Goal: Task Accomplishment & Management: Manage account settings

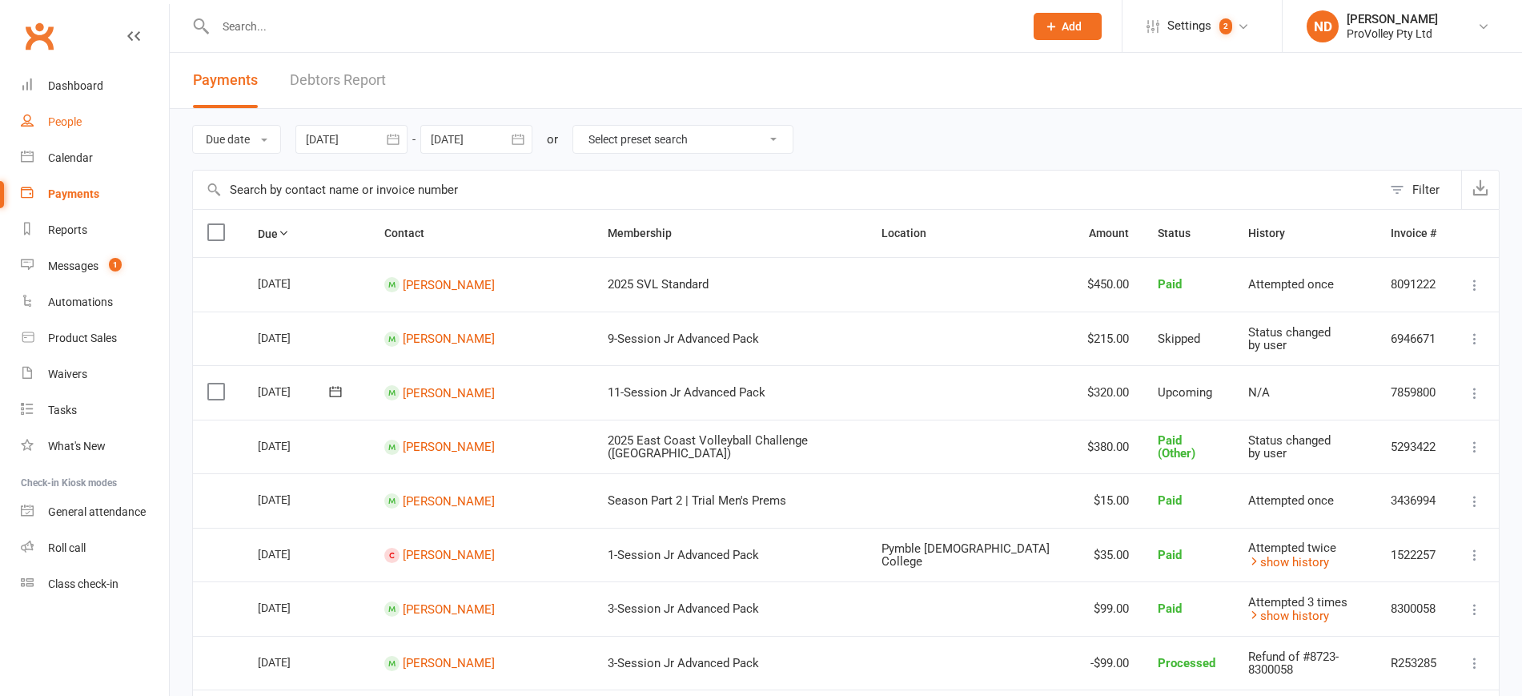
click at [77, 123] on div "People" at bounding box center [65, 121] width 34 height 13
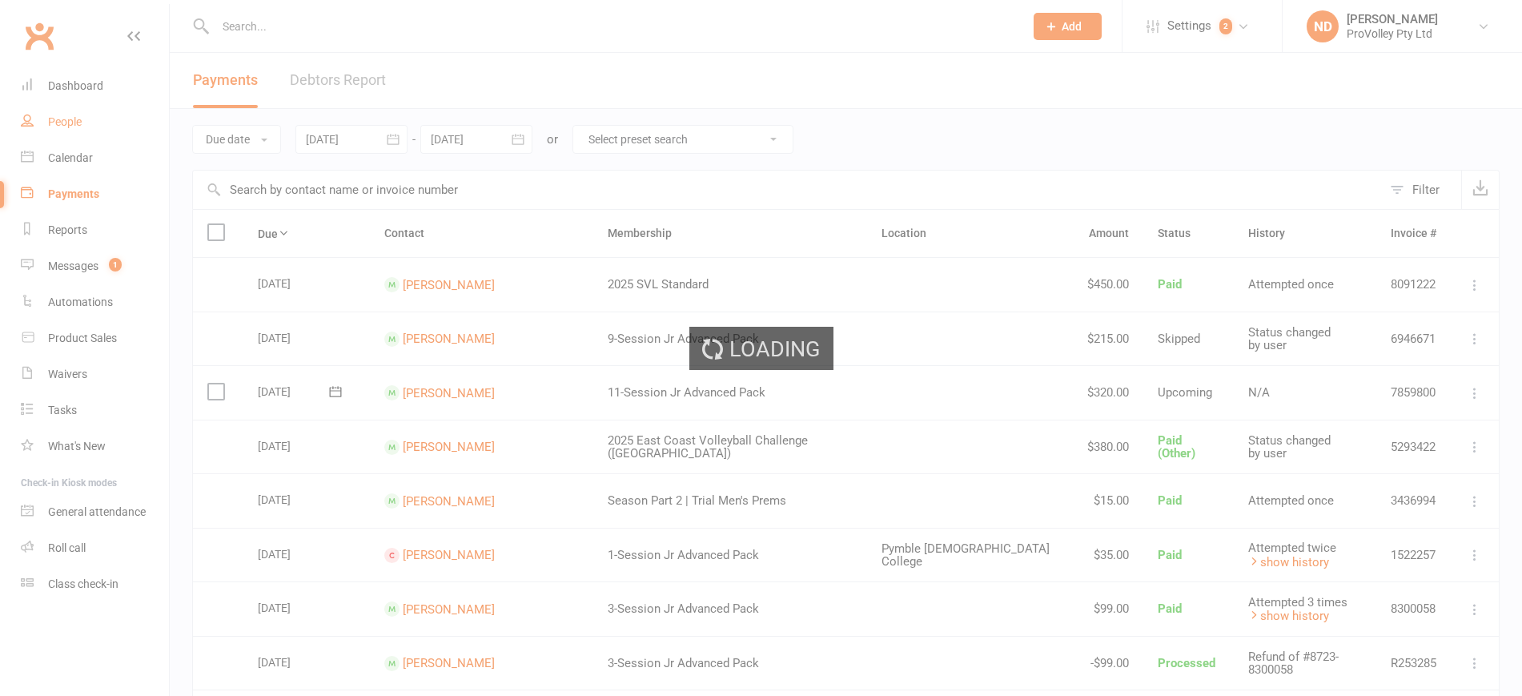
select select "100"
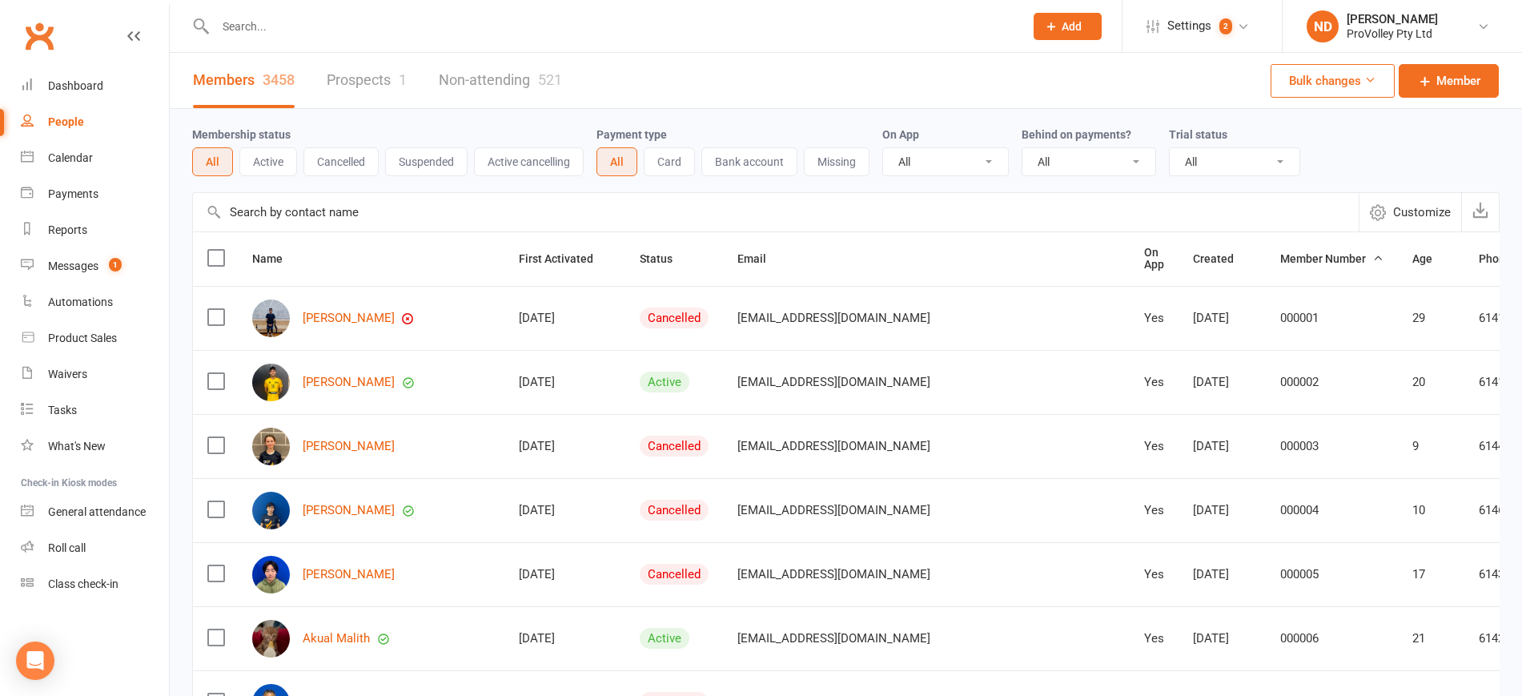
click at [343, 213] on input "text" at bounding box center [776, 212] width 1166 height 38
click at [342, 213] on input "text" at bounding box center [776, 212] width 1166 height 38
paste input "[PERSON_NAME]"
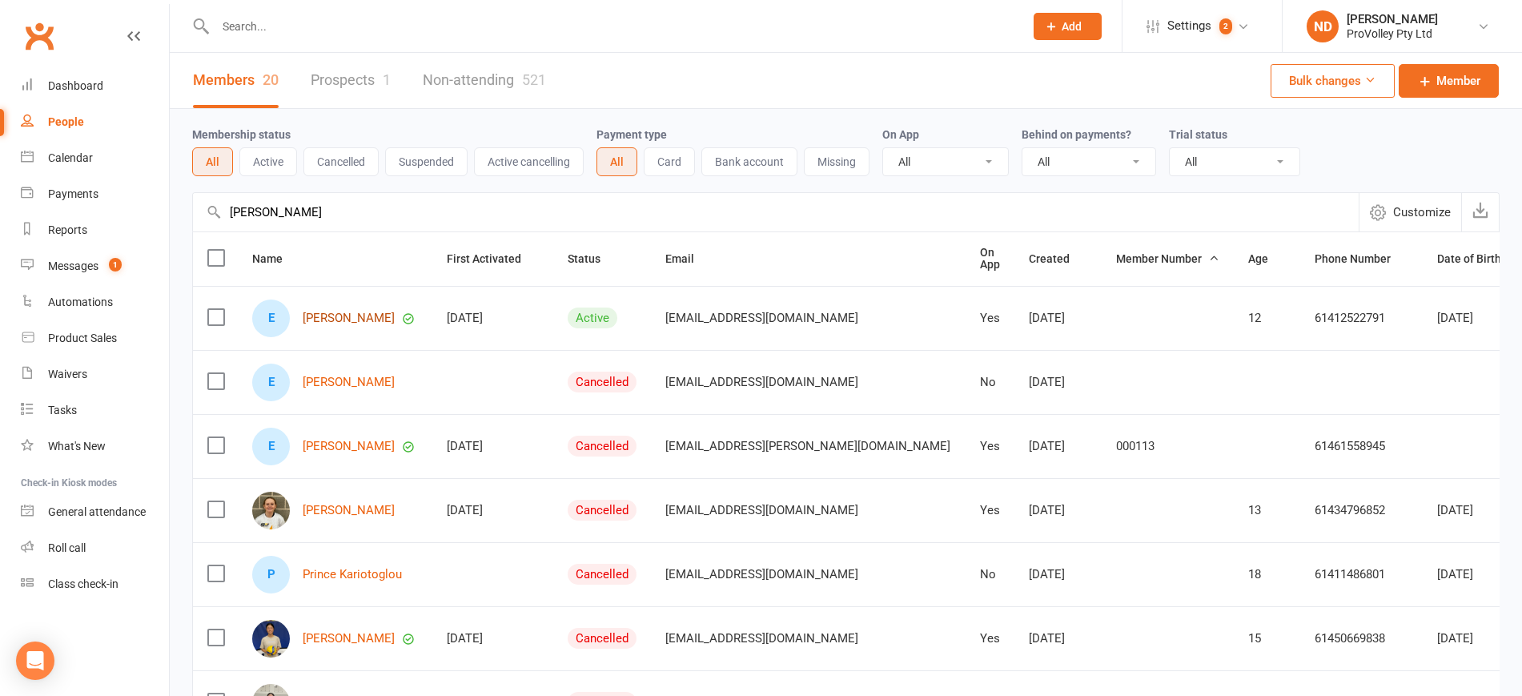
type input "[PERSON_NAME]"
click at [360, 316] on link "[PERSON_NAME]" at bounding box center [349, 318] width 92 height 14
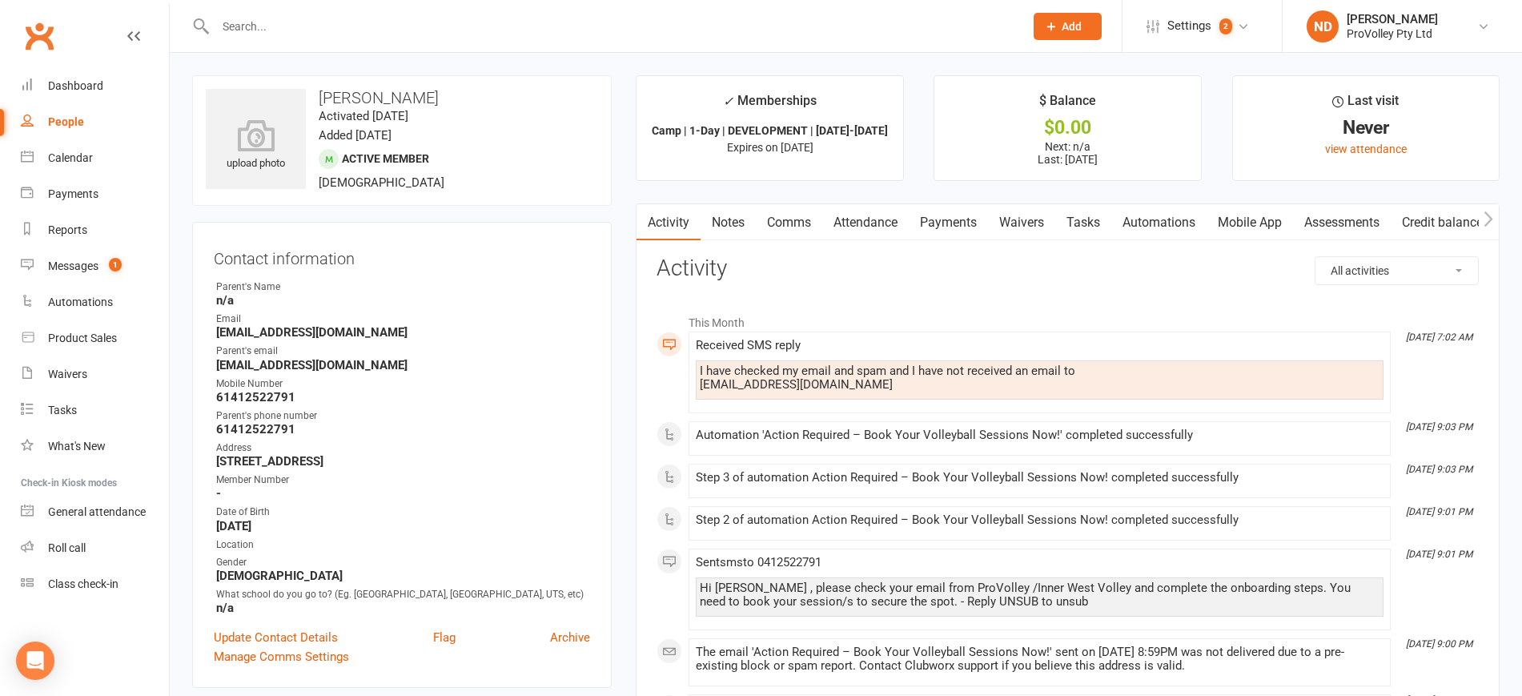
click at [953, 220] on link "Payments" at bounding box center [948, 222] width 79 height 37
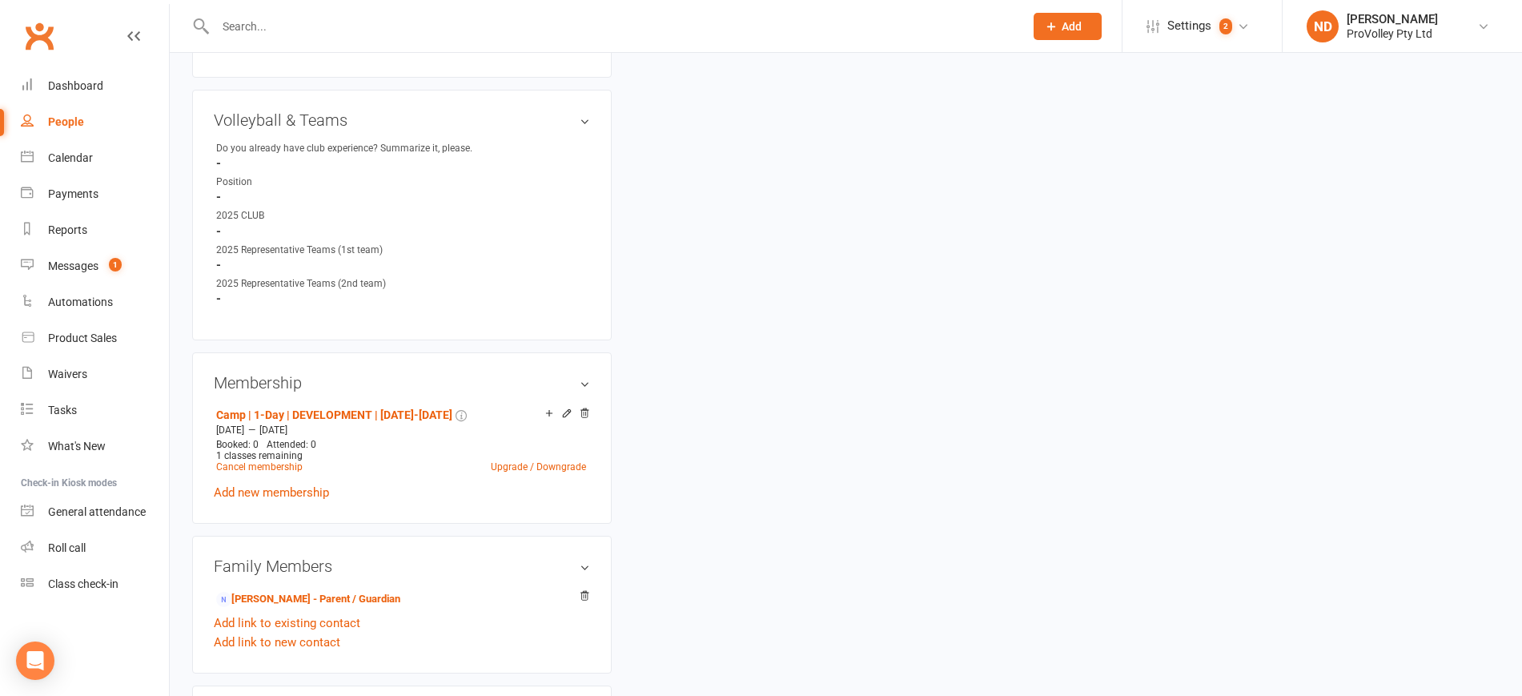
scroll to position [1001, 0]
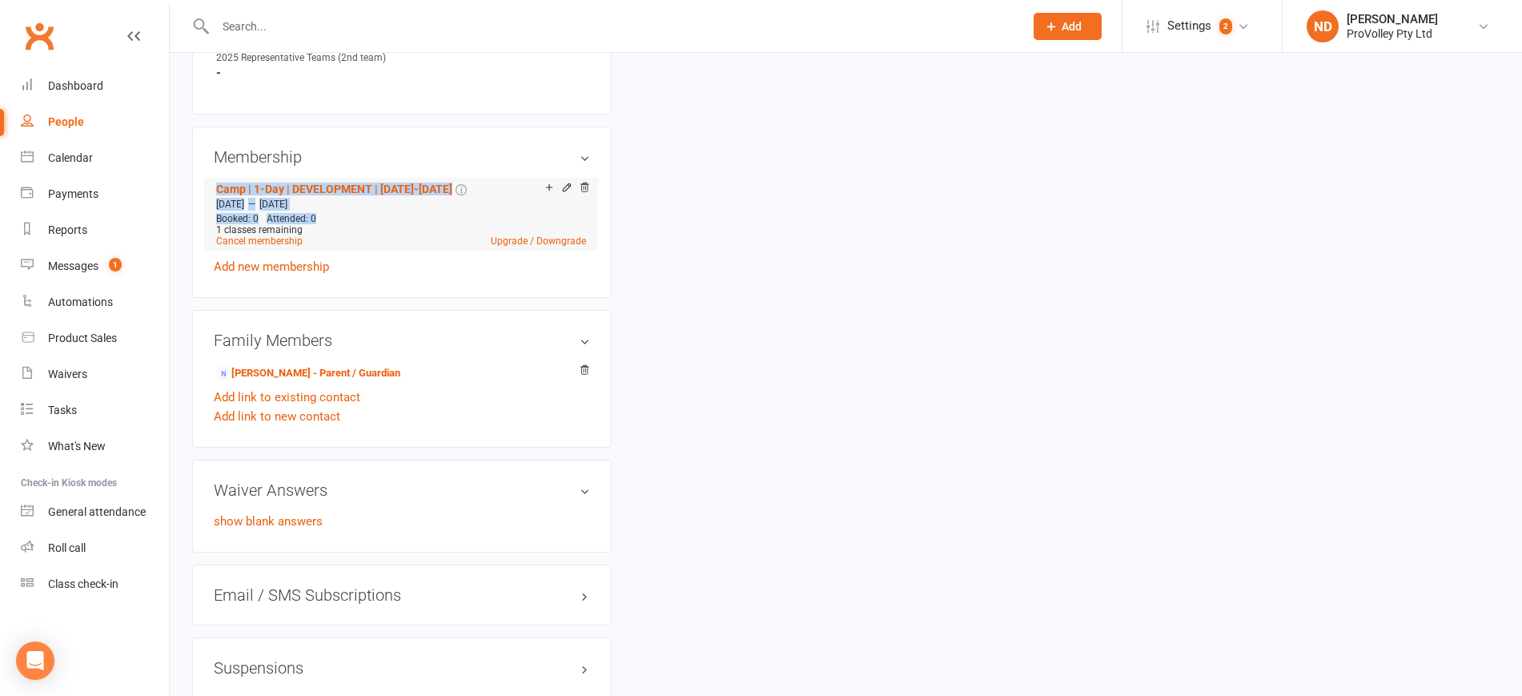
drag, startPoint x: 585, startPoint y: 198, endPoint x: 588, endPoint y: 227, distance: 29.7
click at [591, 227] on div "Membership Camp | 1-Day | DEVELOPMENT | [DATE]-[DATE] [DATE] — [DATE] Booked: 0…" at bounding box center [402, 211] width 420 height 171
click at [563, 193] on icon at bounding box center [566, 187] width 11 height 11
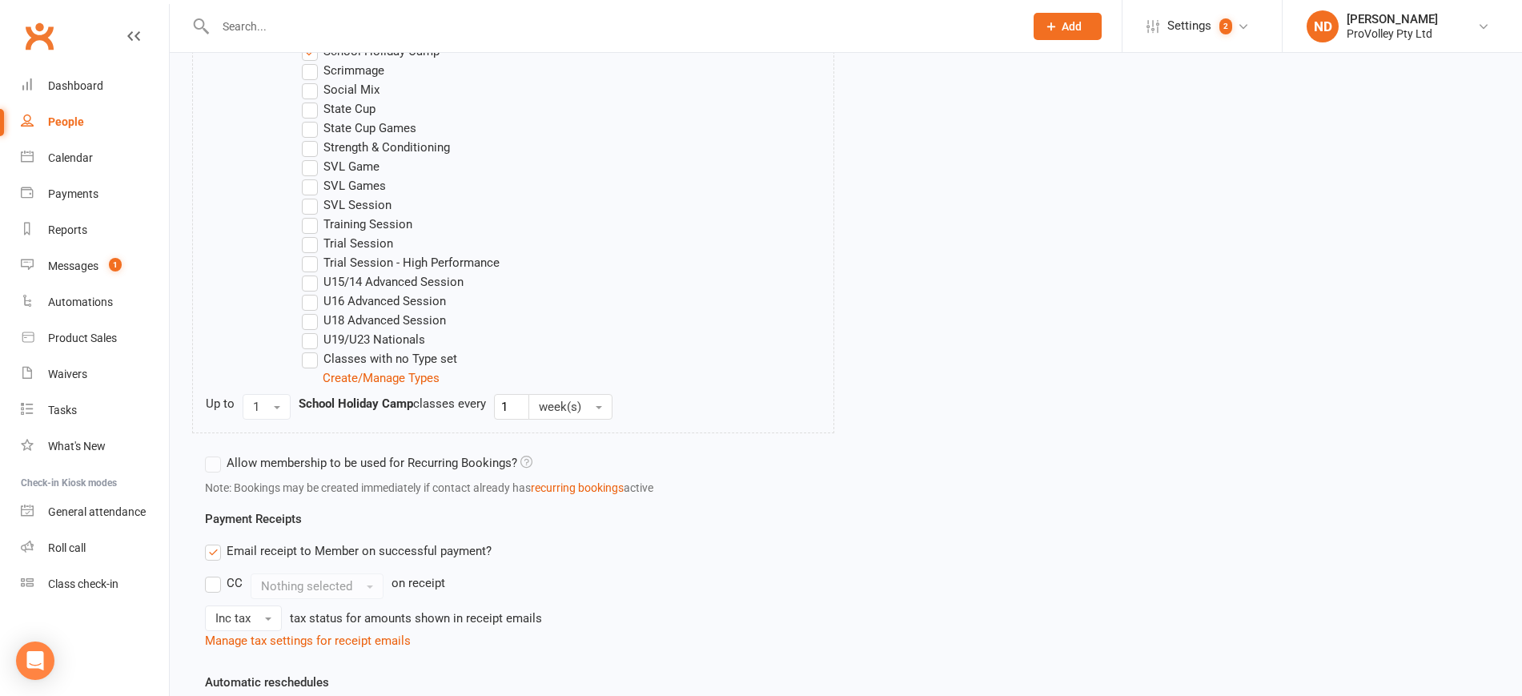
scroll to position [1174, 0]
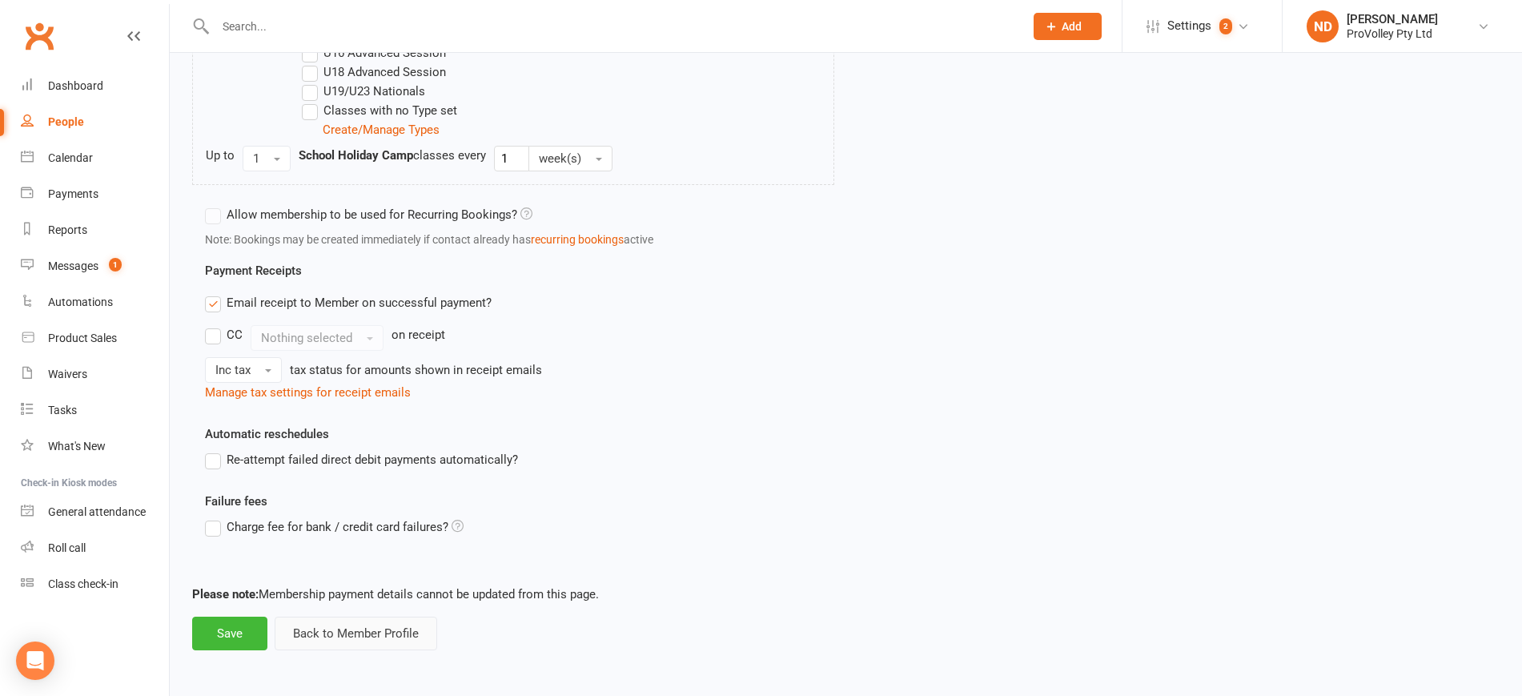
click at [330, 630] on button "Back to Member Profile" at bounding box center [356, 633] width 163 height 34
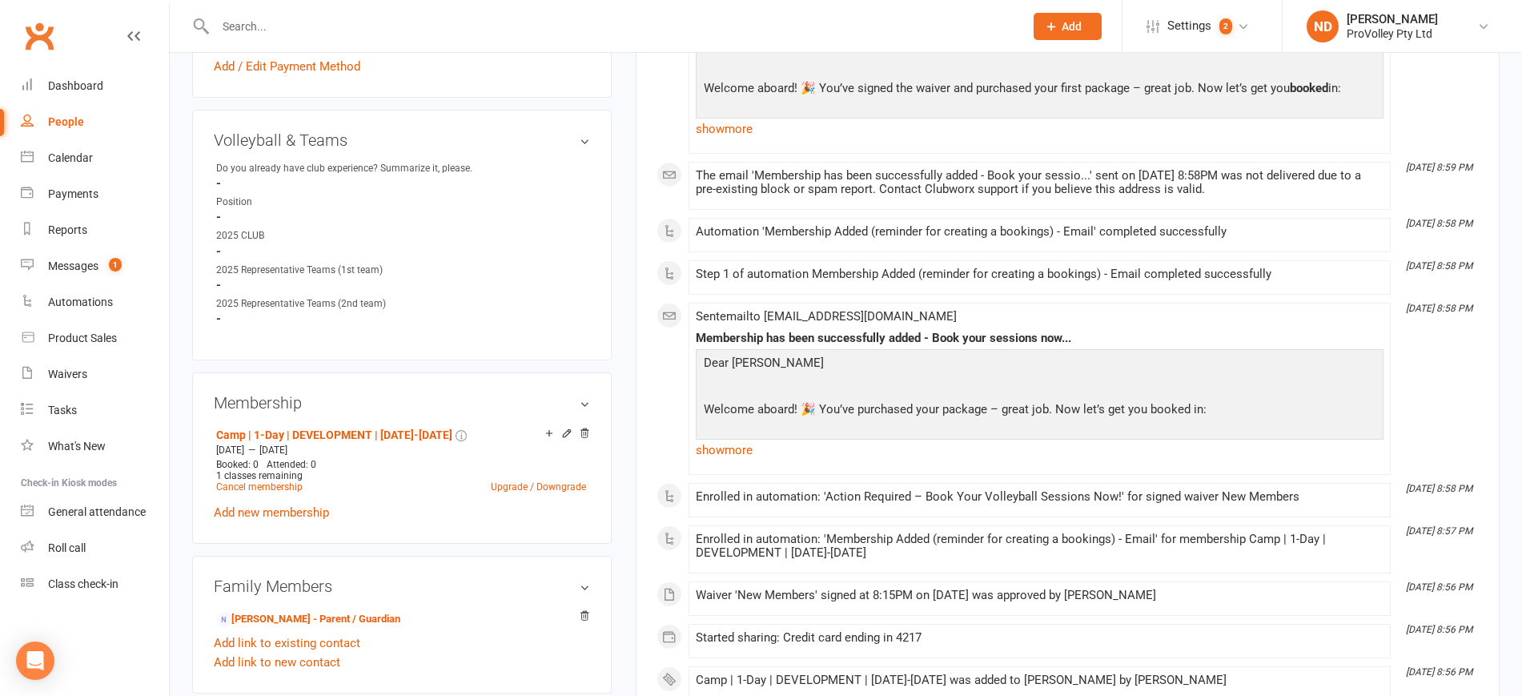
scroll to position [901, 0]
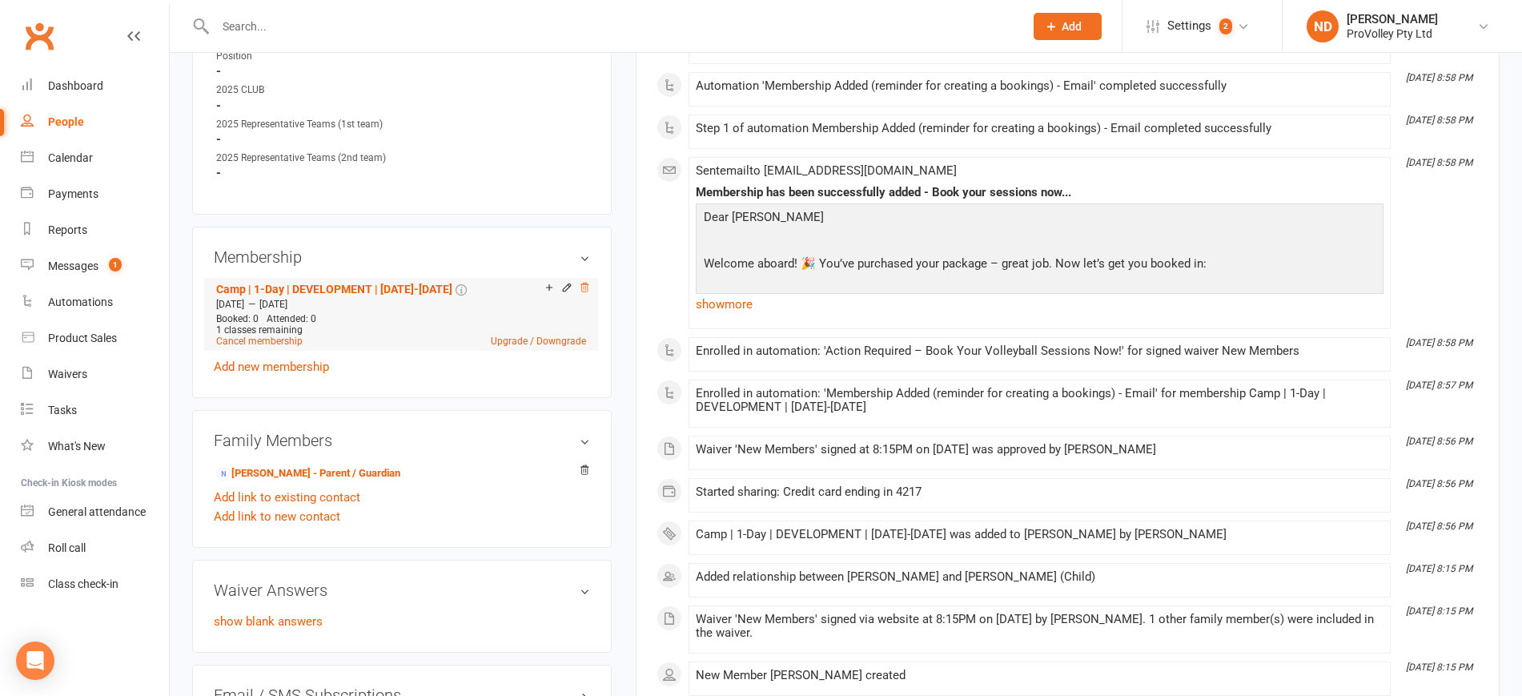
click at [584, 293] on icon at bounding box center [584, 287] width 11 height 11
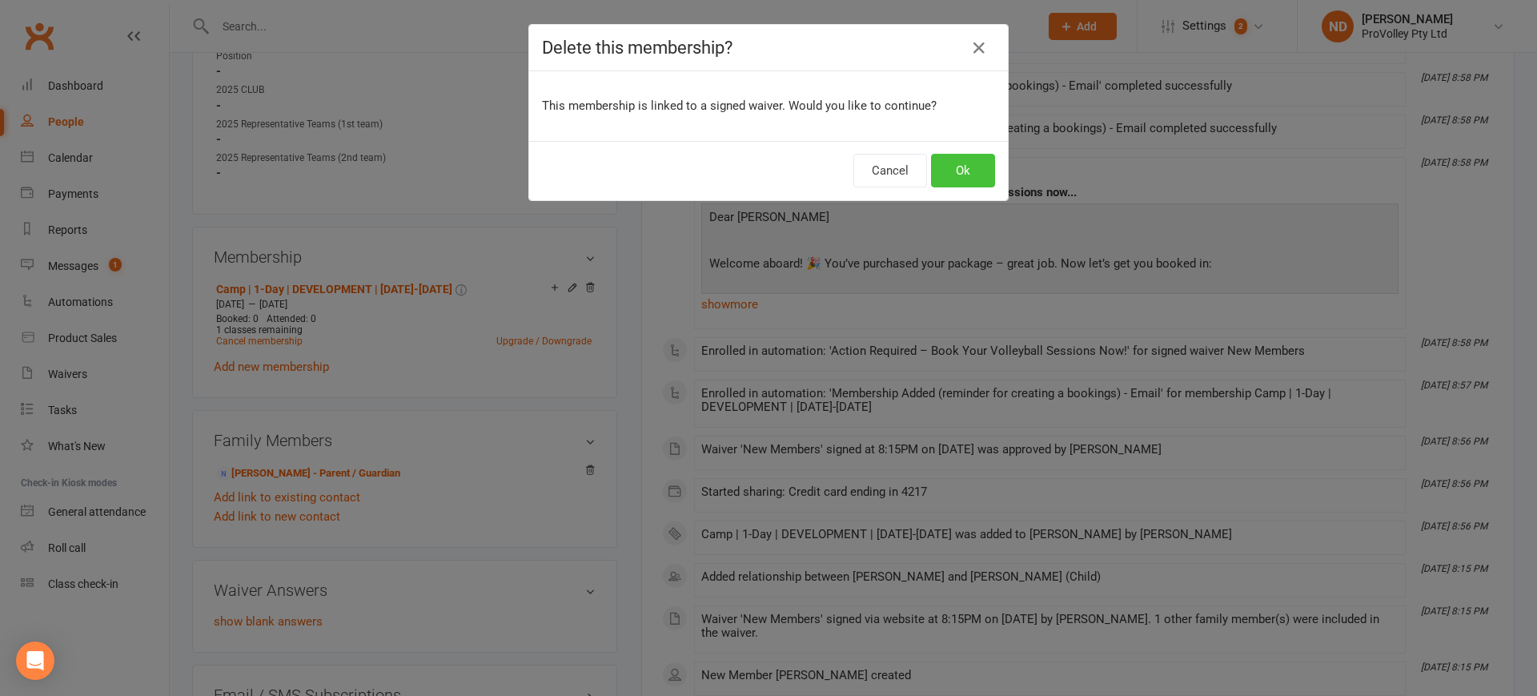
click at [931, 171] on button "Ok" at bounding box center [963, 171] width 64 height 34
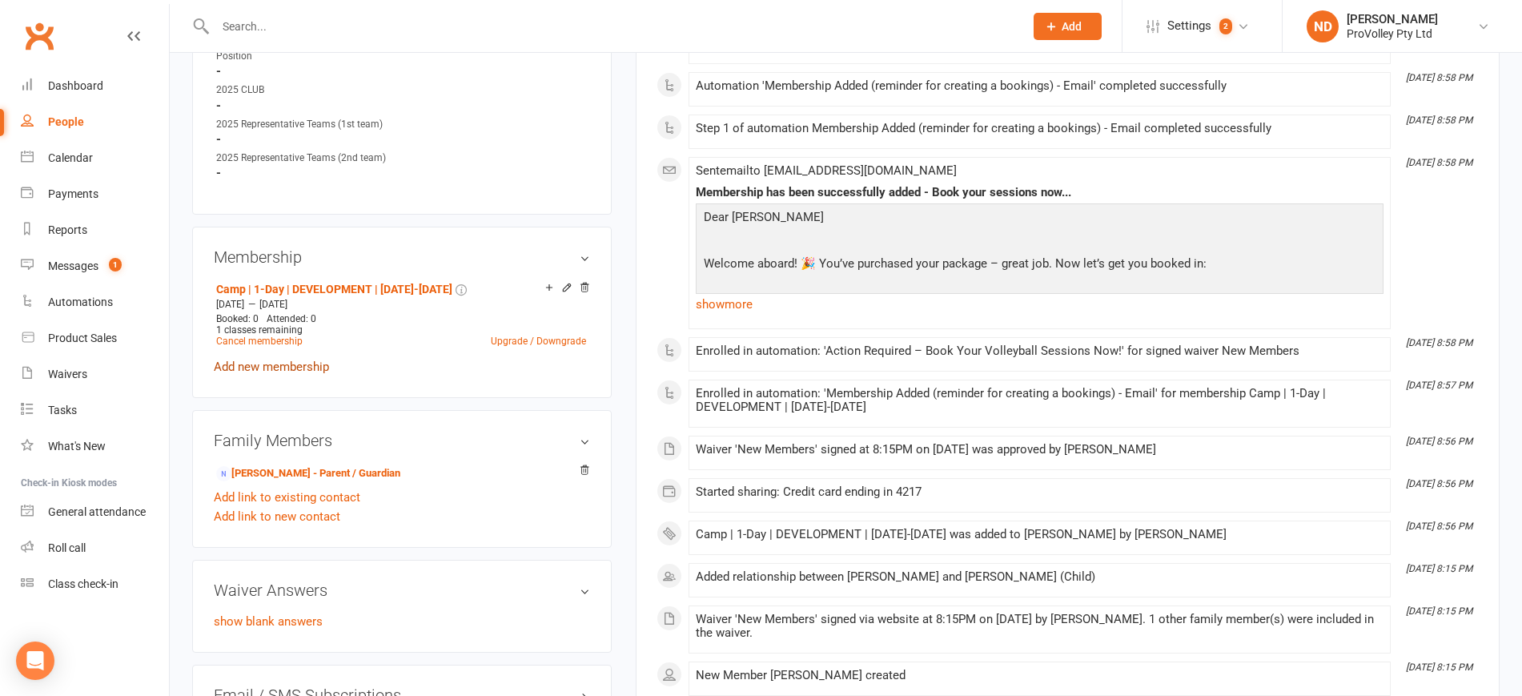
scroll to position [897, 0]
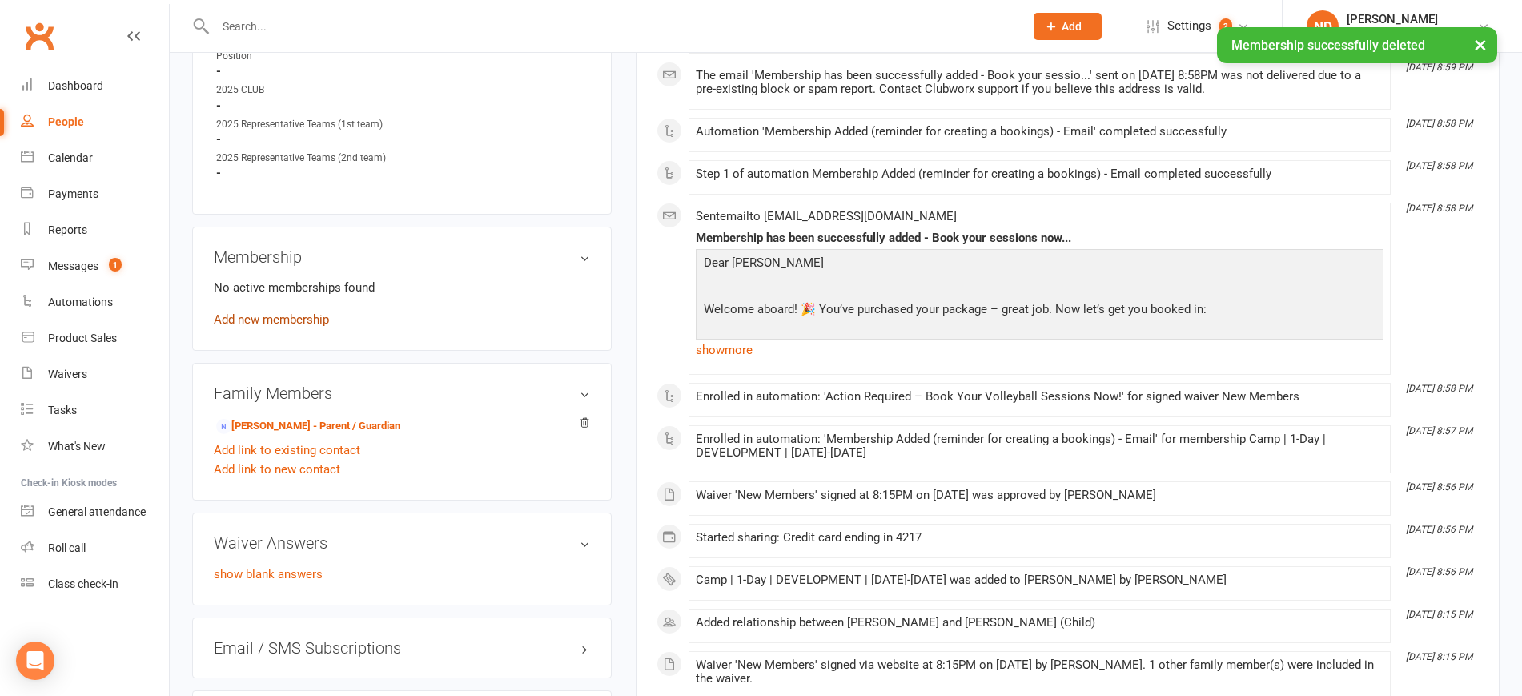
click at [289, 327] on link "Add new membership" at bounding box center [271, 319] width 115 height 14
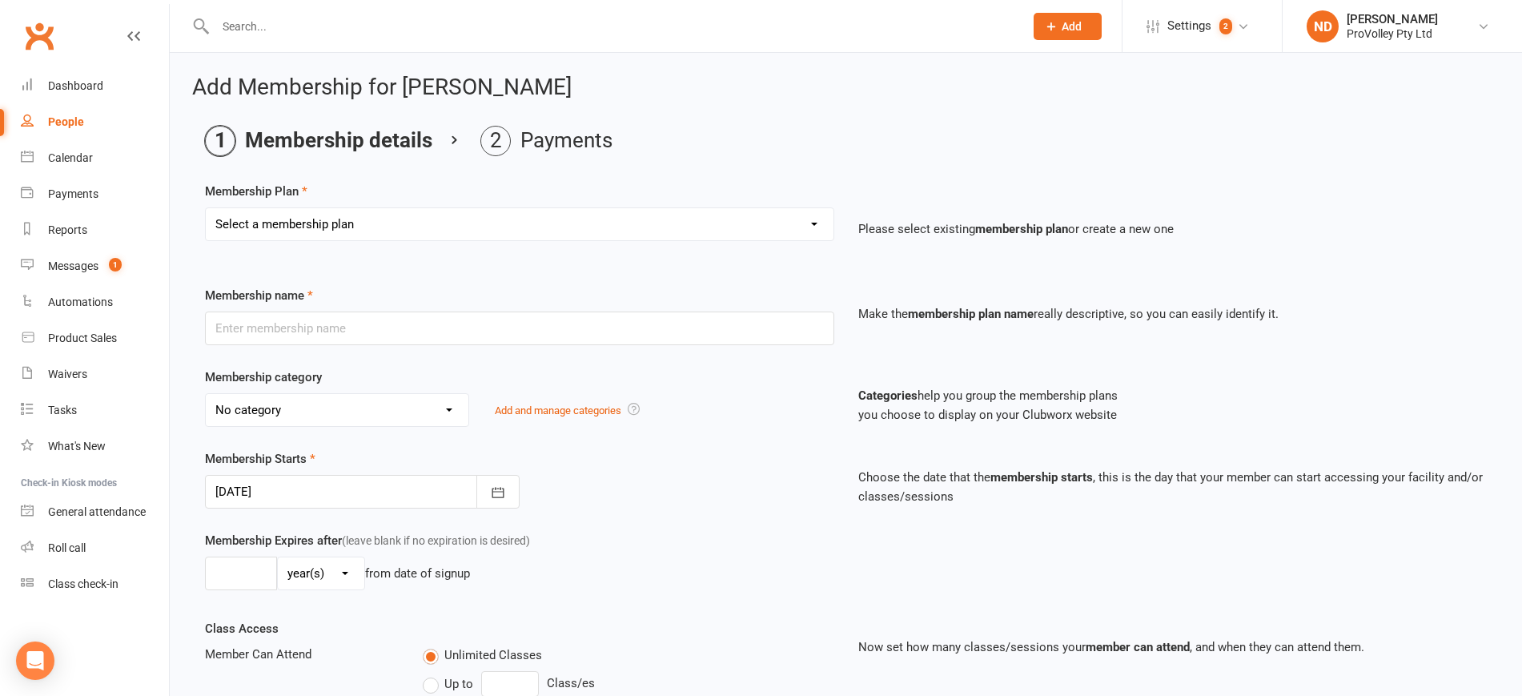
click at [311, 230] on select "Select a membership plan Create new Membership Plan SVL Team 1-Day Trial SVL Te…" at bounding box center [520, 224] width 628 height 32
select select "257"
click at [206, 208] on select "Select a membership plan Create new Membership Plan SVL Team 1-Day Trial SVL Te…" at bounding box center [520, 224] width 628 height 32
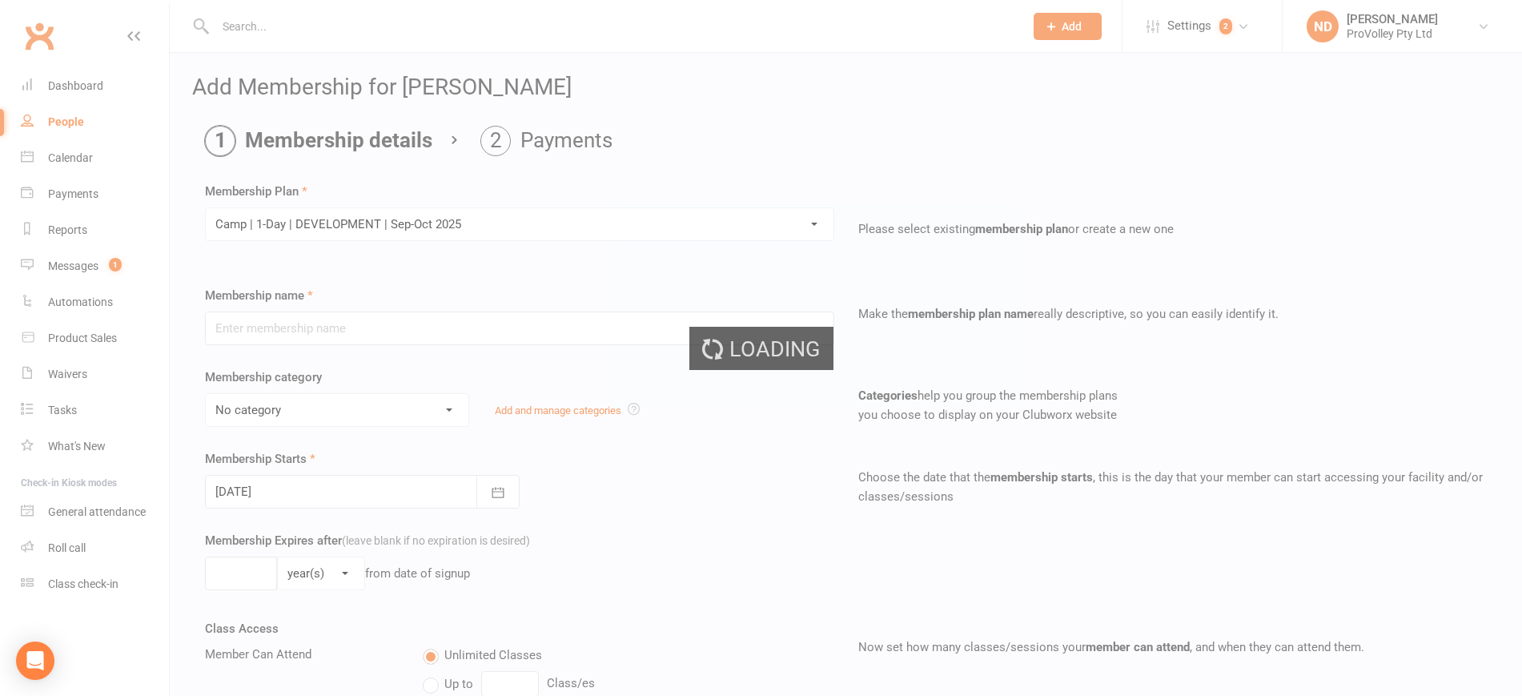
type input "Camp | 1-Day | DEVELOPMENT | [DATE]-[DATE]"
select select "24"
type input "8"
select select "1"
type input "1"
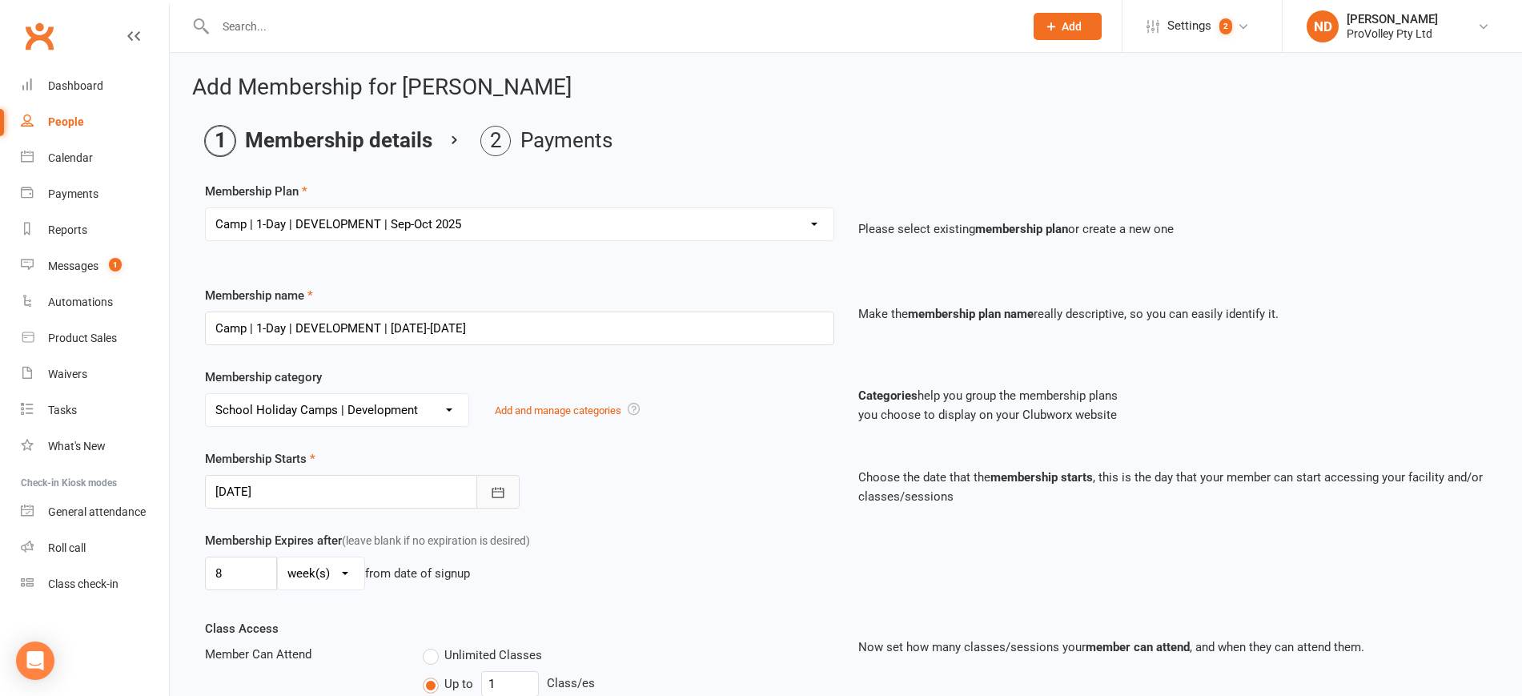
click at [484, 493] on button "button" at bounding box center [497, 492] width 43 height 34
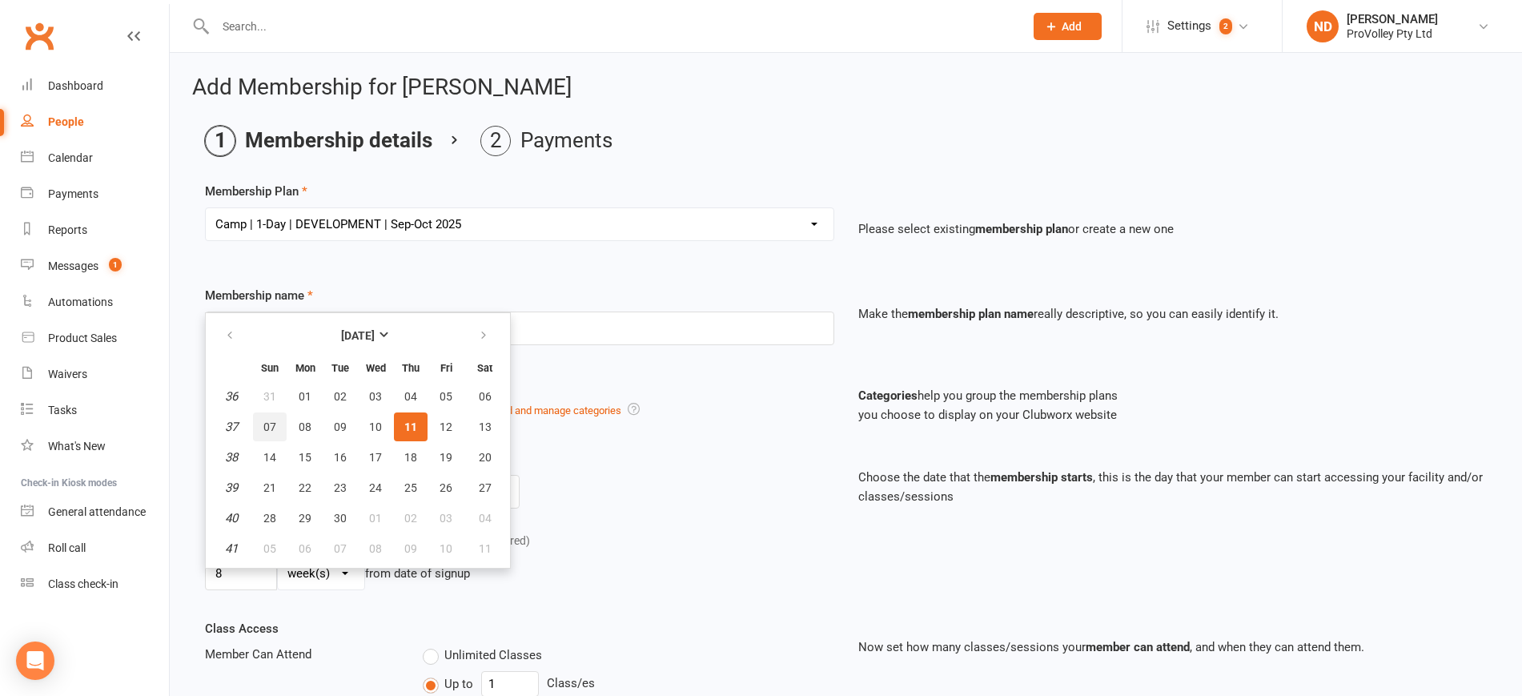
click at [268, 424] on span "07" at bounding box center [269, 426] width 13 height 13
type input "[DATE]"
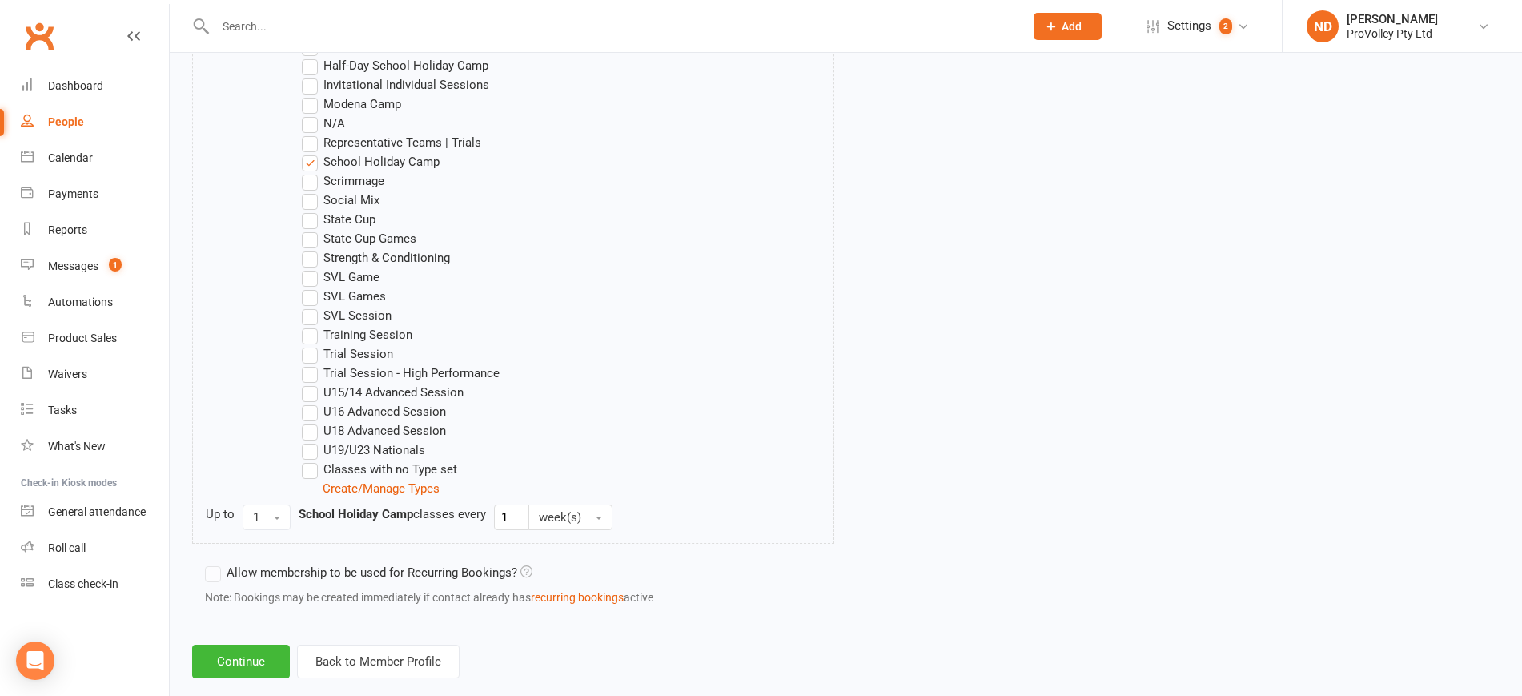
scroll to position [1039, 0]
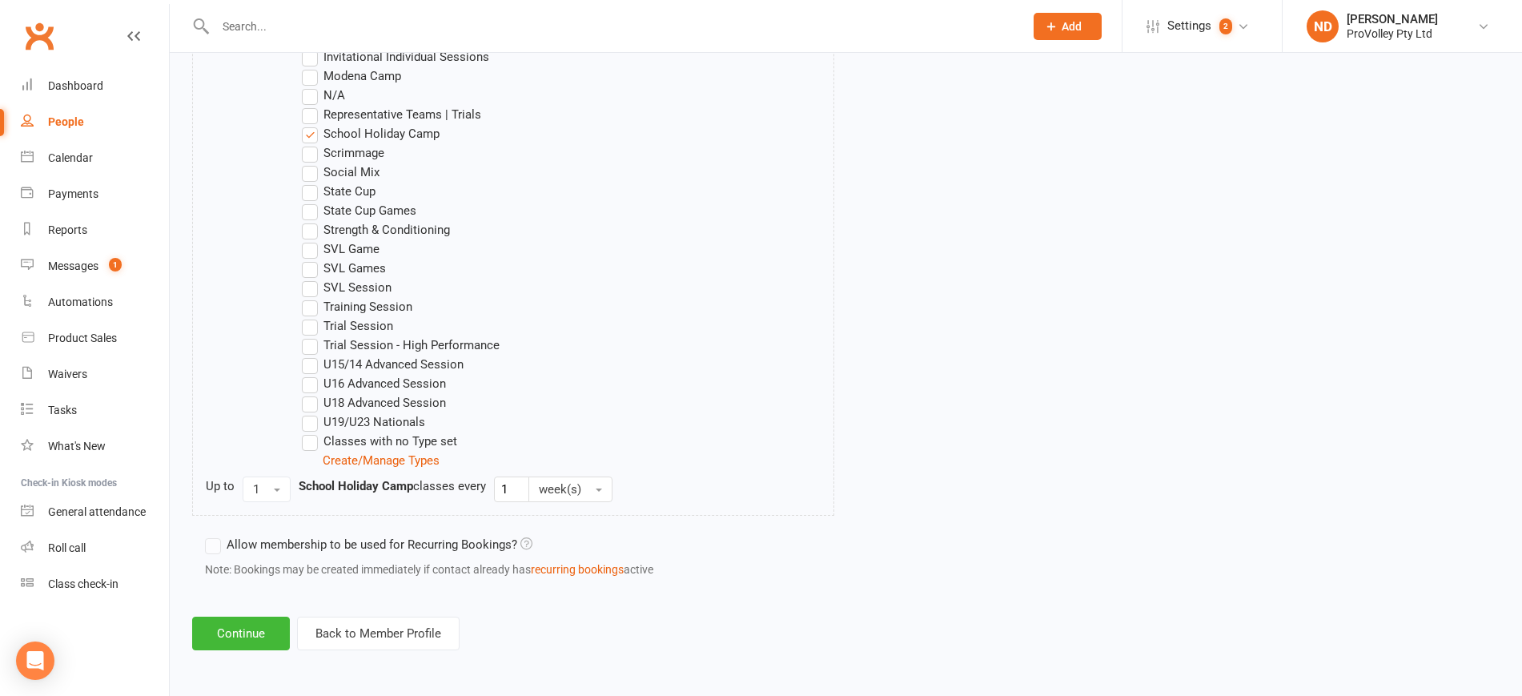
click at [269, 627] on button "Continue" at bounding box center [241, 633] width 98 height 34
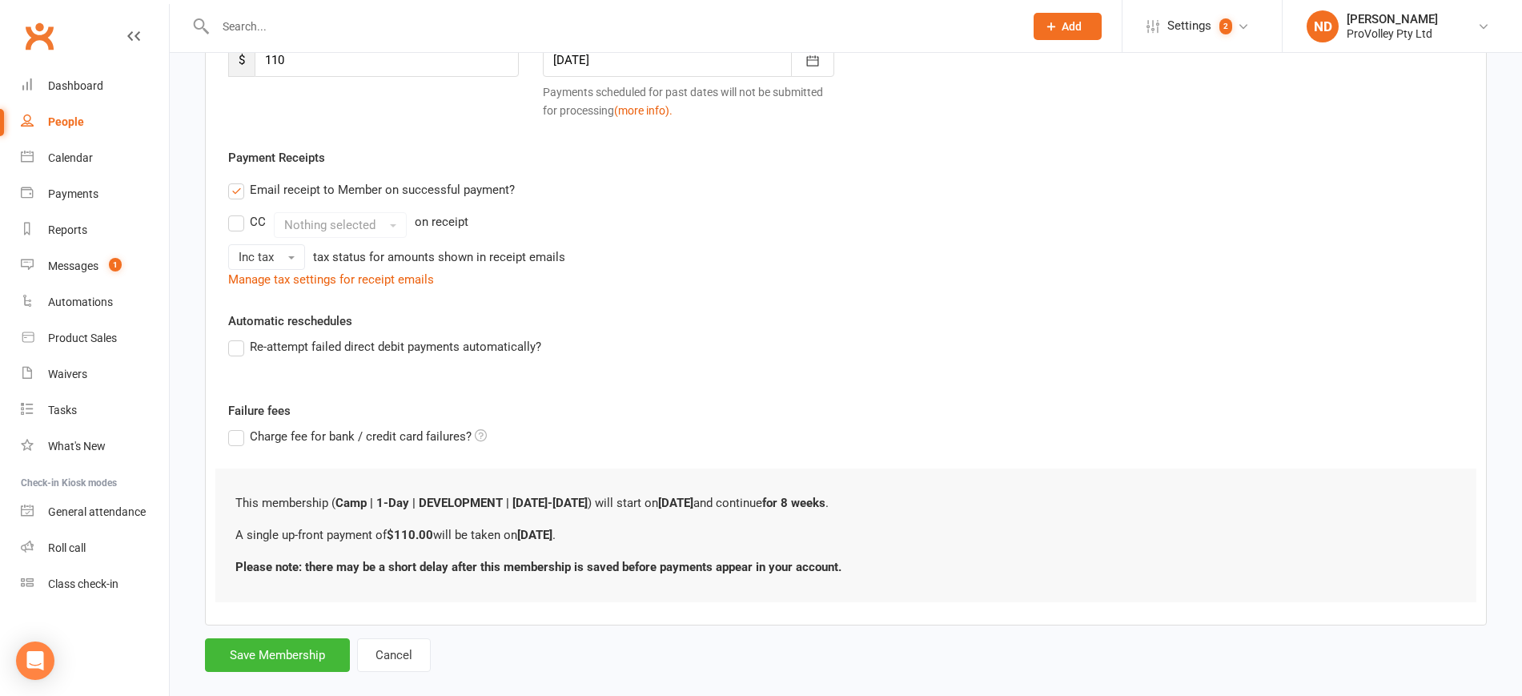
scroll to position [289, 0]
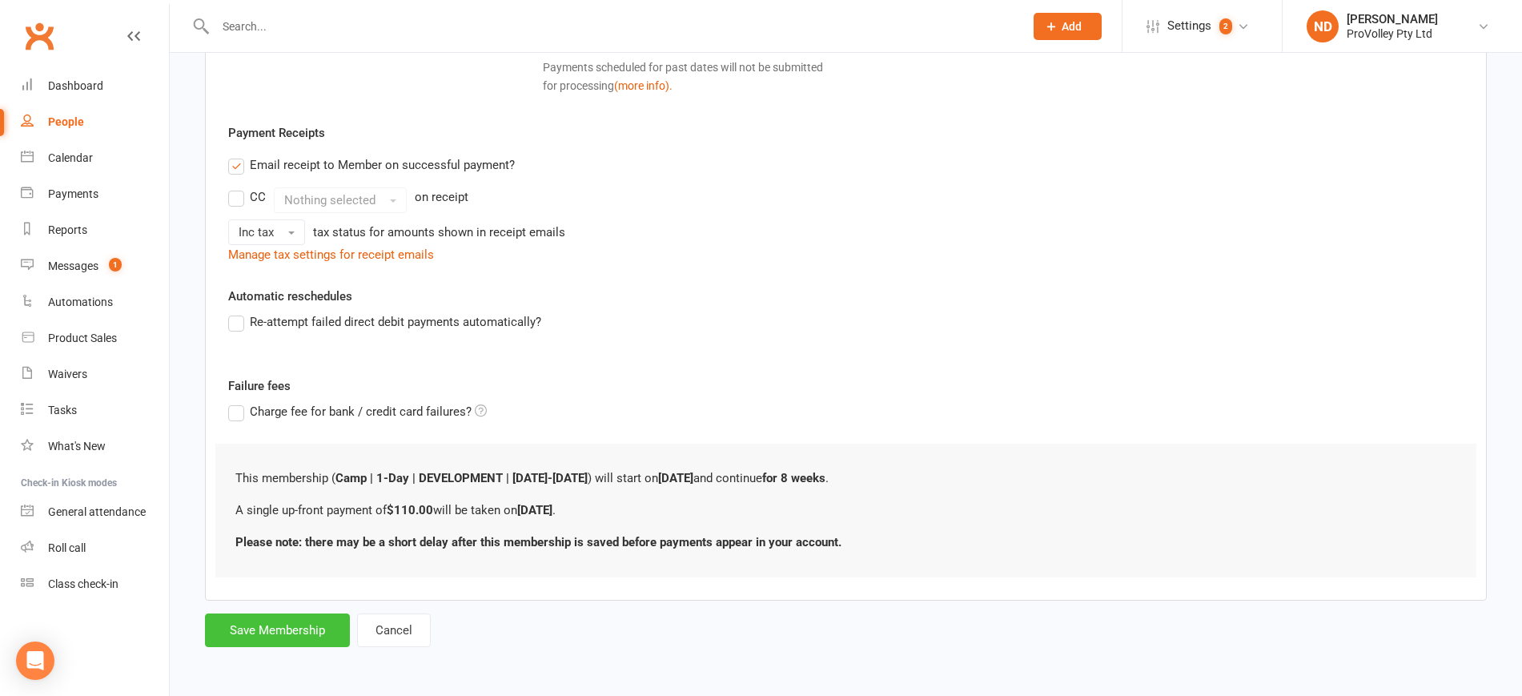
click at [287, 640] on button "Save Membership" at bounding box center [277, 630] width 145 height 34
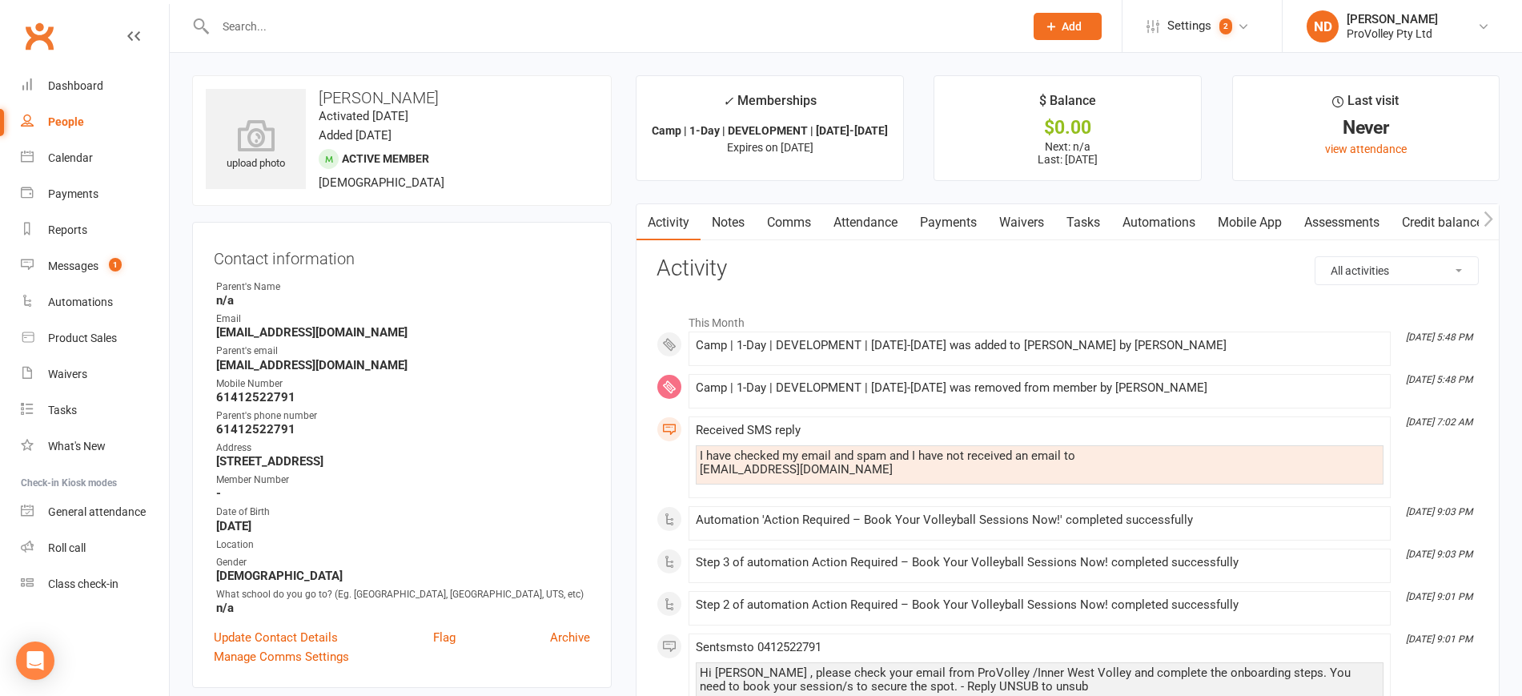
drag, startPoint x: 86, startPoint y: 113, endPoint x: 123, endPoint y: 121, distance: 38.5
click at [86, 113] on link "People" at bounding box center [95, 122] width 148 height 36
select select "100"
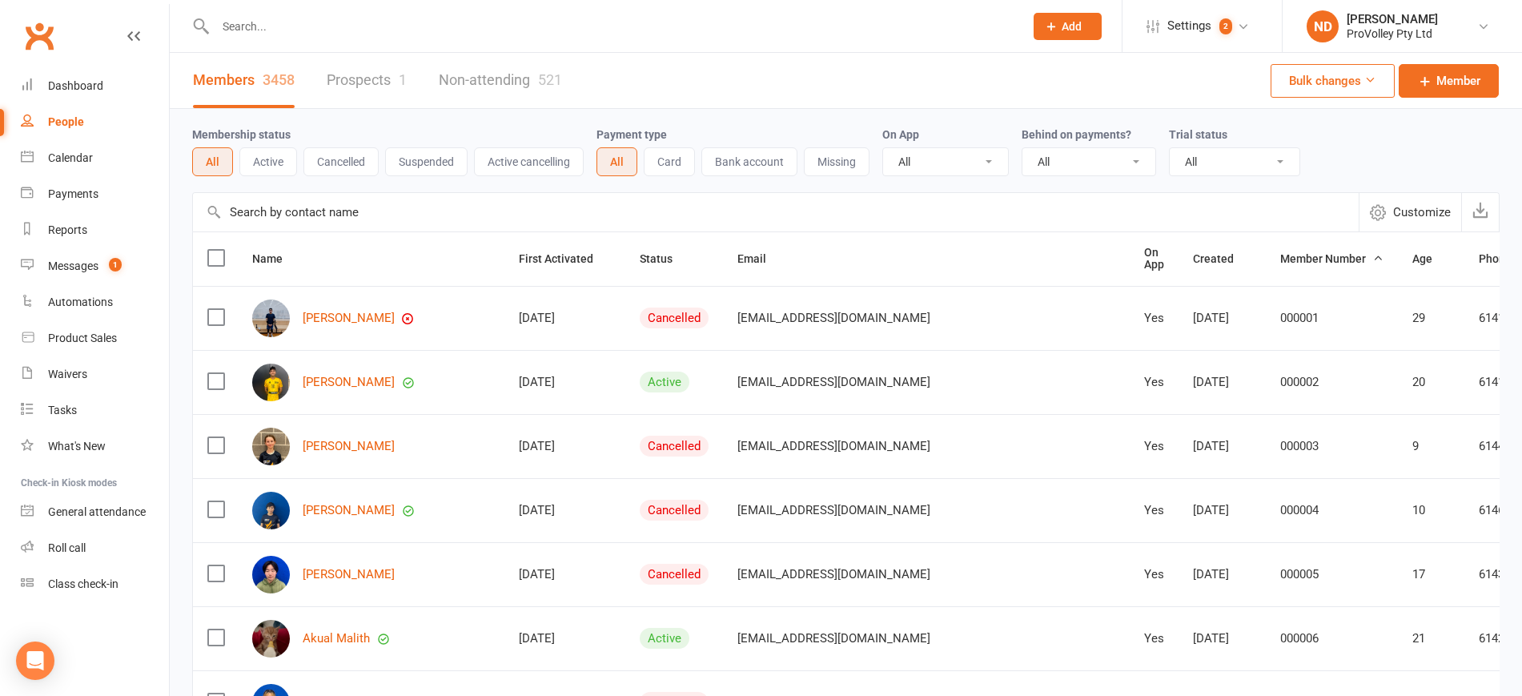
click at [320, 212] on input "text" at bounding box center [776, 212] width 1166 height 38
paste input "[EMAIL_ADDRESS][DOMAIN_NAME]"
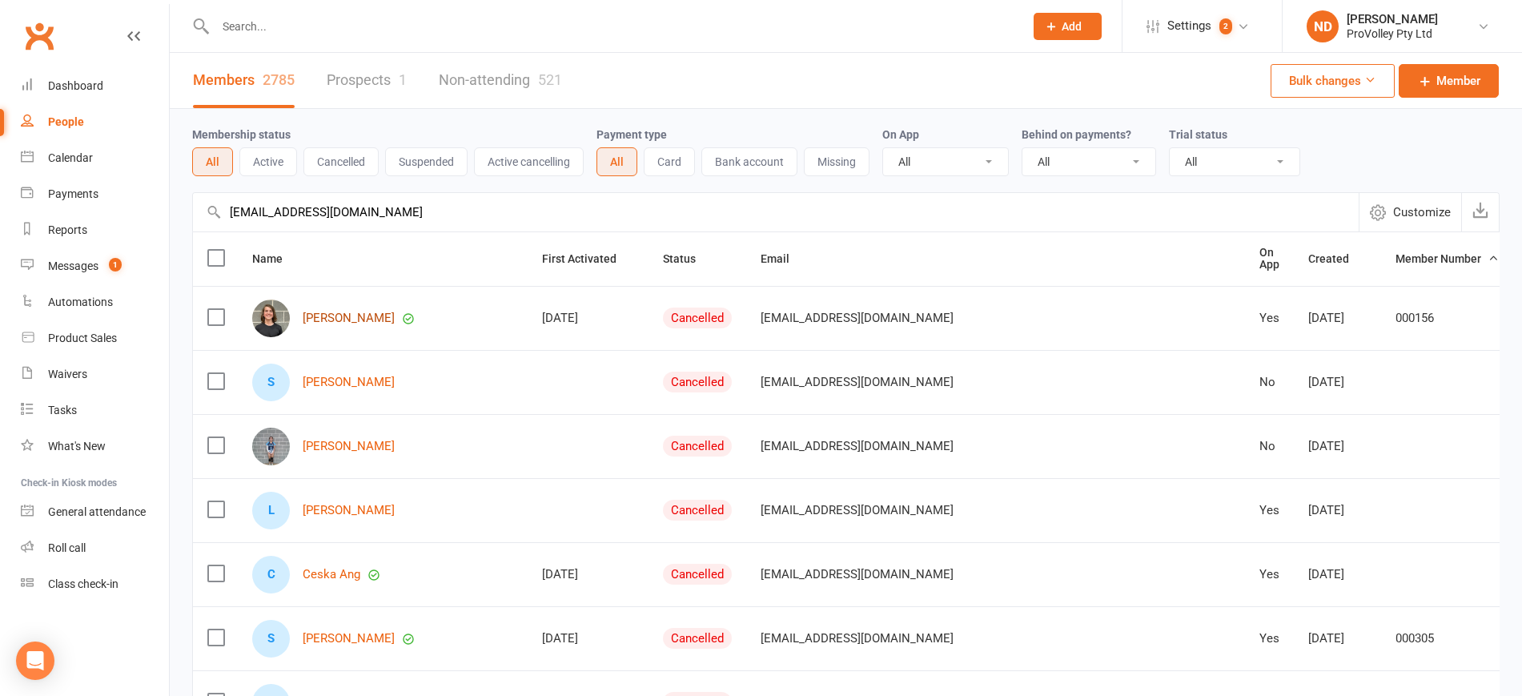
type input "[EMAIL_ADDRESS][DOMAIN_NAME]"
click at [345, 318] on link "[PERSON_NAME]" at bounding box center [349, 318] width 92 height 14
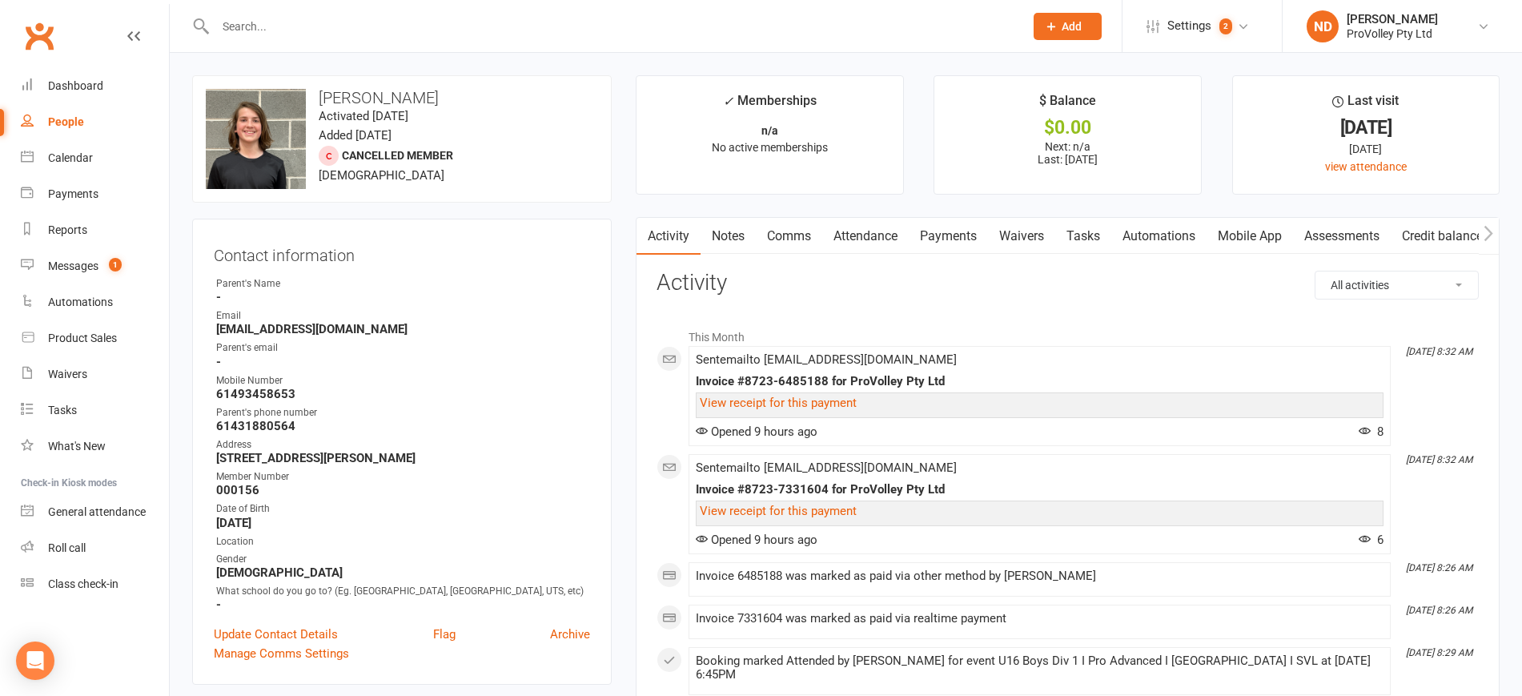
click at [969, 235] on link "Payments" at bounding box center [948, 236] width 79 height 37
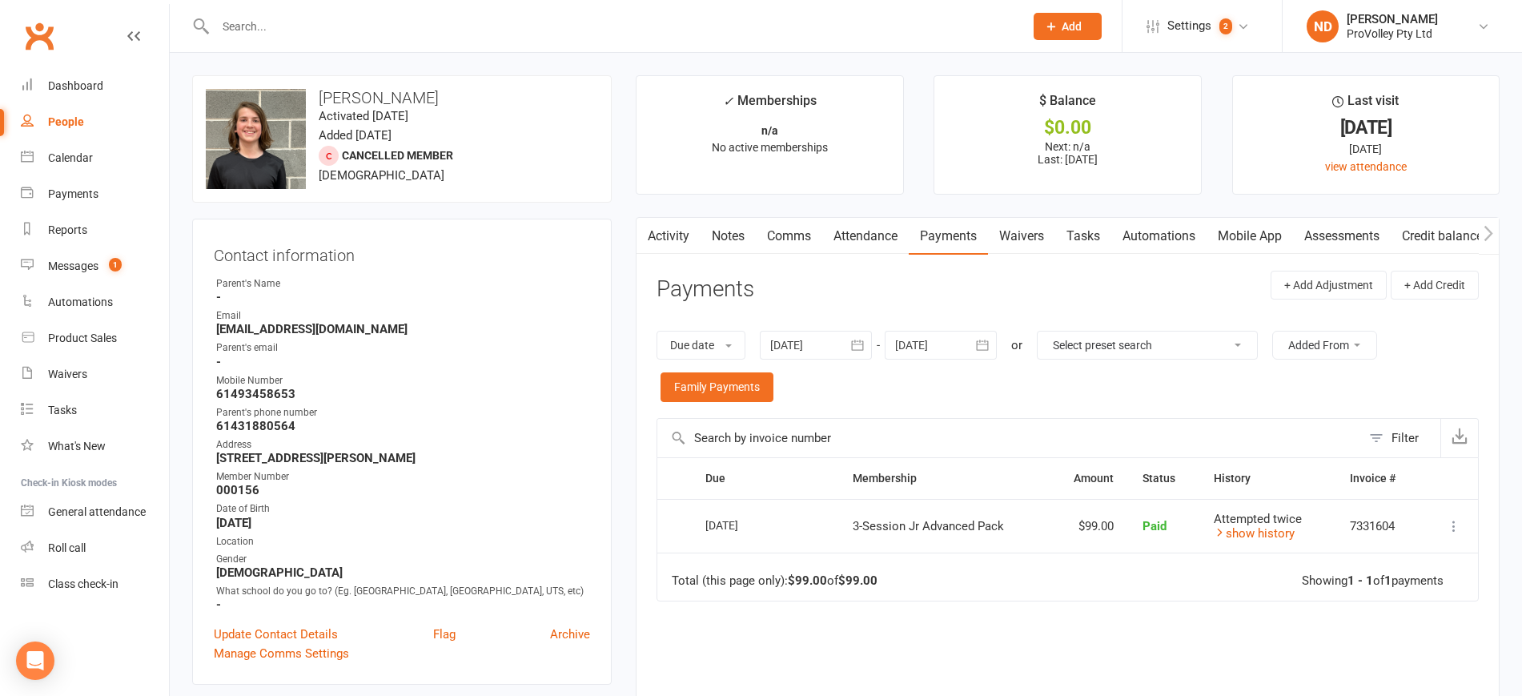
click at [853, 339] on icon "button" at bounding box center [857, 345] width 16 height 16
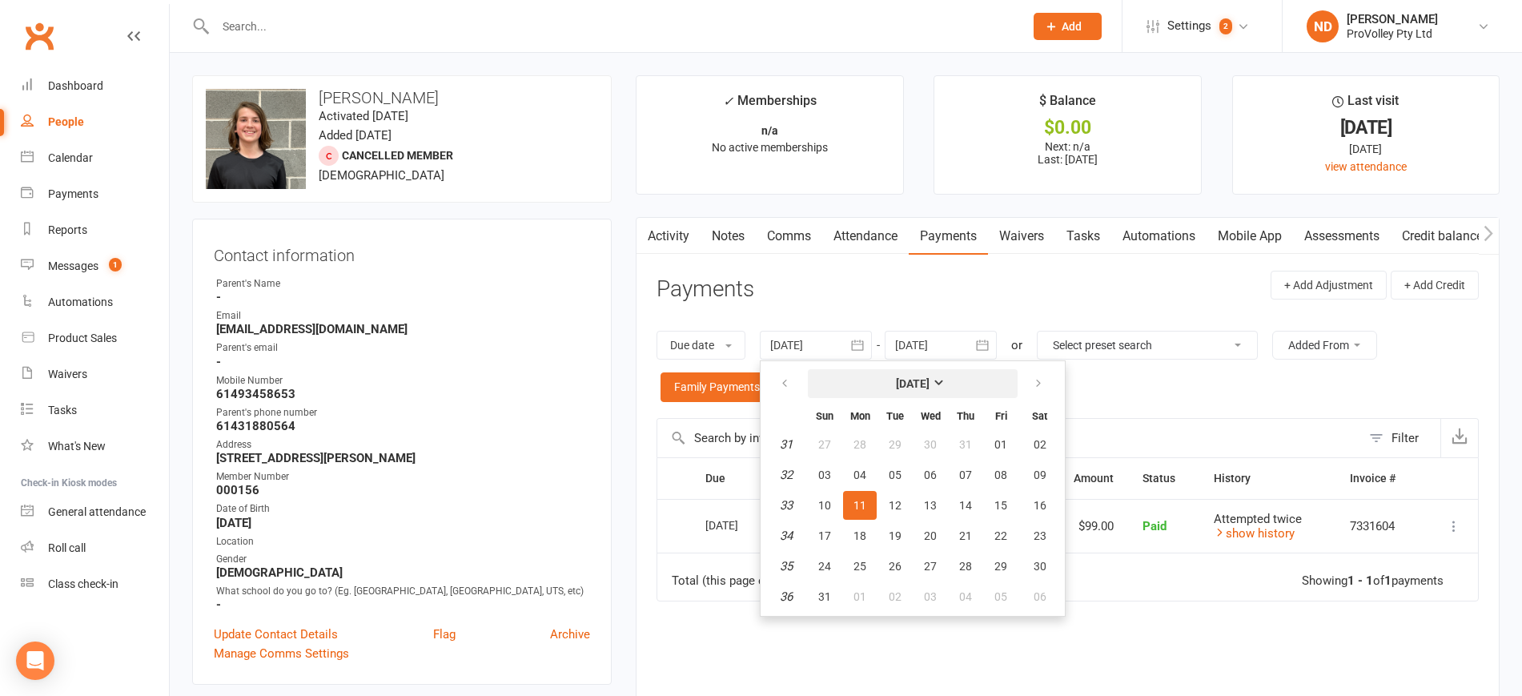
click at [907, 386] on strong "[DATE]" at bounding box center [913, 383] width 34 height 13
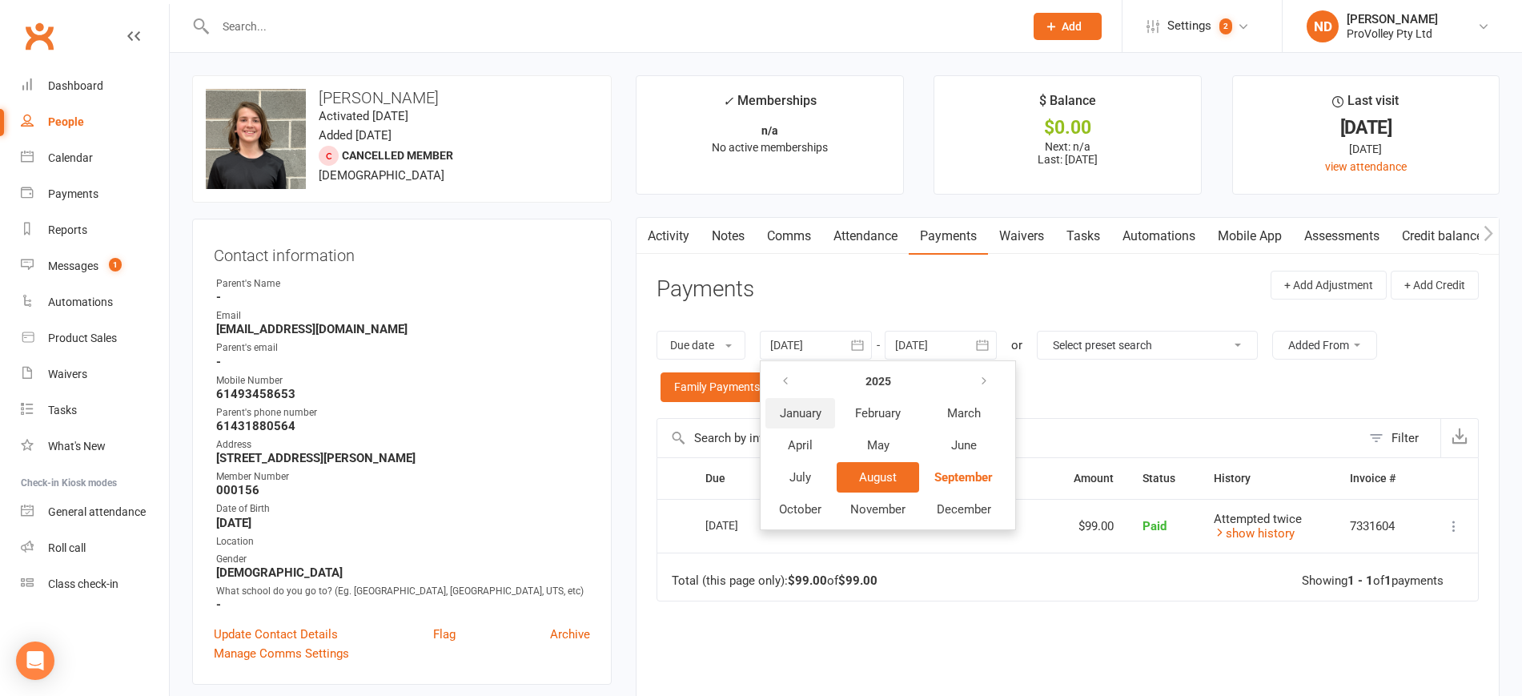
click at [810, 418] on span "January" at bounding box center [801, 413] width 42 height 14
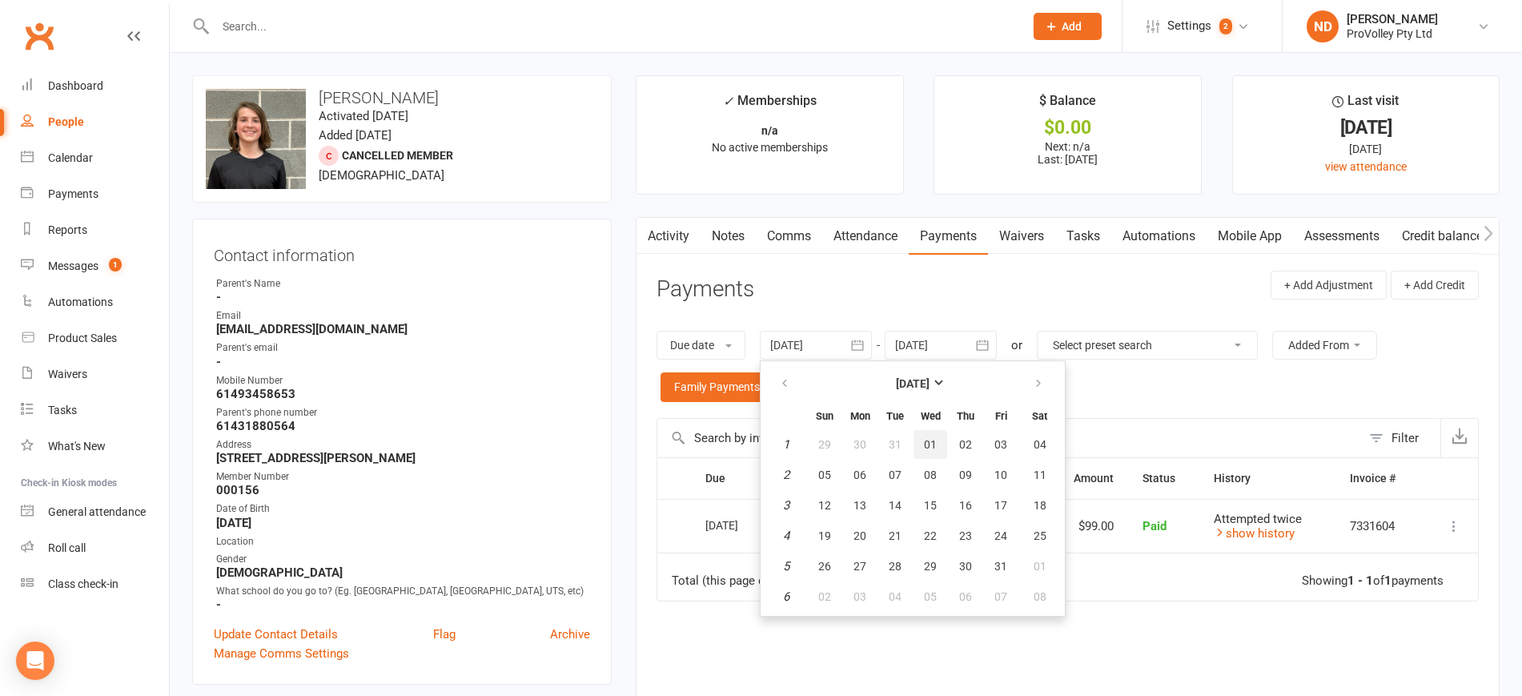
click at [936, 441] on span "01" at bounding box center [930, 444] width 13 height 13
type input "[DATE]"
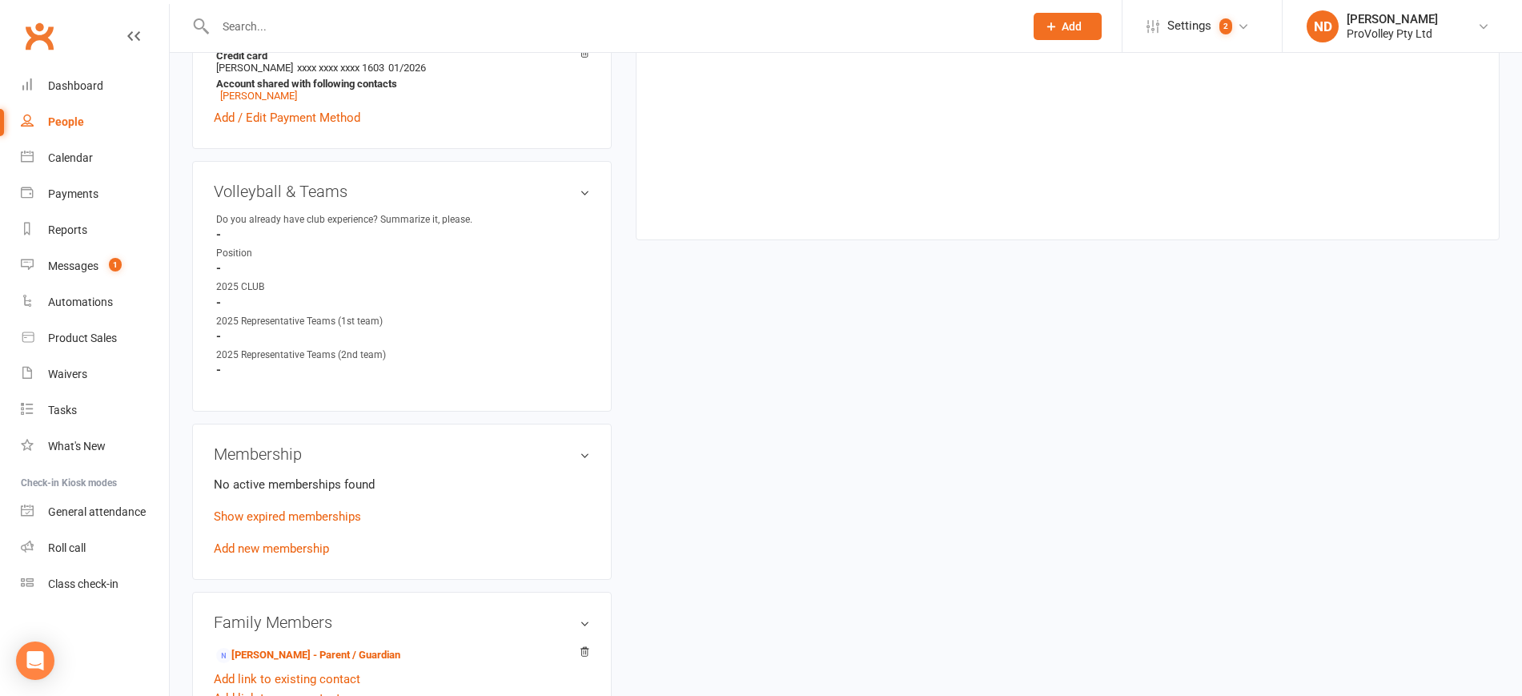
scroll to position [801, 0]
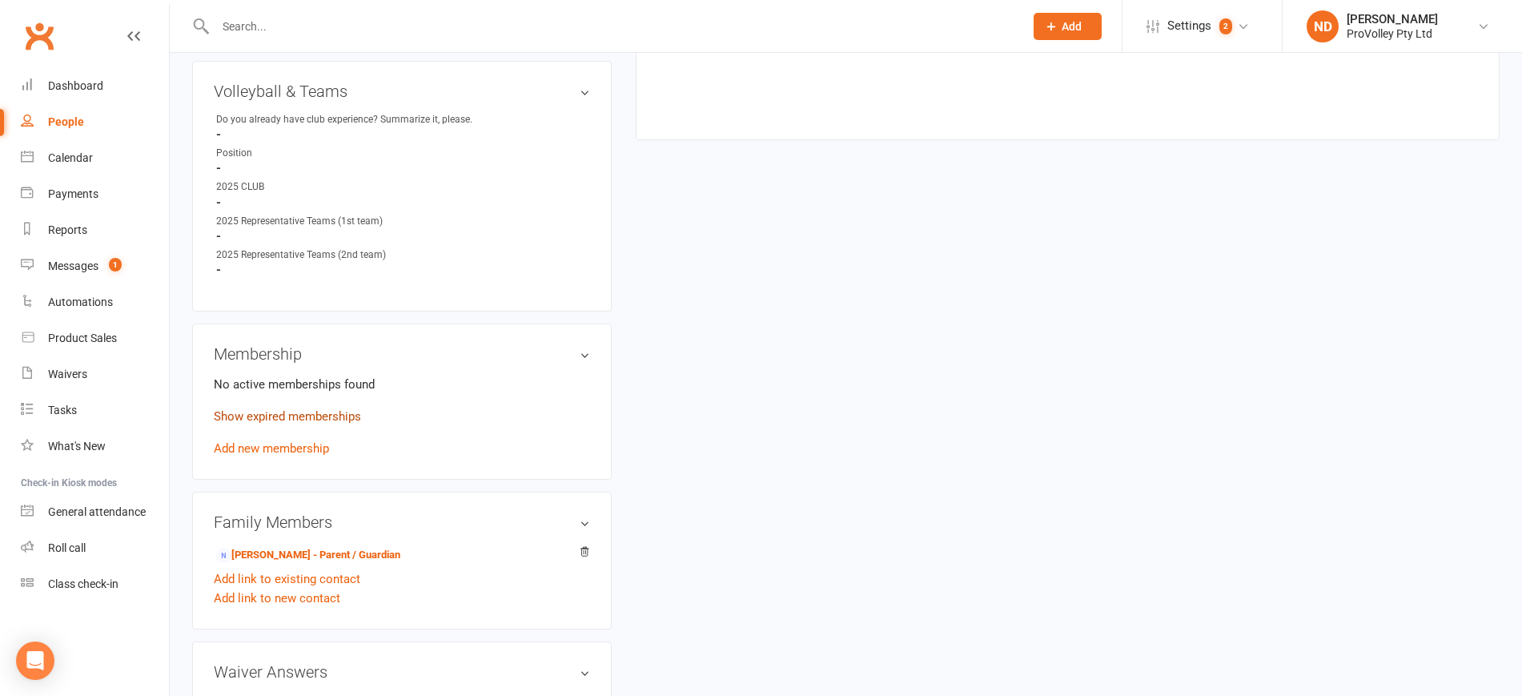
click at [311, 424] on link "Show expired memberships" at bounding box center [287, 416] width 147 height 14
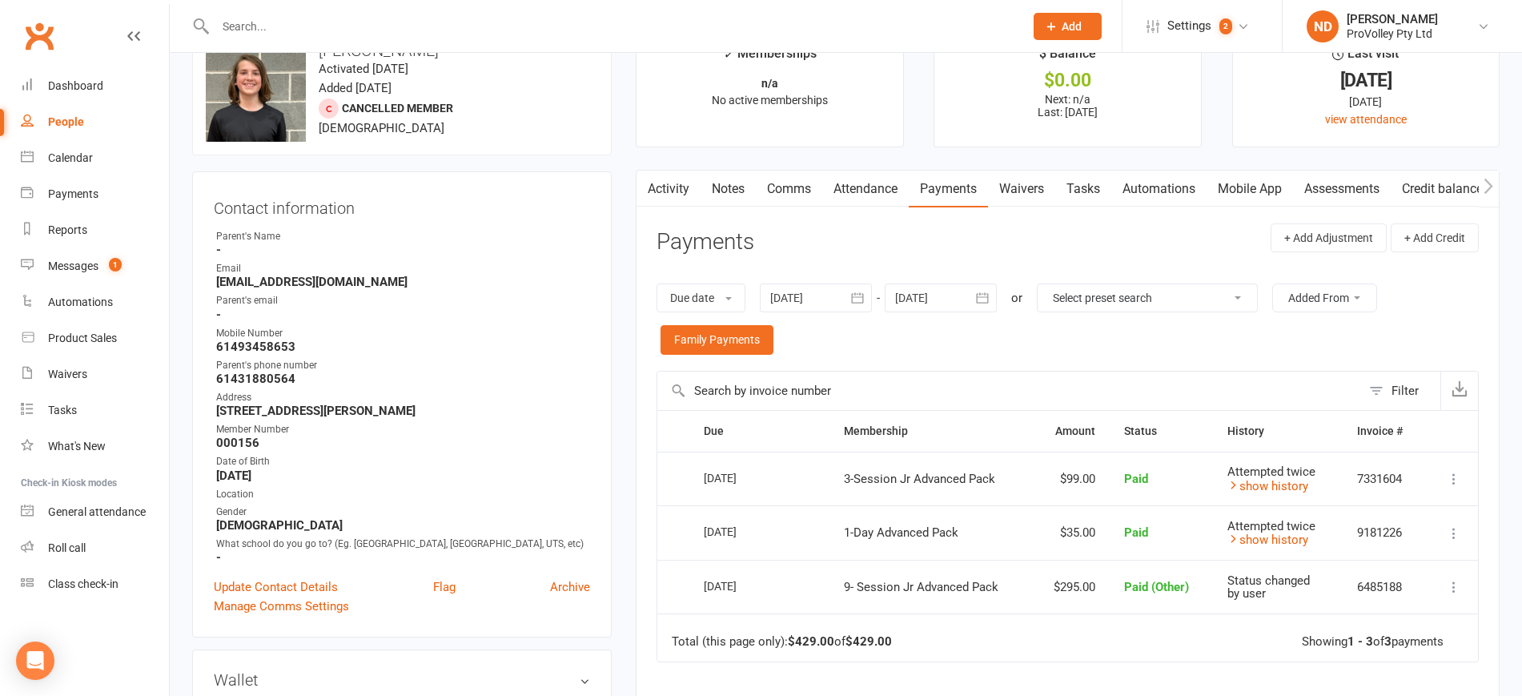
scroll to position [0, 0]
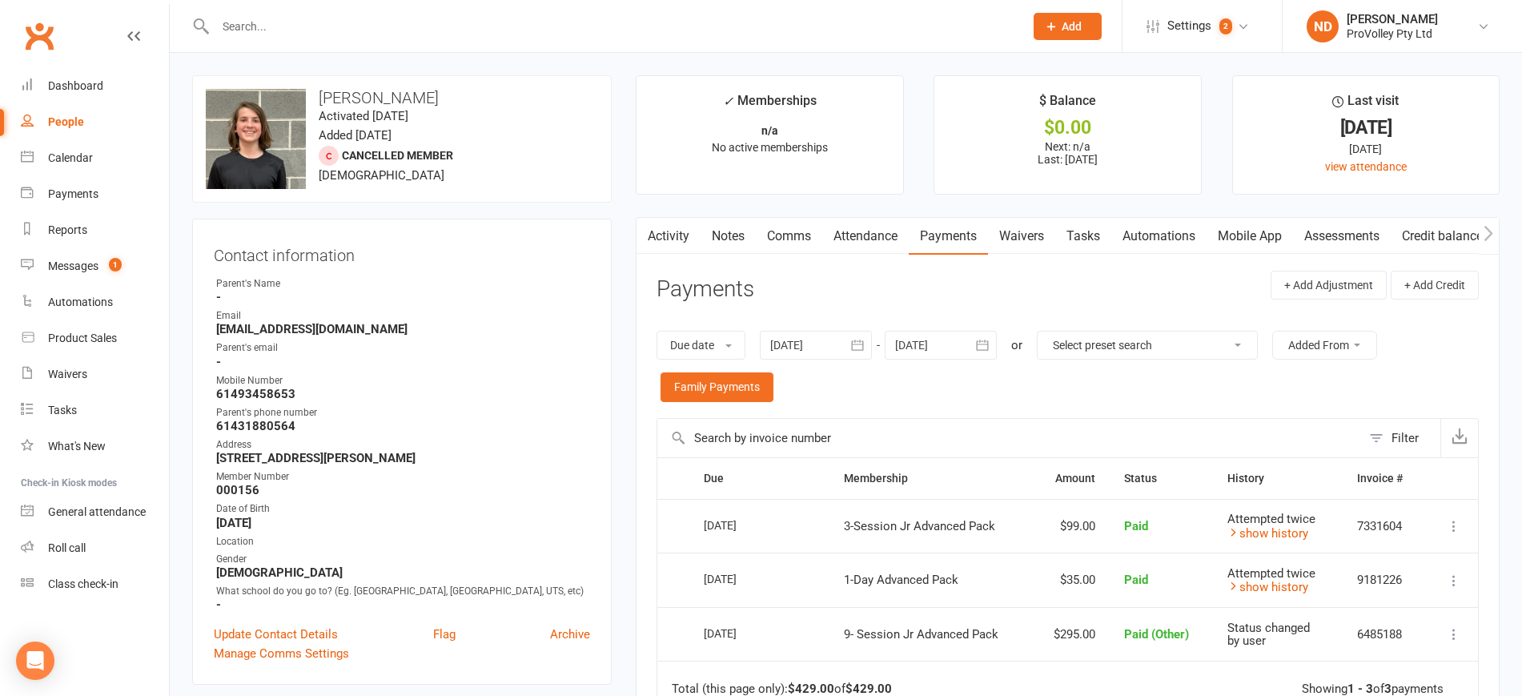
click at [881, 225] on link "Attendance" at bounding box center [865, 236] width 86 height 37
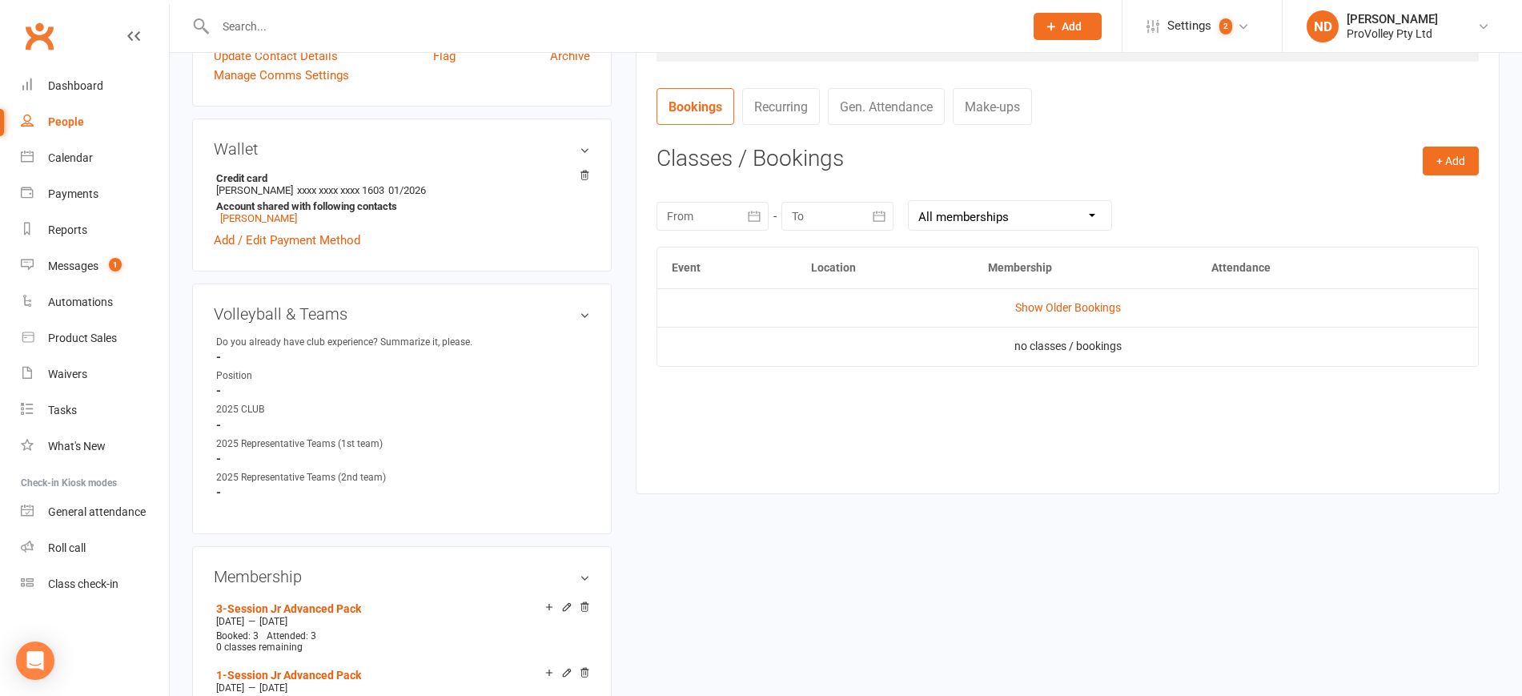
scroll to position [600, 0]
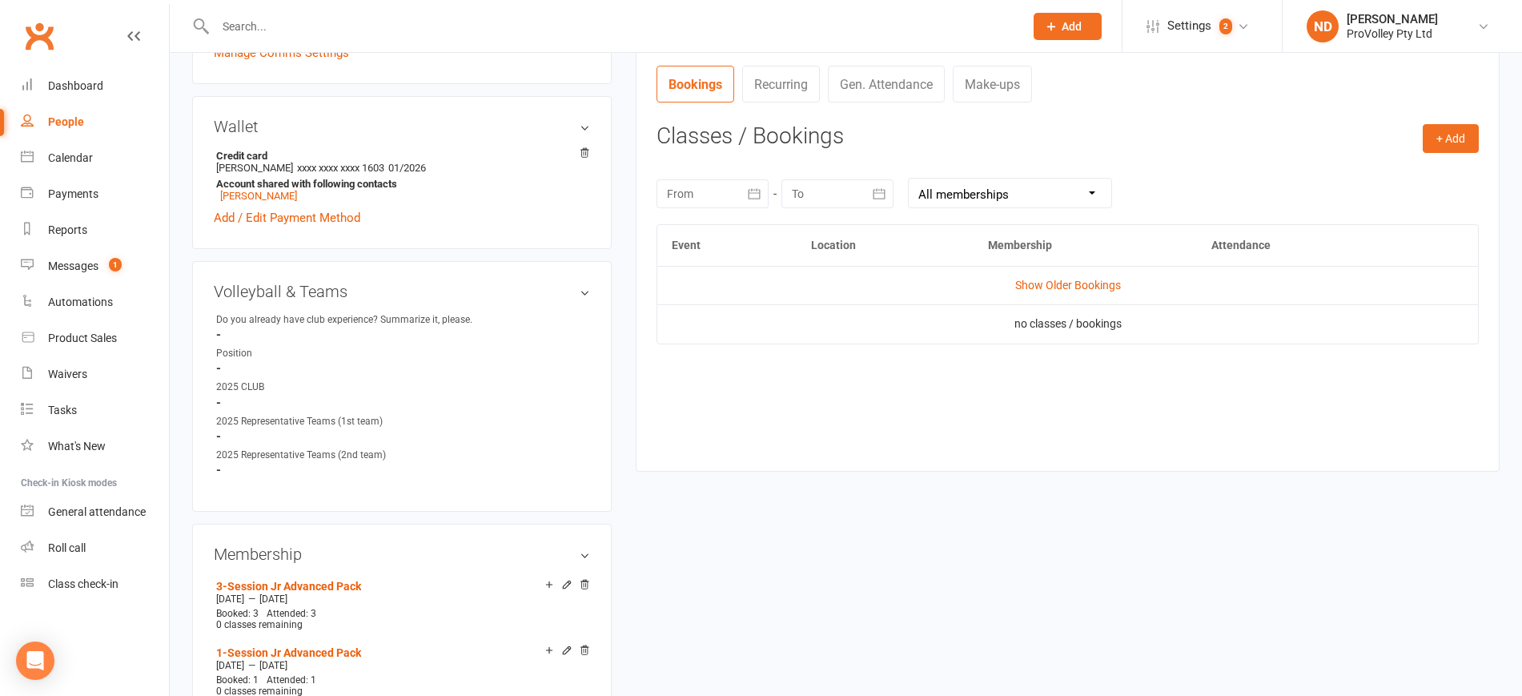
click at [1054, 295] on td "Show Older Bookings" at bounding box center [1067, 285] width 821 height 38
click at [1053, 280] on link "Show Older Bookings" at bounding box center [1068, 285] width 106 height 13
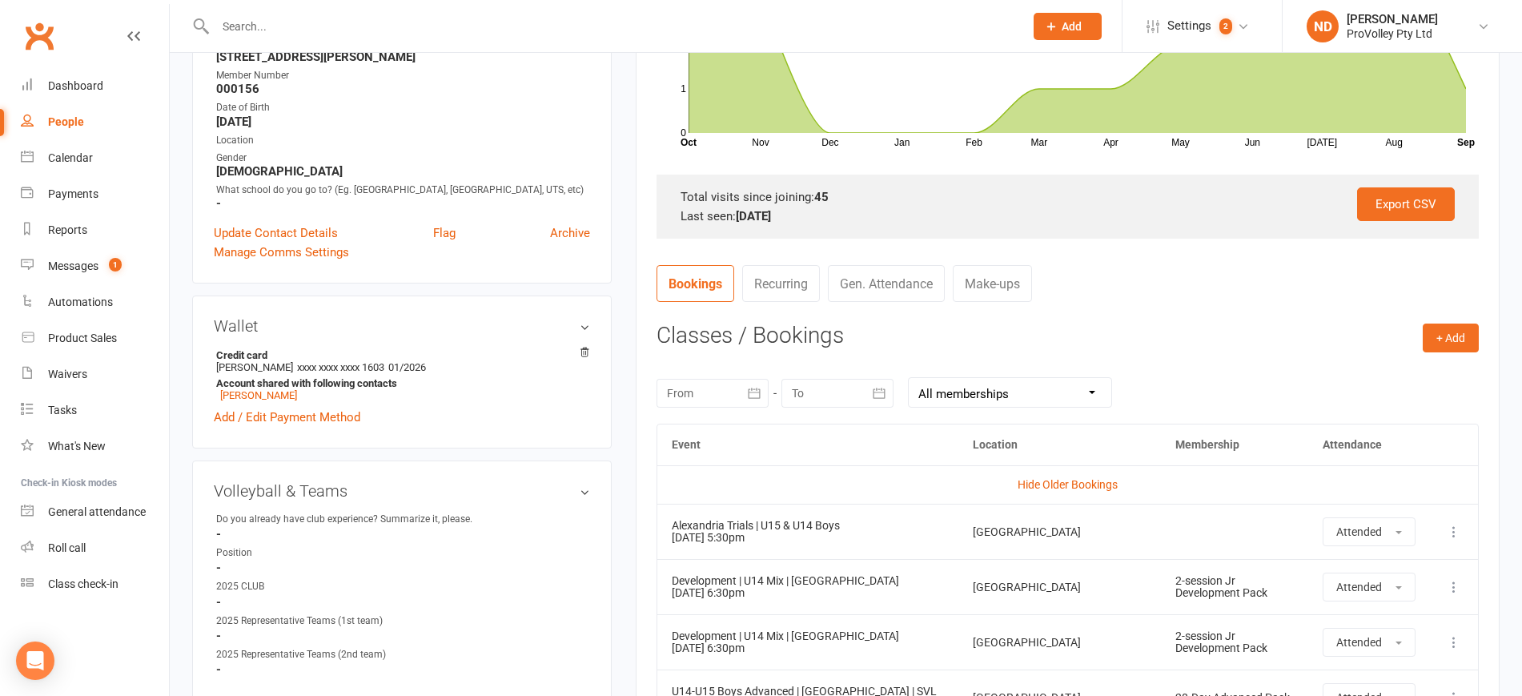
scroll to position [347, 0]
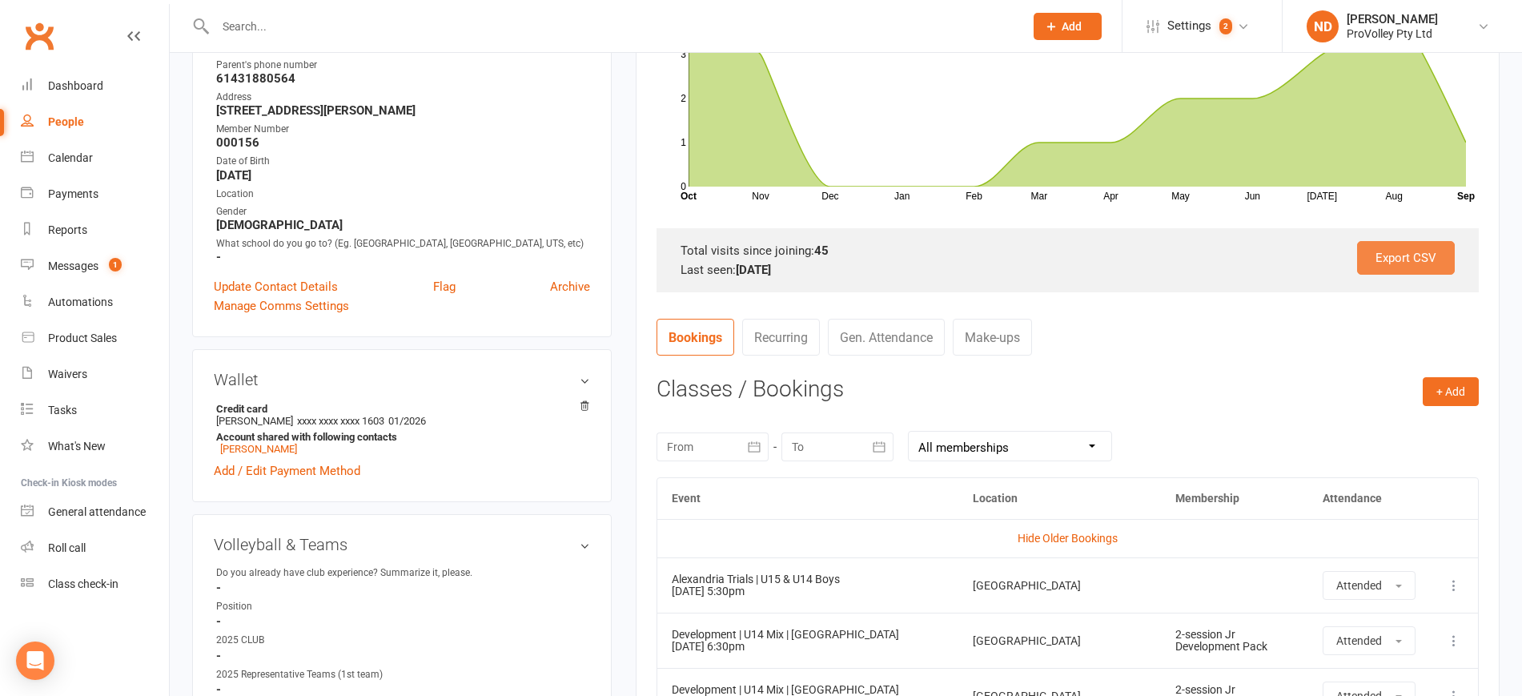
click at [1442, 246] on link "Export CSV" at bounding box center [1406, 258] width 98 height 34
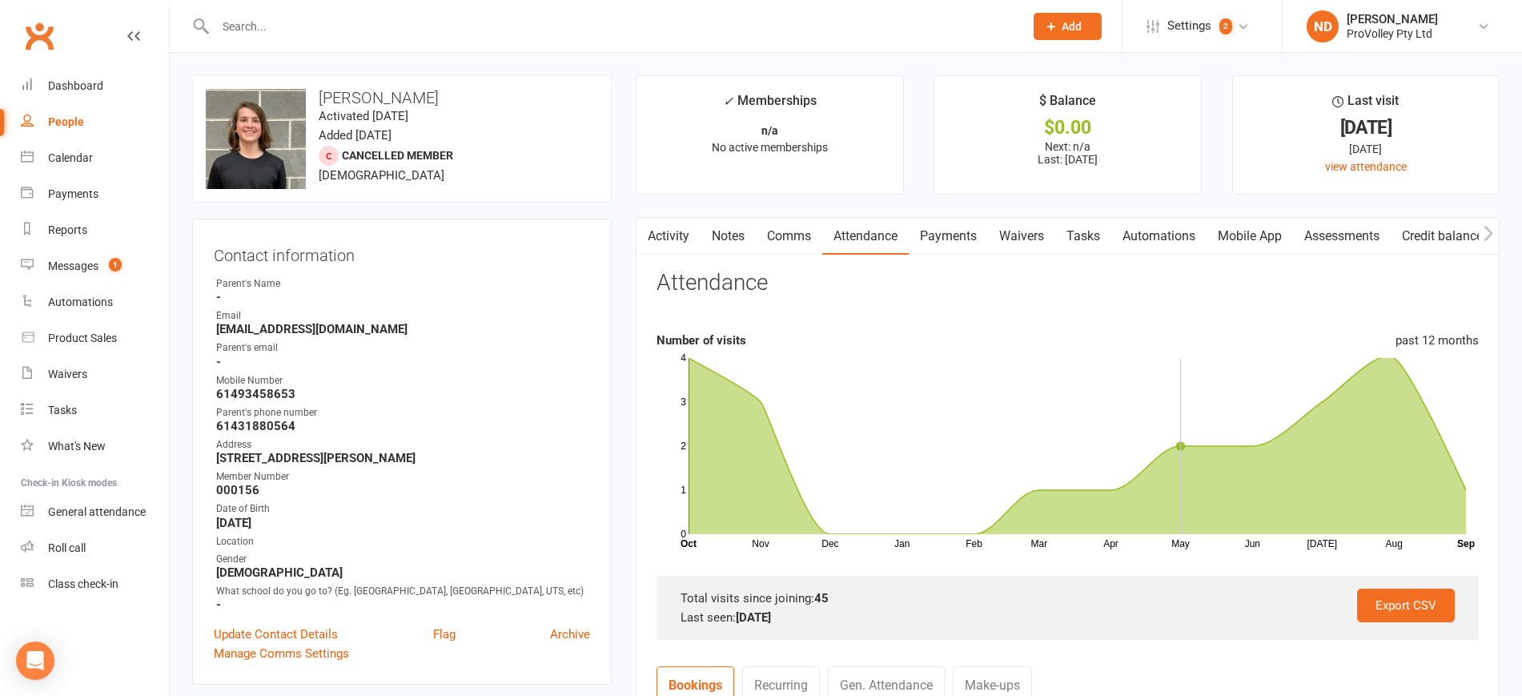
scroll to position [300, 0]
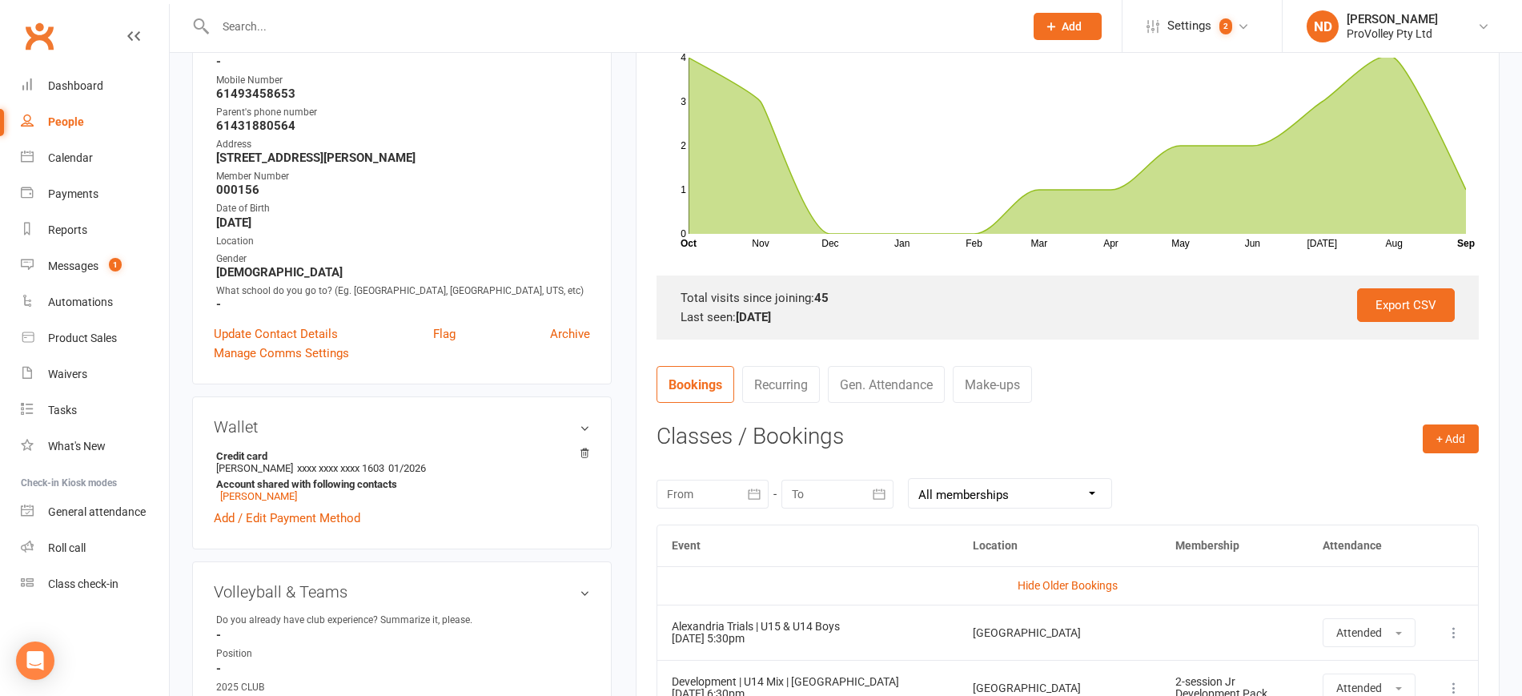
click at [1098, 481] on select "All memberships From other Members 3-Session Jr Advanced Pack 1-Session Jr Adva…" at bounding box center [1010, 493] width 203 height 29
click at [909, 479] on select "All memberships From other Members 3-Session Jr Advanced Pack 1-Session Jr Adva…" at bounding box center [1010, 493] width 203 height 29
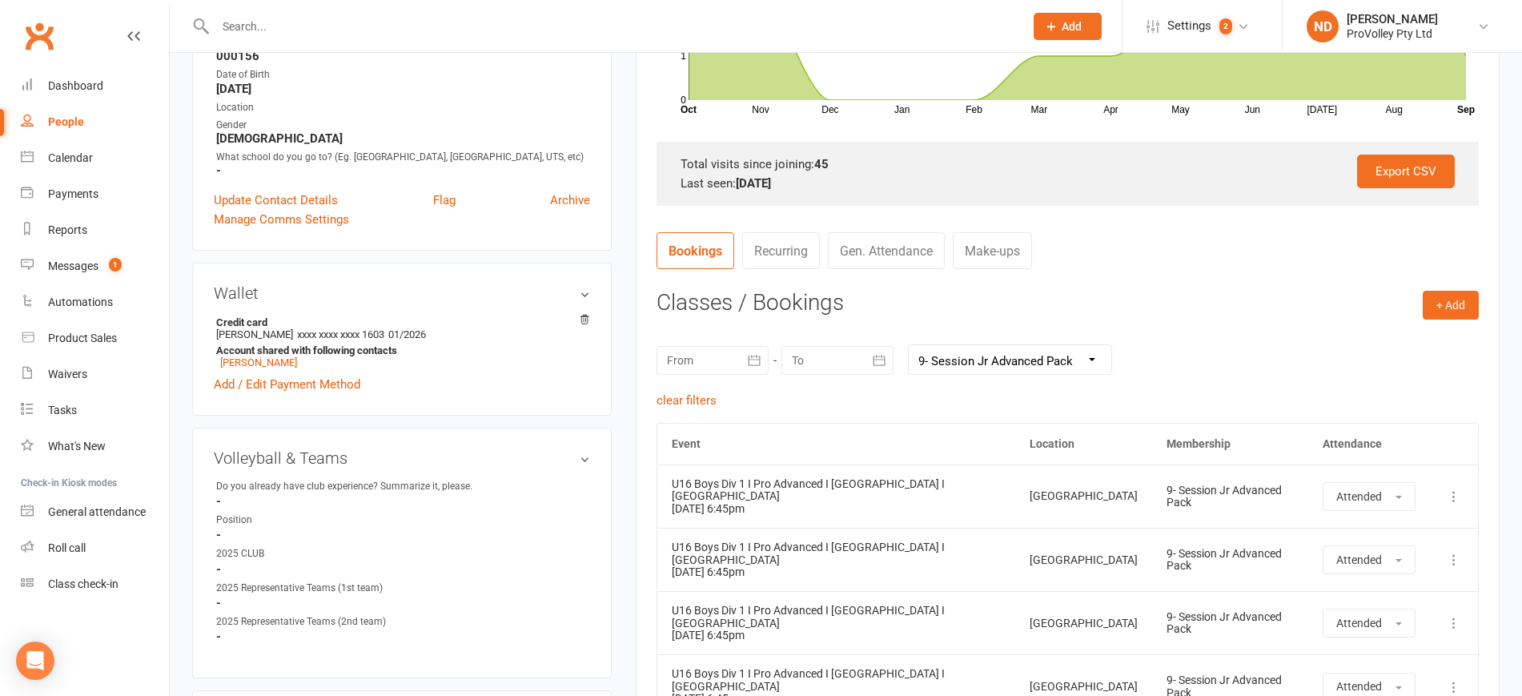
scroll to position [400, 0]
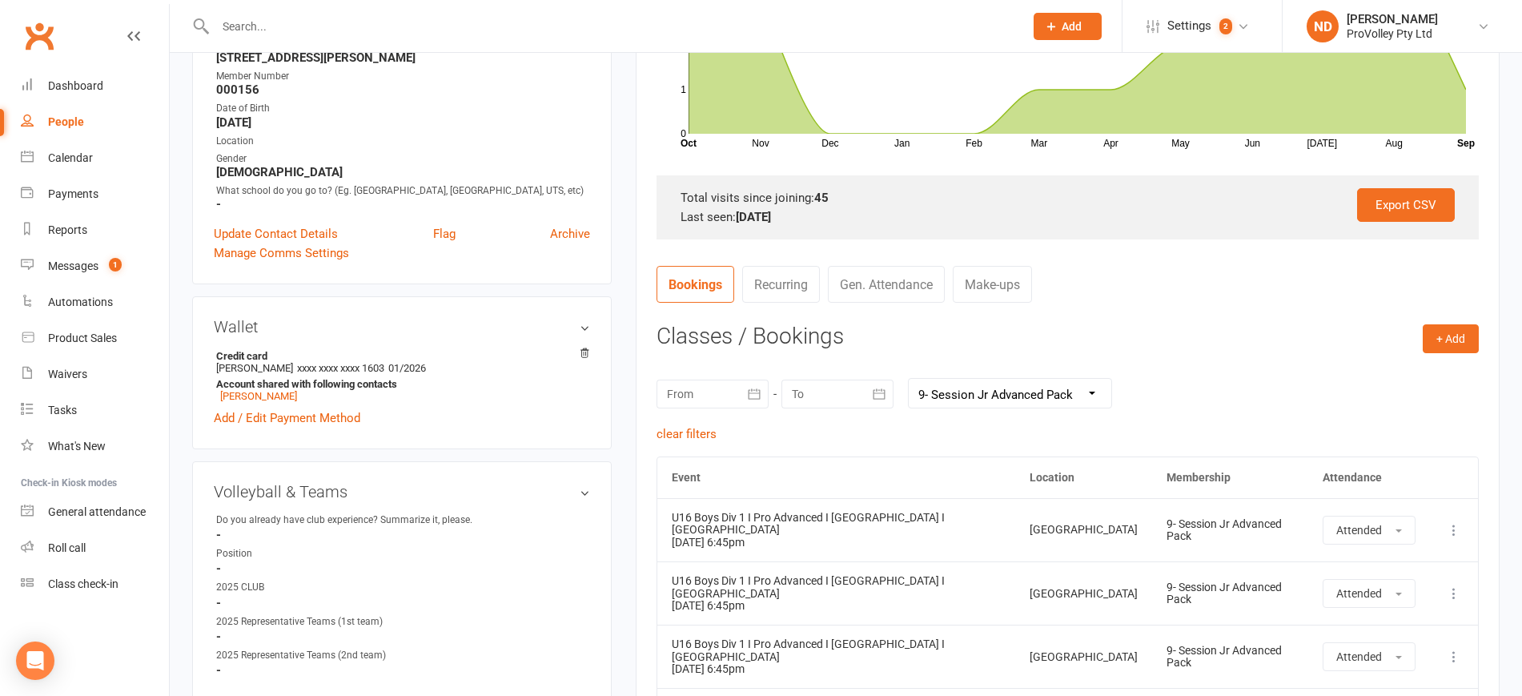
drag, startPoint x: 1083, startPoint y: 393, endPoint x: 1086, endPoint y: 403, distance: 9.9
click at [1084, 392] on select "All memberships From other Members 3-Session Jr Advanced Pack 1-Session Jr Adva…" at bounding box center [1010, 393] width 203 height 29
select select "2"
click at [909, 379] on select "All memberships From other Members 3-Session Jr Advanced Pack 1-Session Jr Adva…" at bounding box center [1010, 393] width 203 height 29
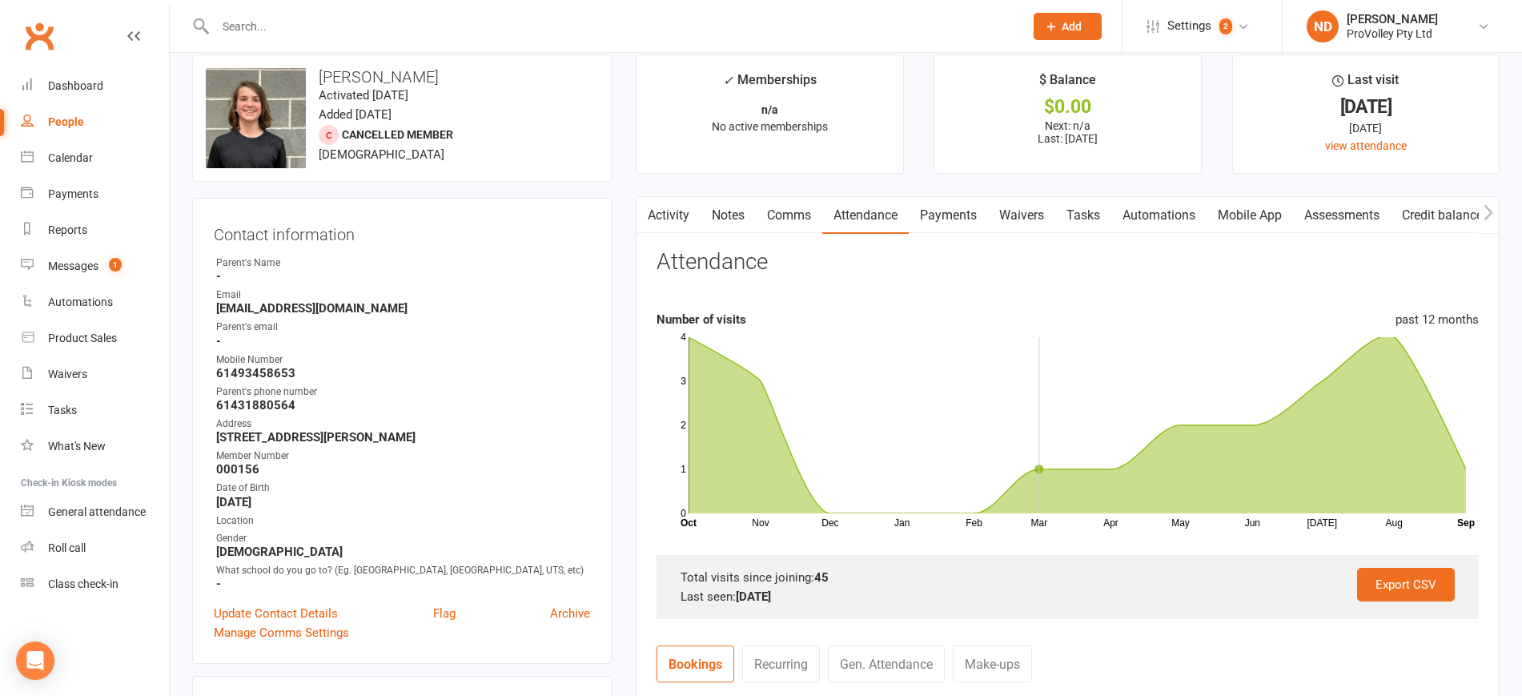
scroll to position [0, 0]
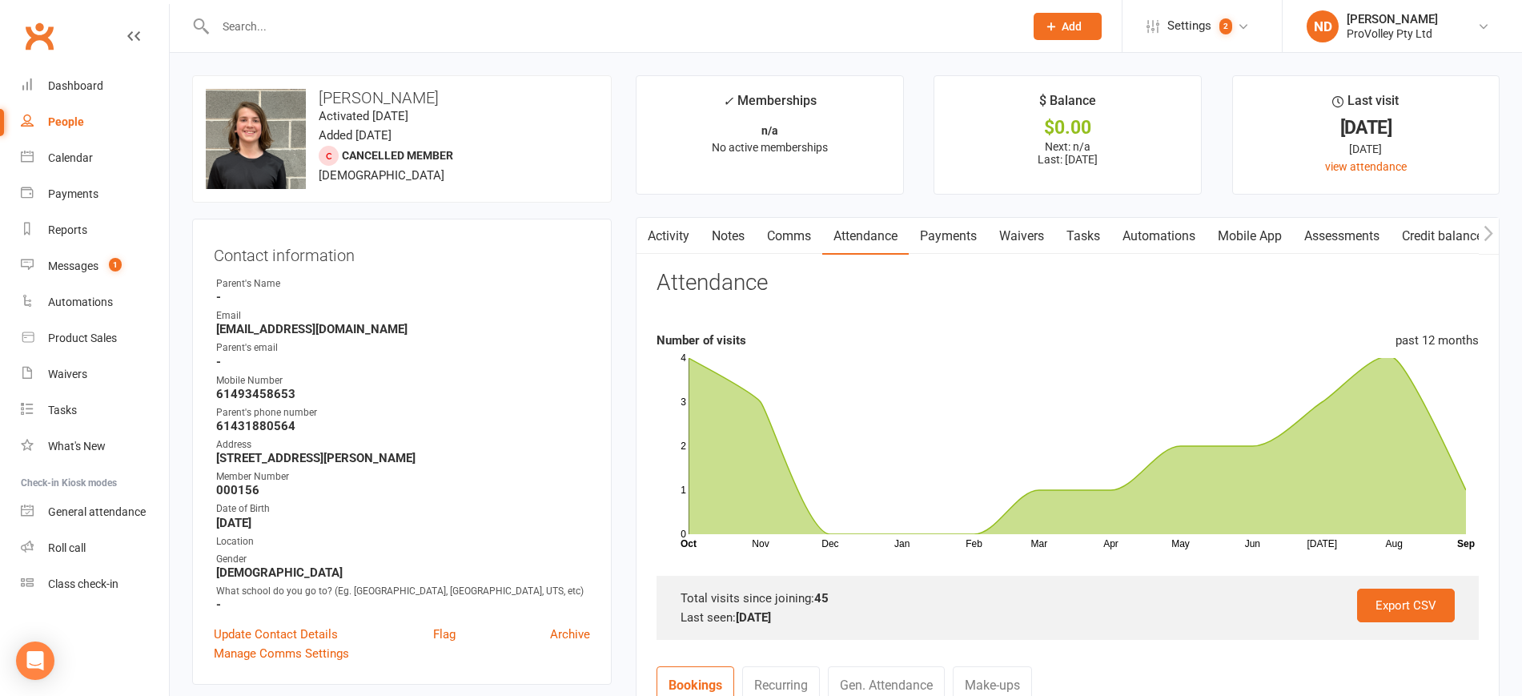
click at [944, 246] on link "Payments" at bounding box center [948, 236] width 79 height 37
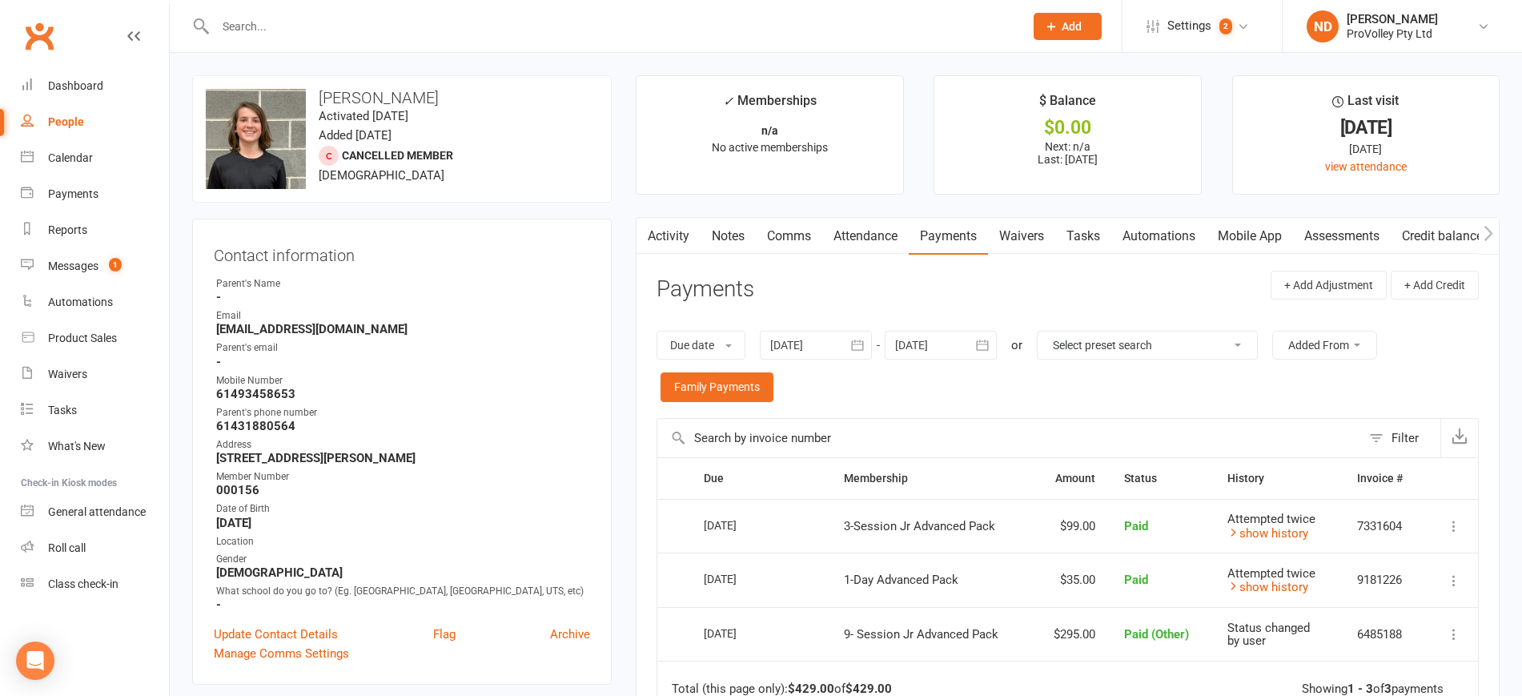
drag, startPoint x: 445, startPoint y: 98, endPoint x: 315, endPoint y: 93, distance: 129.8
click at [315, 93] on h3 "[PERSON_NAME]" at bounding box center [402, 98] width 392 height 18
copy h3 "[PERSON_NAME]"
click at [60, 123] on div "People" at bounding box center [66, 121] width 36 height 13
select select "100"
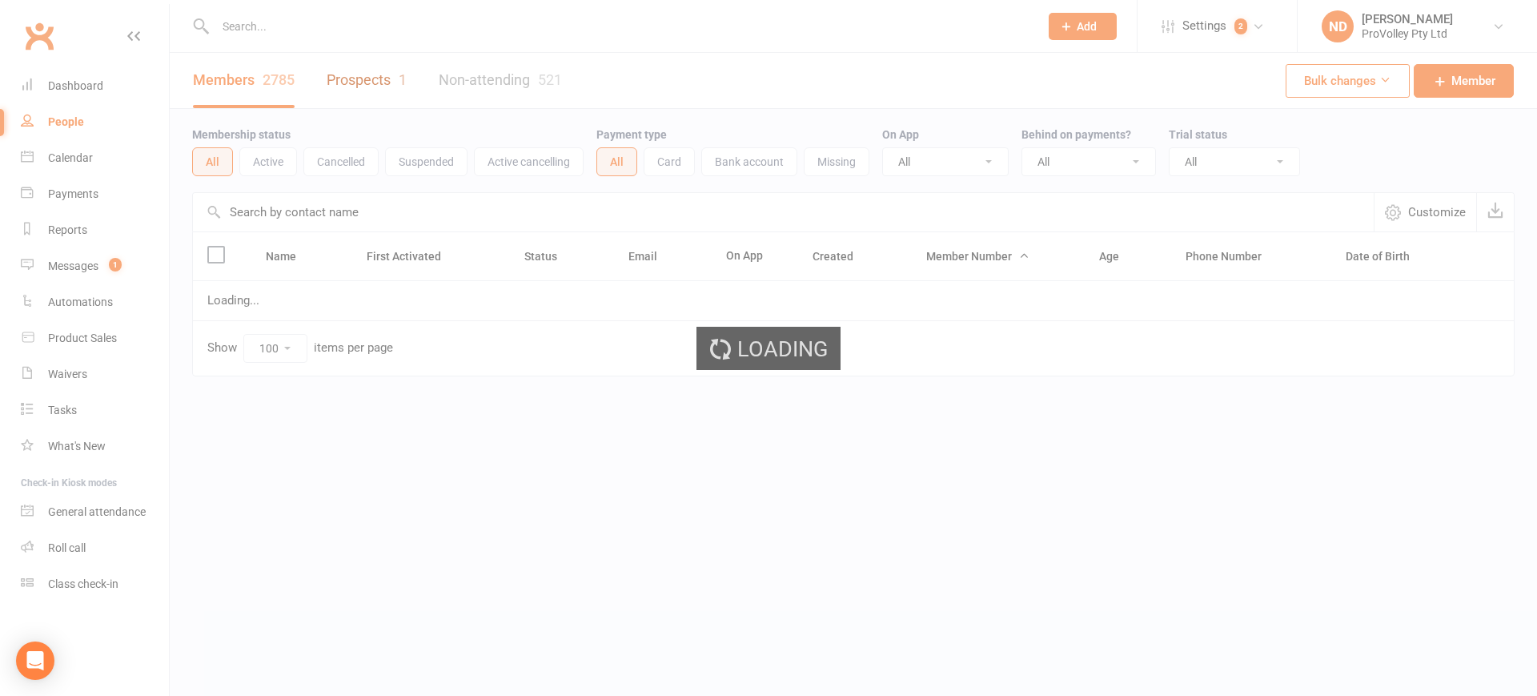
click at [378, 82] on link "Prospects 1" at bounding box center [367, 80] width 80 height 55
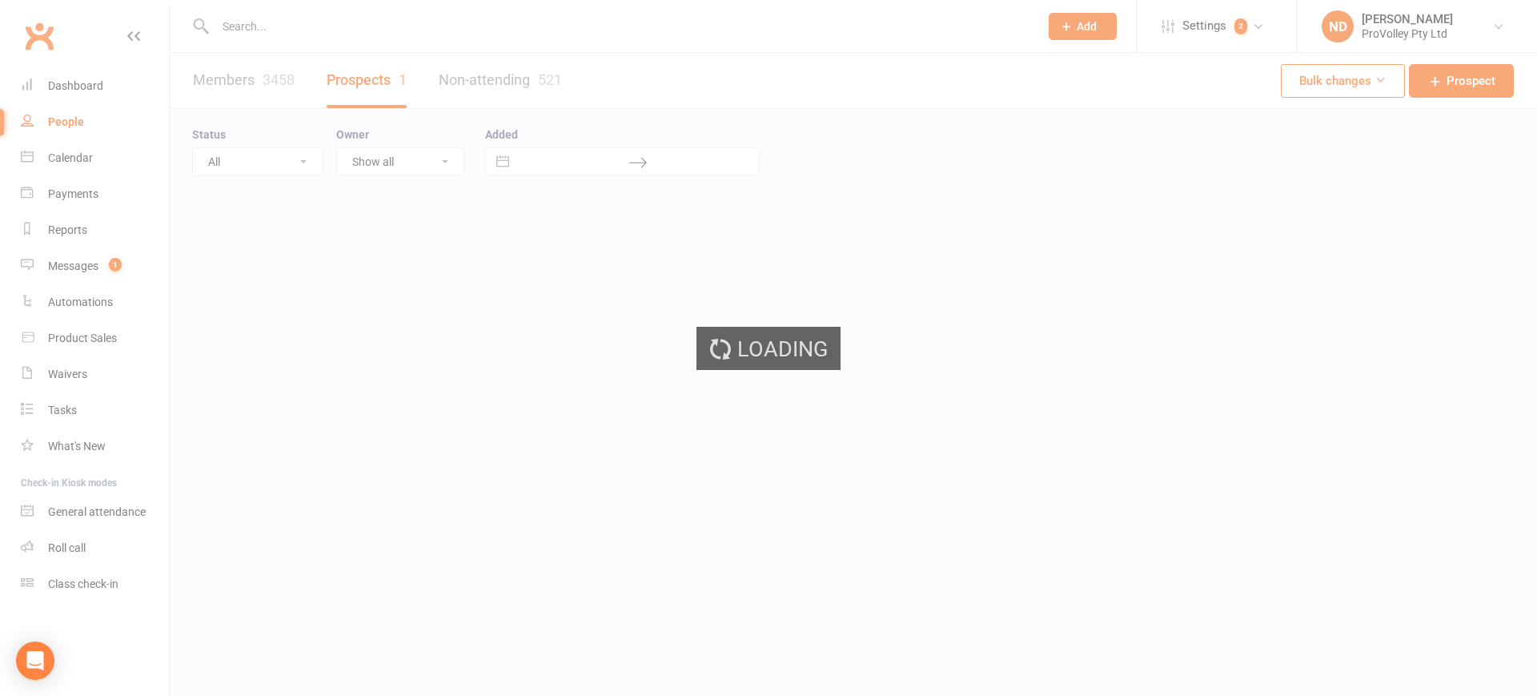
click at [382, 82] on div "Loading" at bounding box center [768, 348] width 1537 height 696
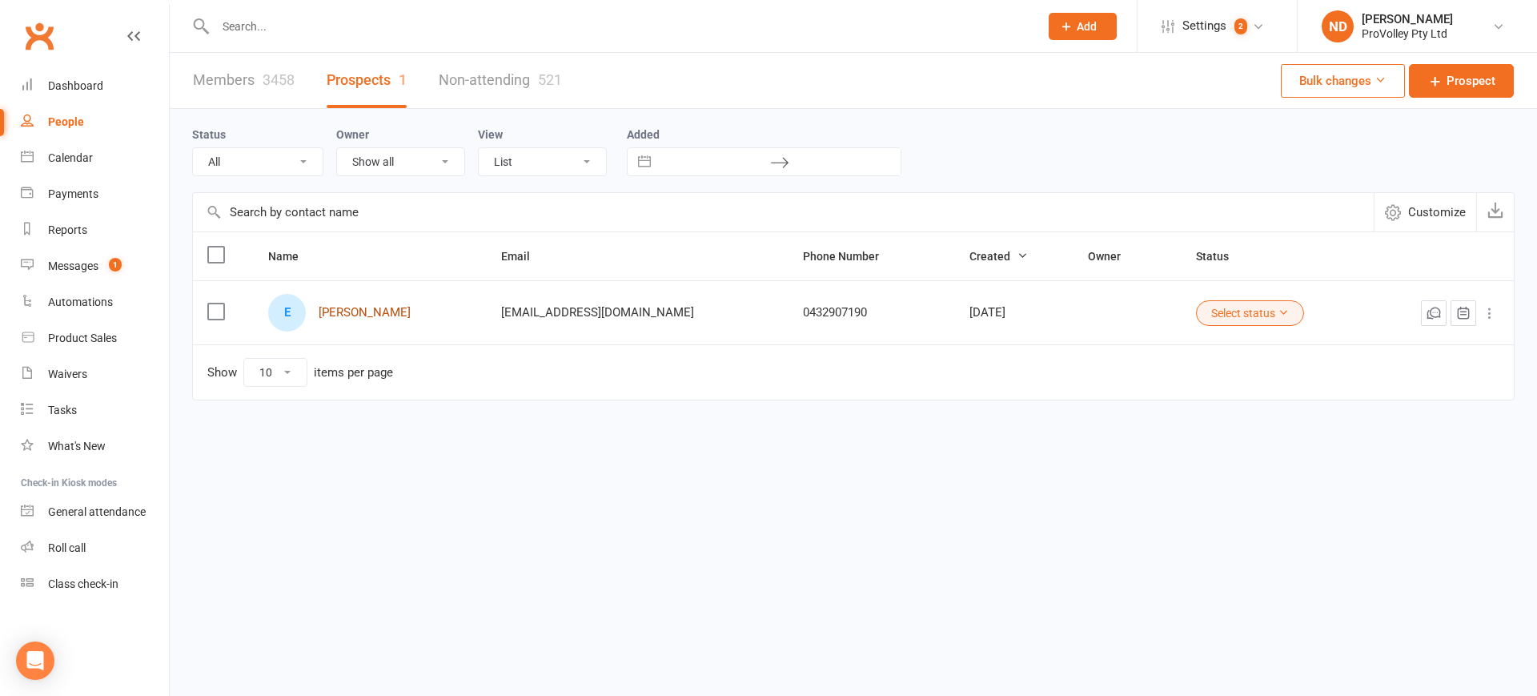
click at [358, 314] on link "[PERSON_NAME]" at bounding box center [365, 313] width 92 height 14
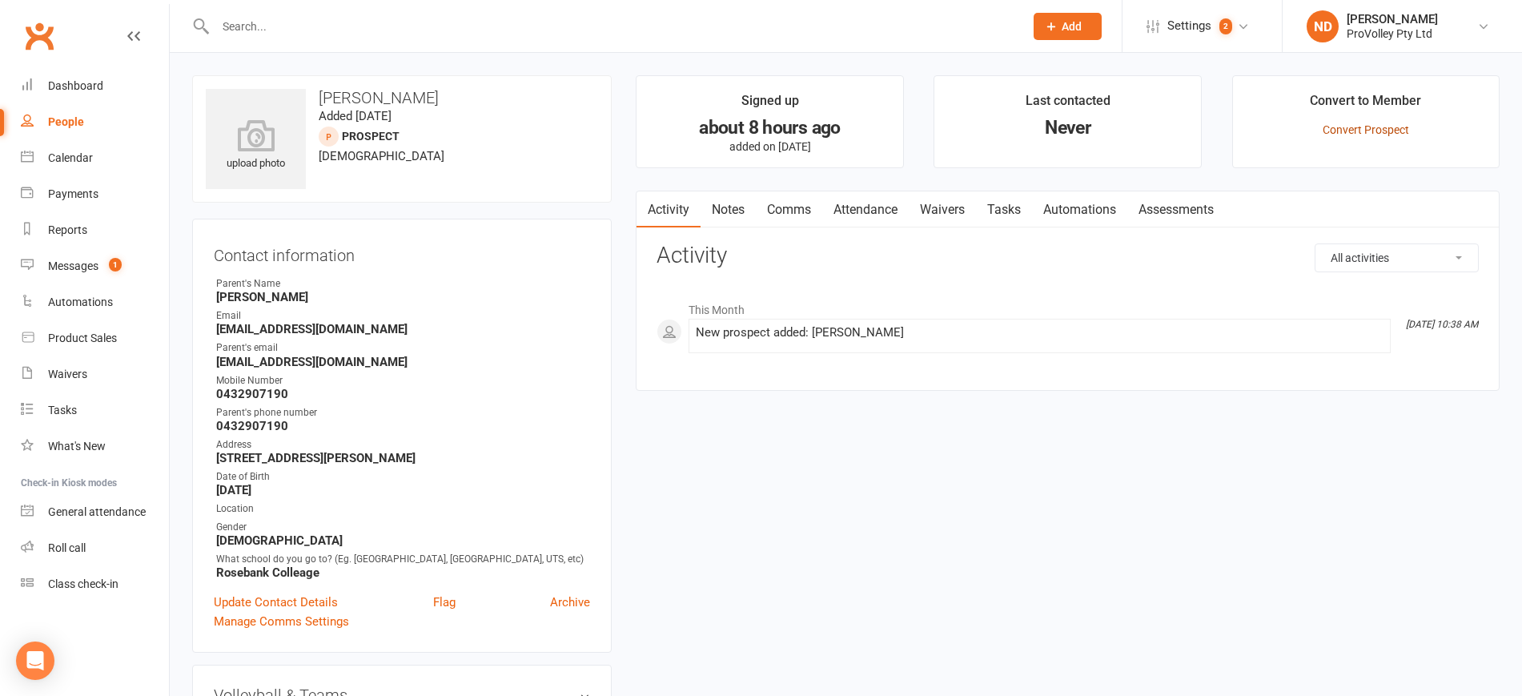
click at [1359, 129] on link "Convert Prospect" at bounding box center [1366, 129] width 86 height 13
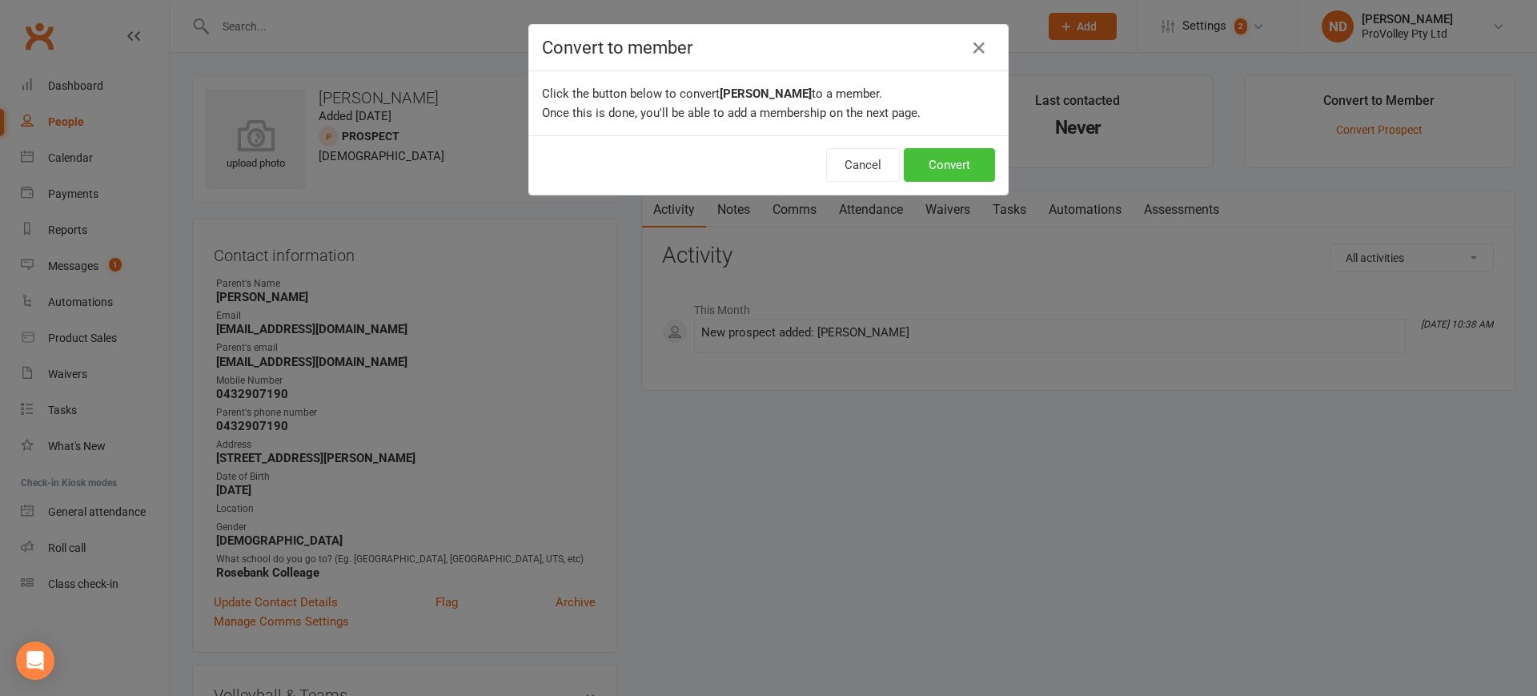
drag, startPoint x: 924, startPoint y: 166, endPoint x: 745, endPoint y: 270, distance: 206.7
click at [925, 165] on button "Convert" at bounding box center [949, 165] width 91 height 34
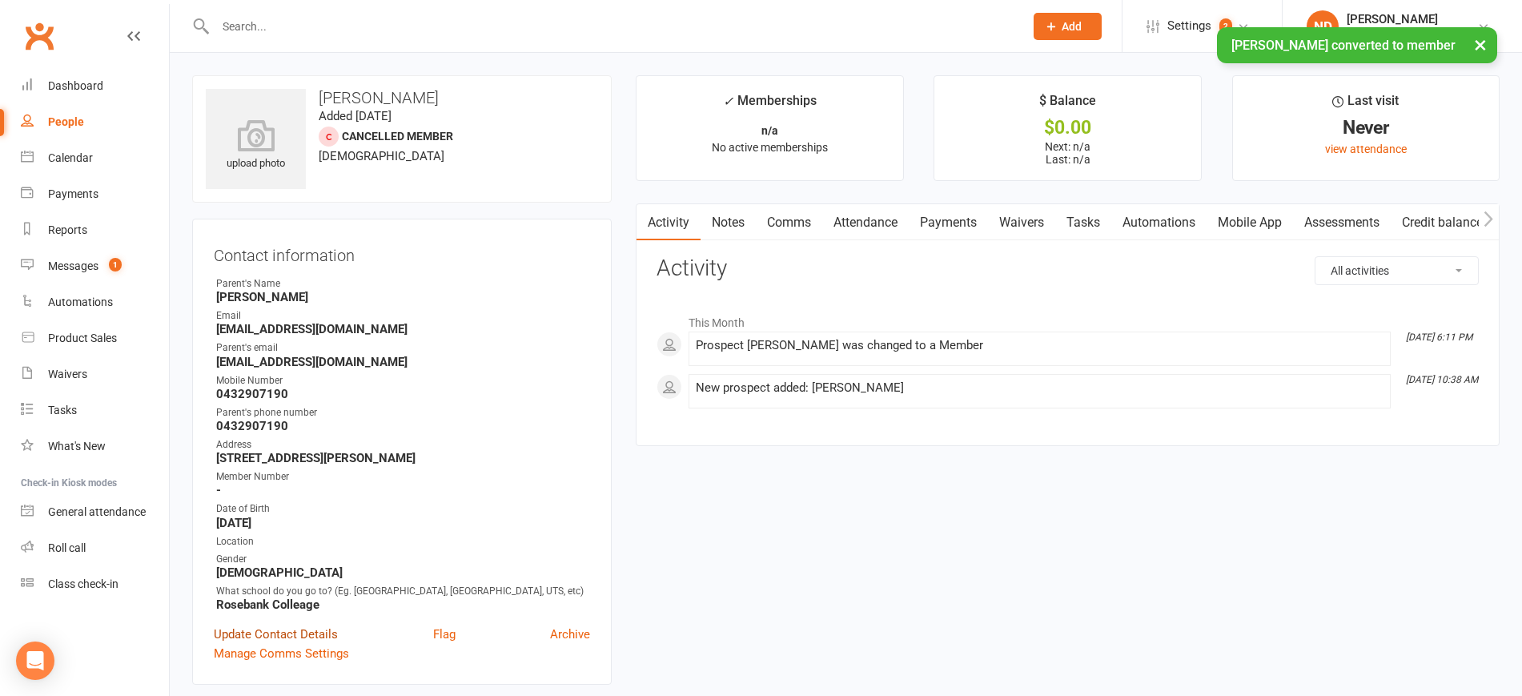
click at [307, 644] on link "Update Contact Details" at bounding box center [276, 633] width 124 height 19
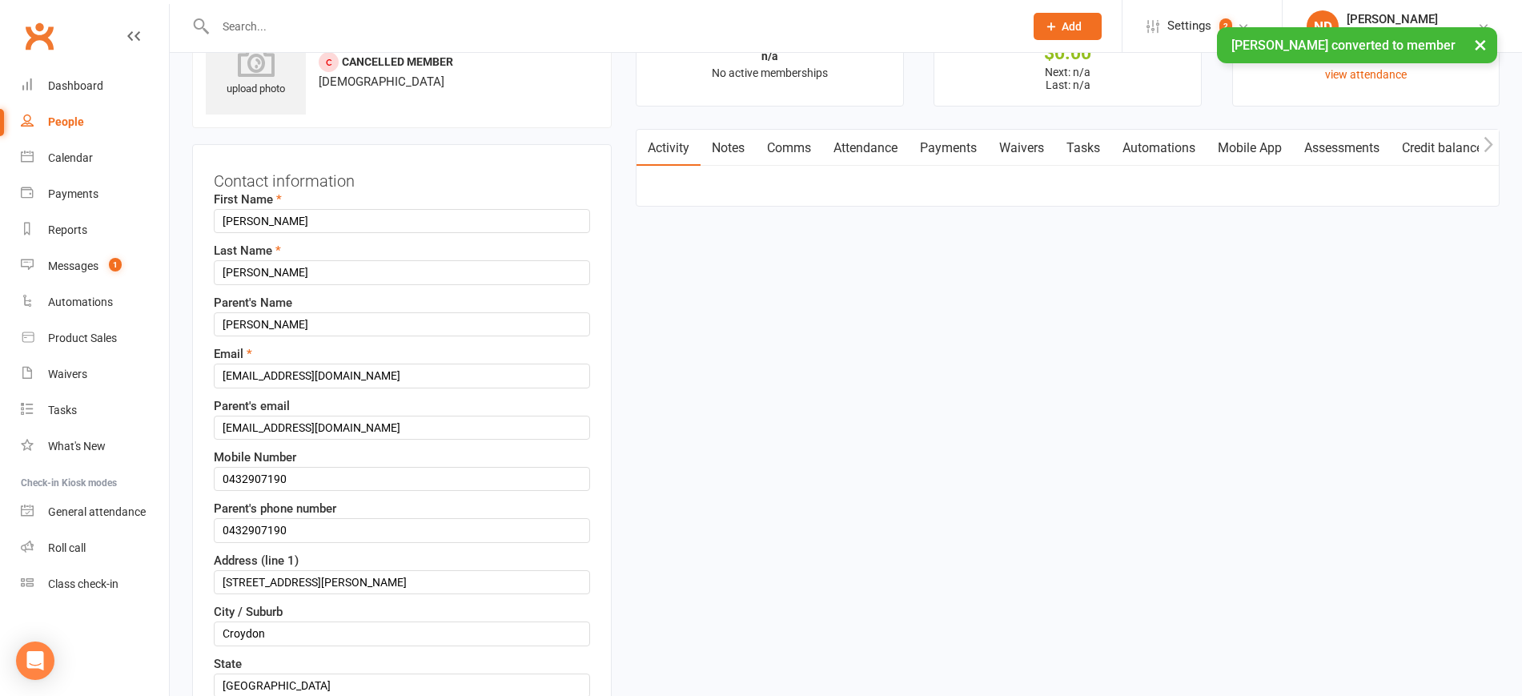
scroll to position [75, 0]
drag, startPoint x: 228, startPoint y: 476, endPoint x: 206, endPoint y: 471, distance: 23.1
click at [206, 471] on div "Contact information First Name [PERSON_NAME] Last Name [PERSON_NAME]'s Name [PE…" at bounding box center [402, 642] width 420 height 998
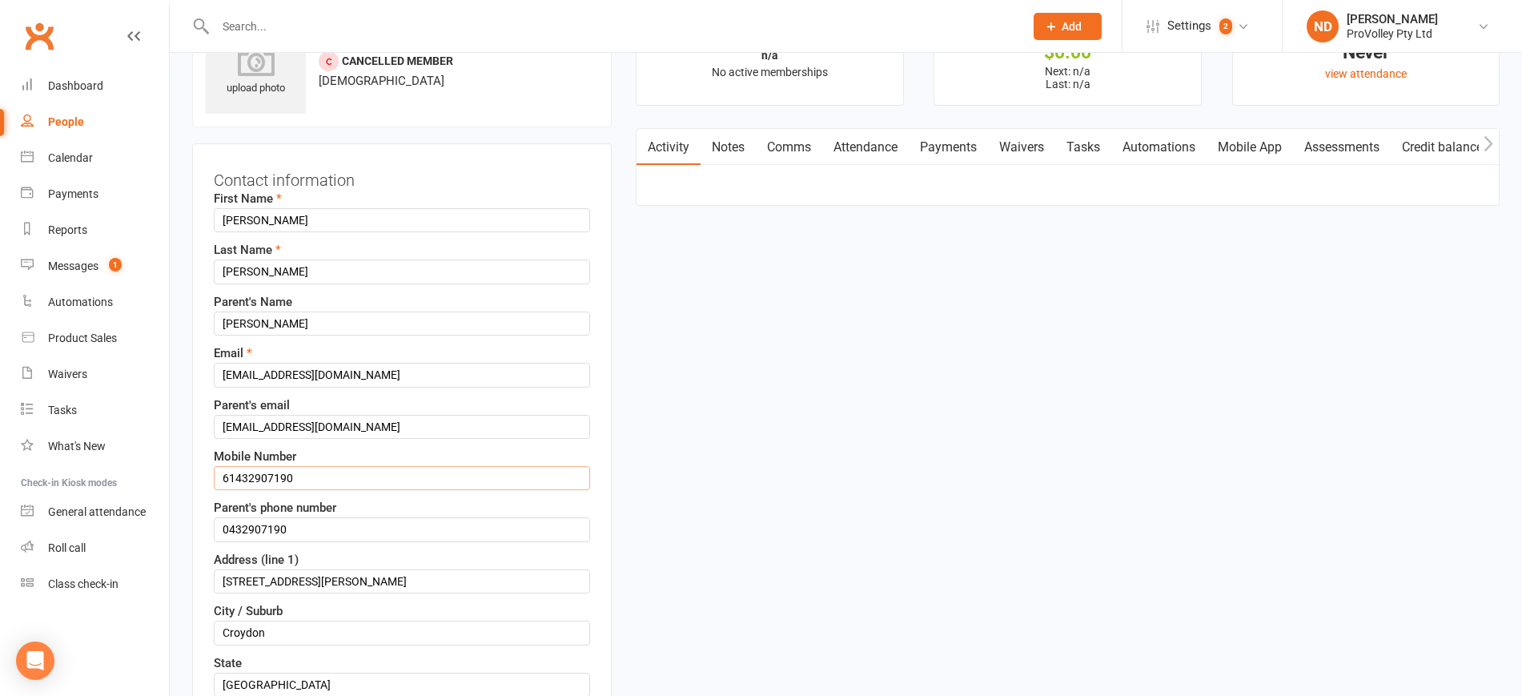
type input "61432907190"
drag, startPoint x: 226, startPoint y: 532, endPoint x: 205, endPoint y: 524, distance: 22.3
click at [205, 524] on div "Contact information First Name [PERSON_NAME] Last Name [PERSON_NAME]'s Name [PE…" at bounding box center [402, 642] width 420 height 998
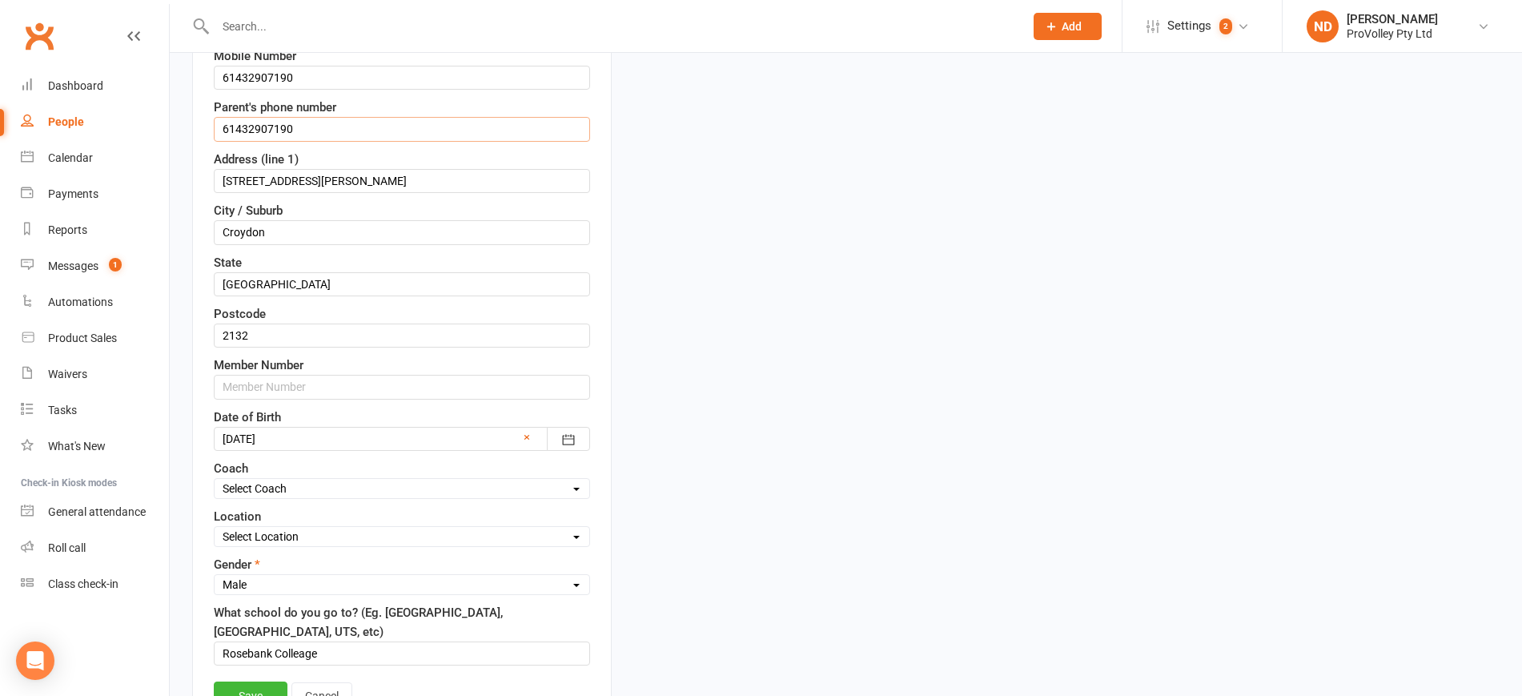
scroll to position [876, 0]
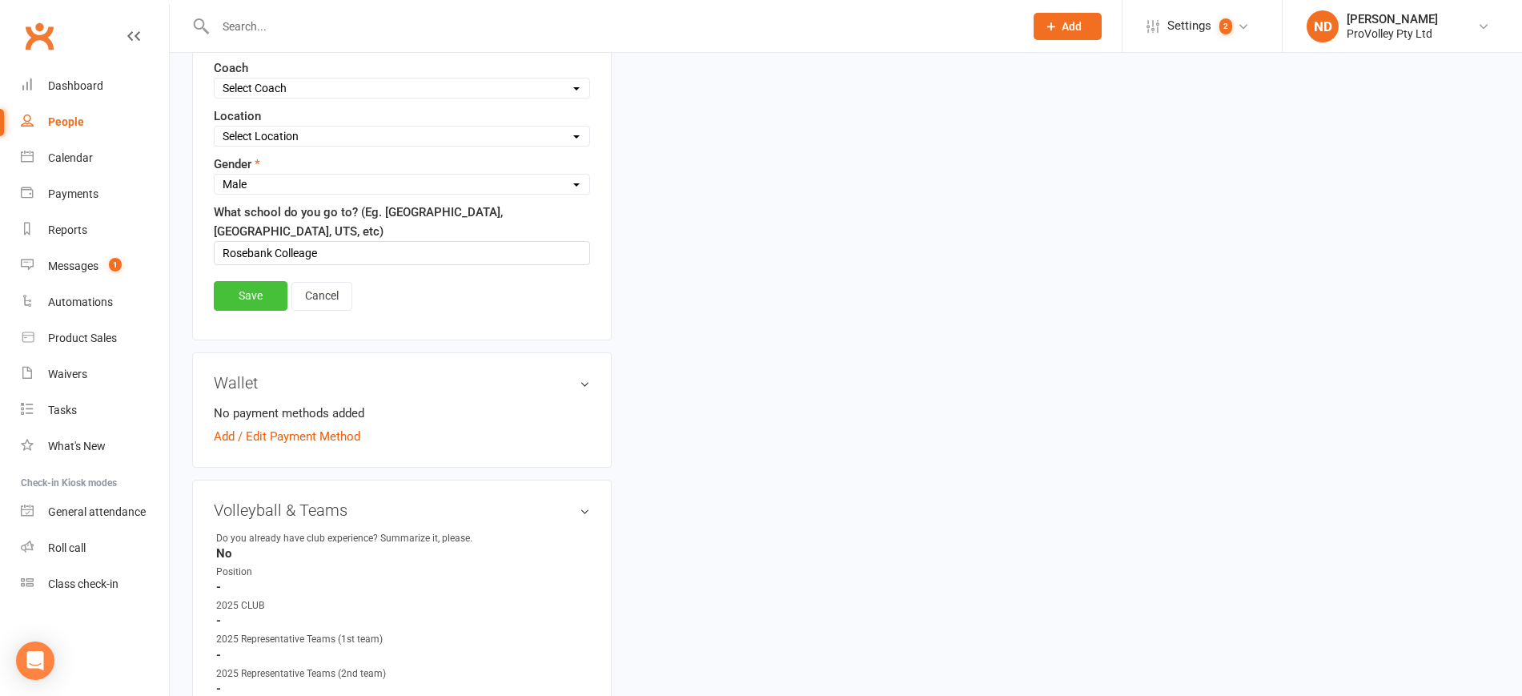
type input "61432907190"
click at [255, 294] on link "Save" at bounding box center [251, 295] width 74 height 29
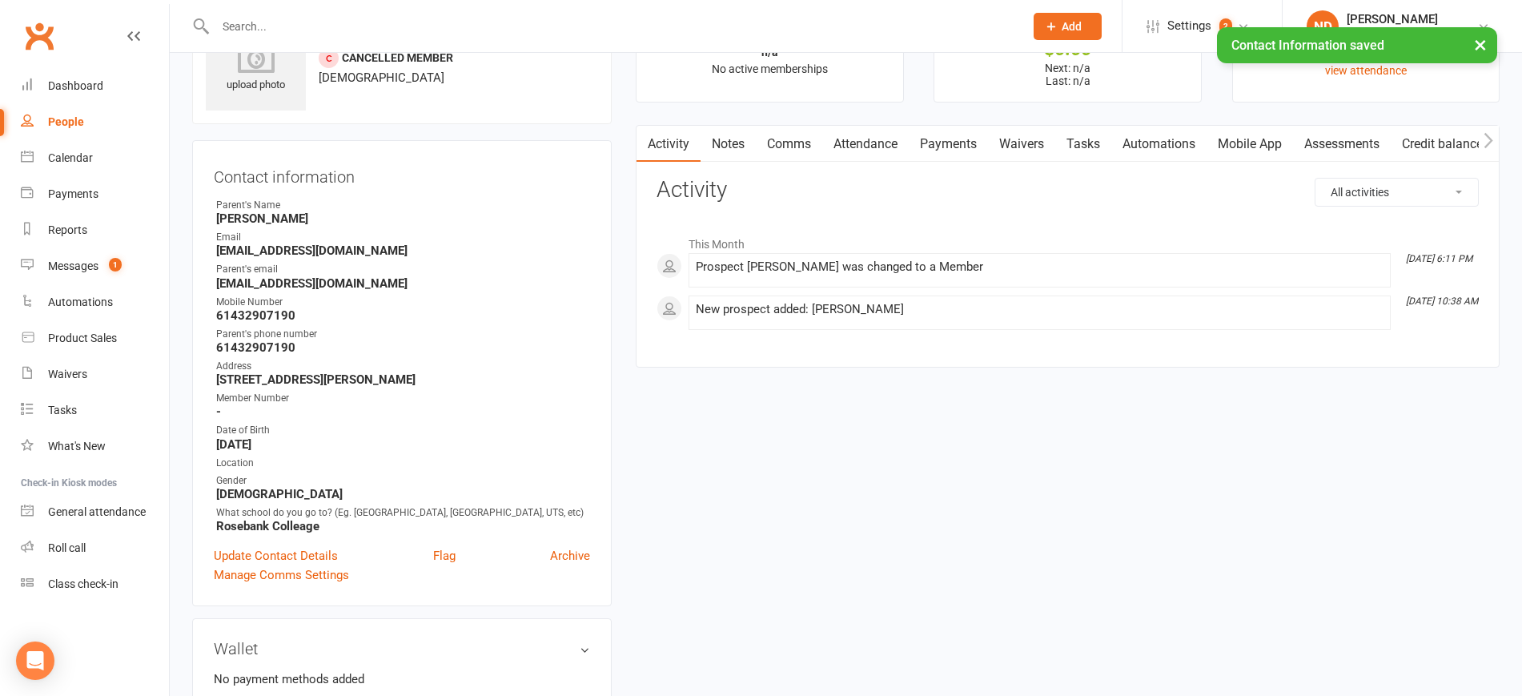
scroll to position [0, 0]
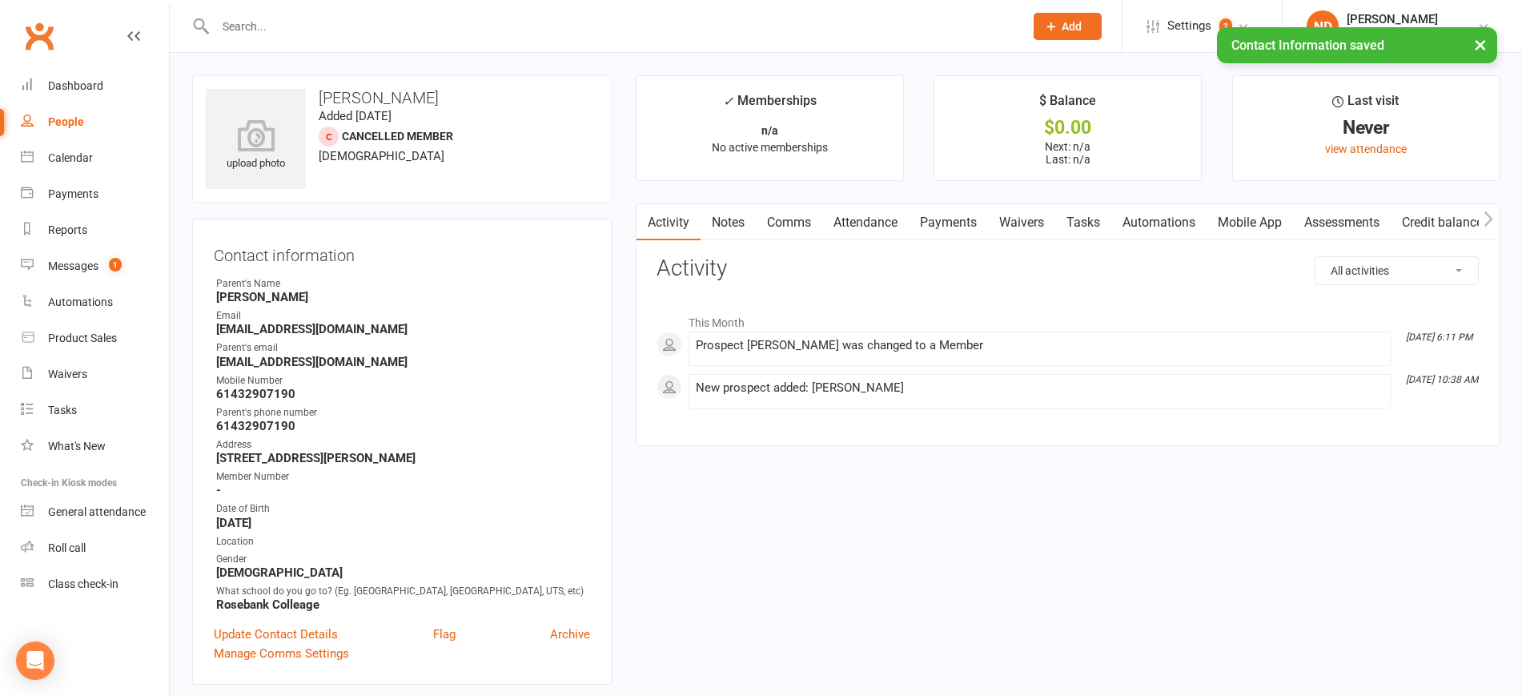
drag, startPoint x: 76, startPoint y: 112, endPoint x: 93, endPoint y: 121, distance: 19.0
click at [76, 112] on link "People" at bounding box center [95, 122] width 148 height 36
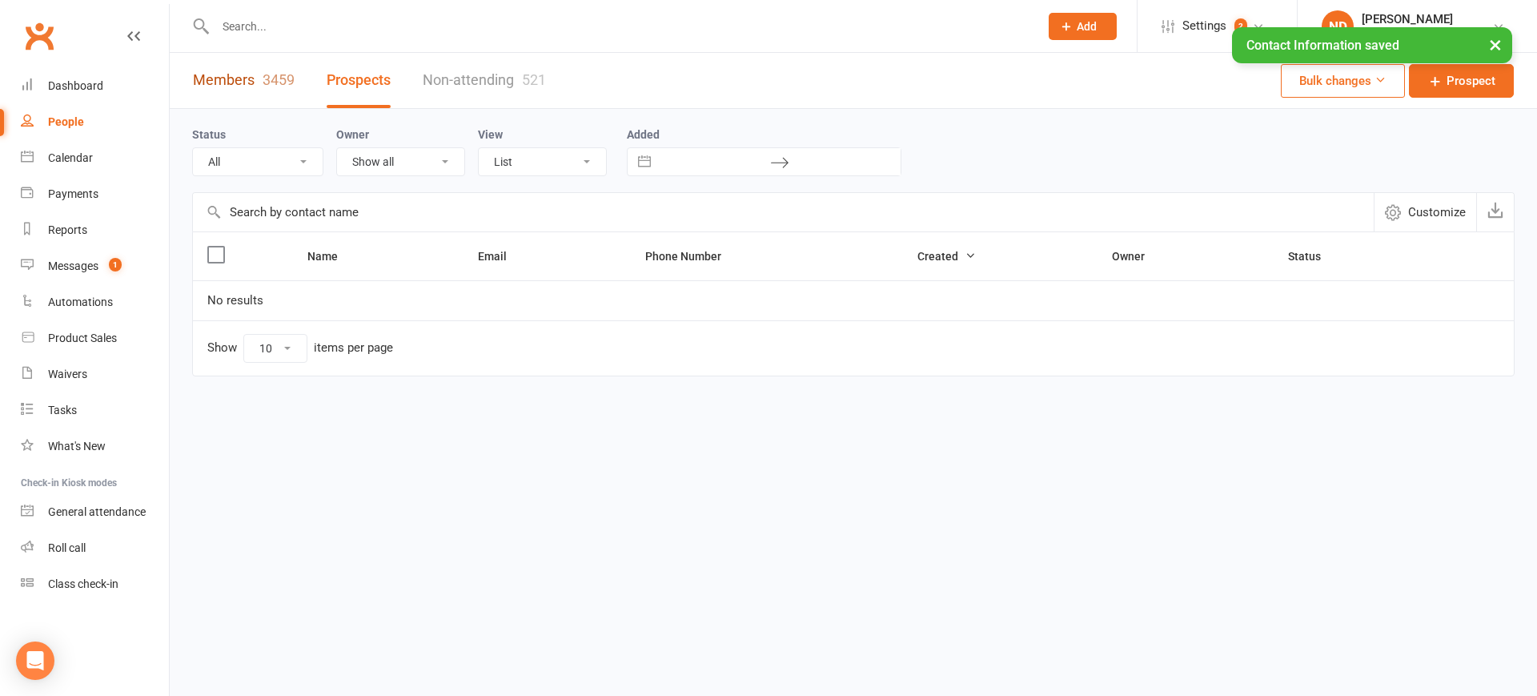
click at [255, 82] on link "Members 3459" at bounding box center [244, 80] width 102 height 55
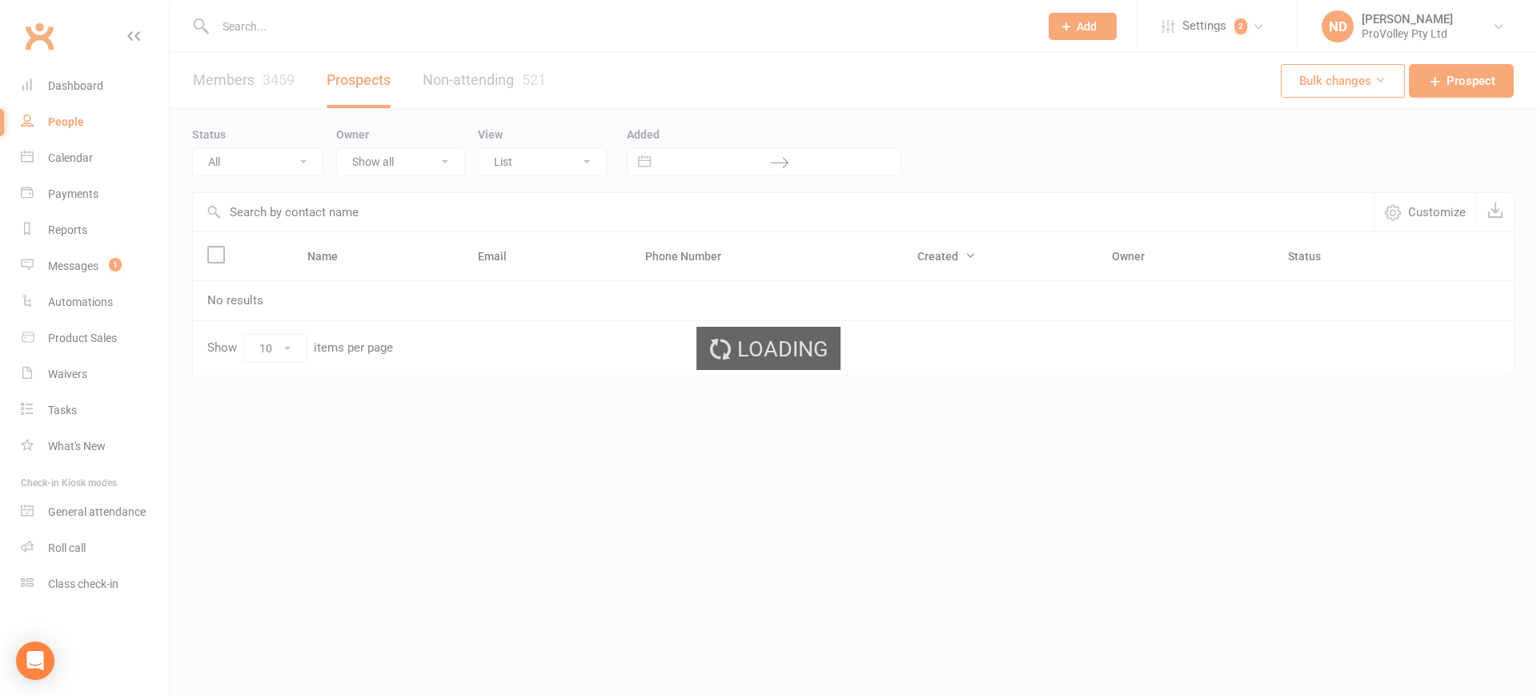
select select "100"
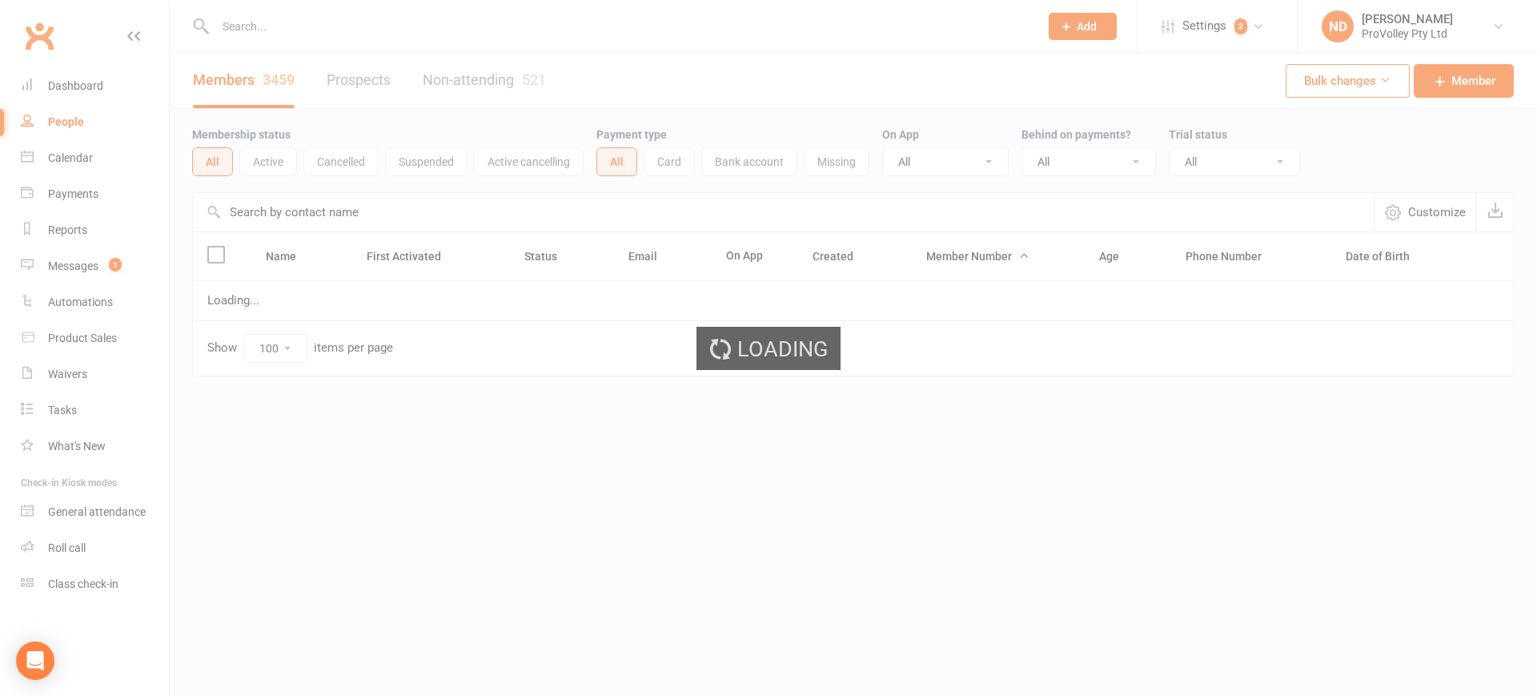
click at [311, 219] on div "Loading" at bounding box center [768, 348] width 1537 height 696
click at [302, 210] on div "Loading" at bounding box center [768, 348] width 1537 height 696
click at [309, 204] on input "text" at bounding box center [783, 212] width 1181 height 38
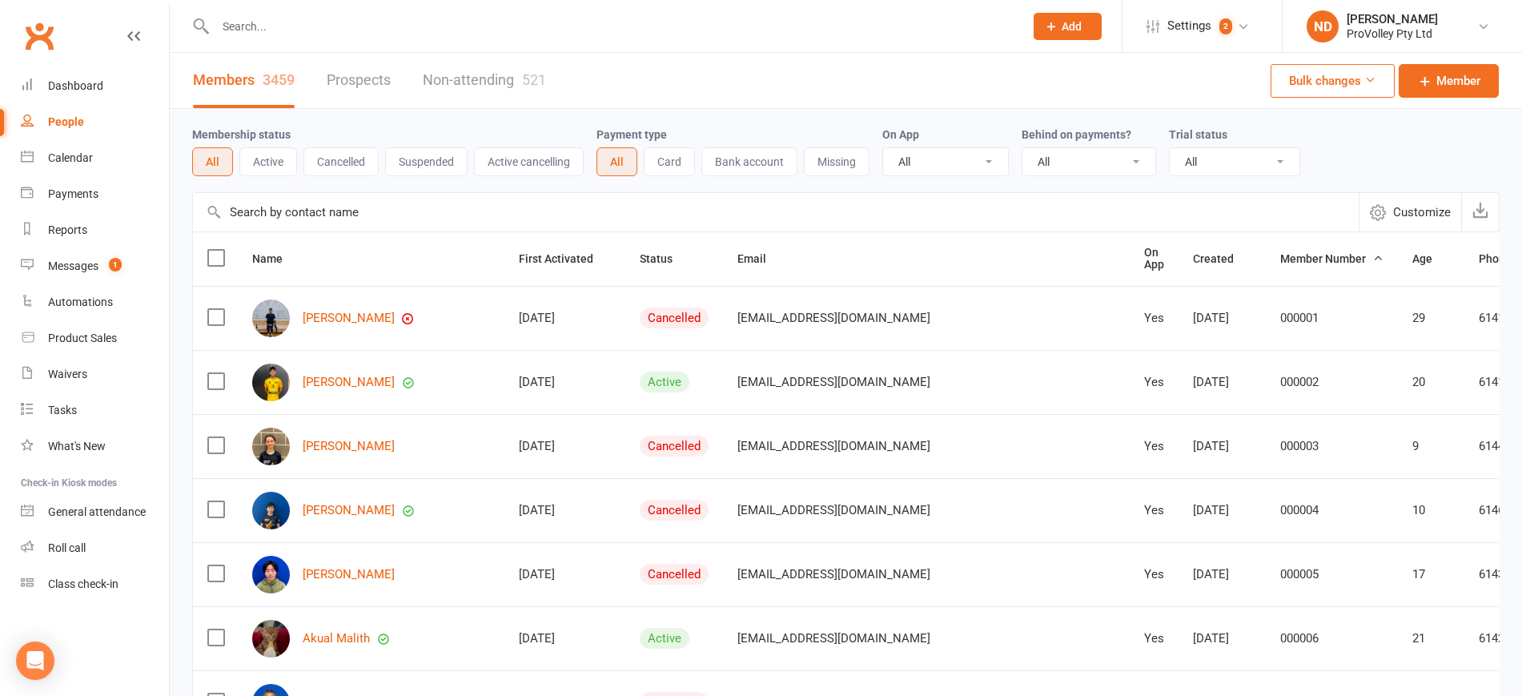
paste input "[PERSON_NAME]"
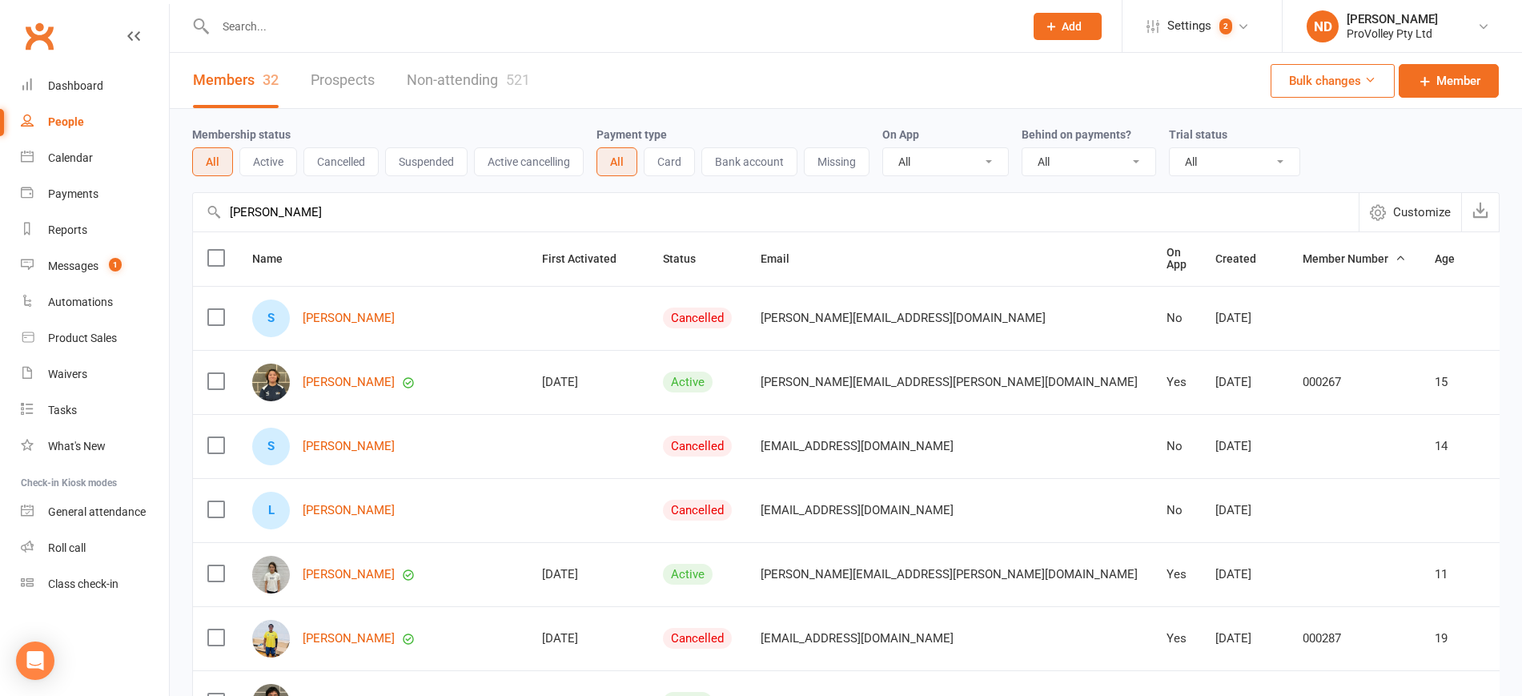
drag, startPoint x: 353, startPoint y: 219, endPoint x: 181, endPoint y: 215, distance: 172.2
paste input "[EMAIL_ADDRESS][DOMAIN_NAME]"
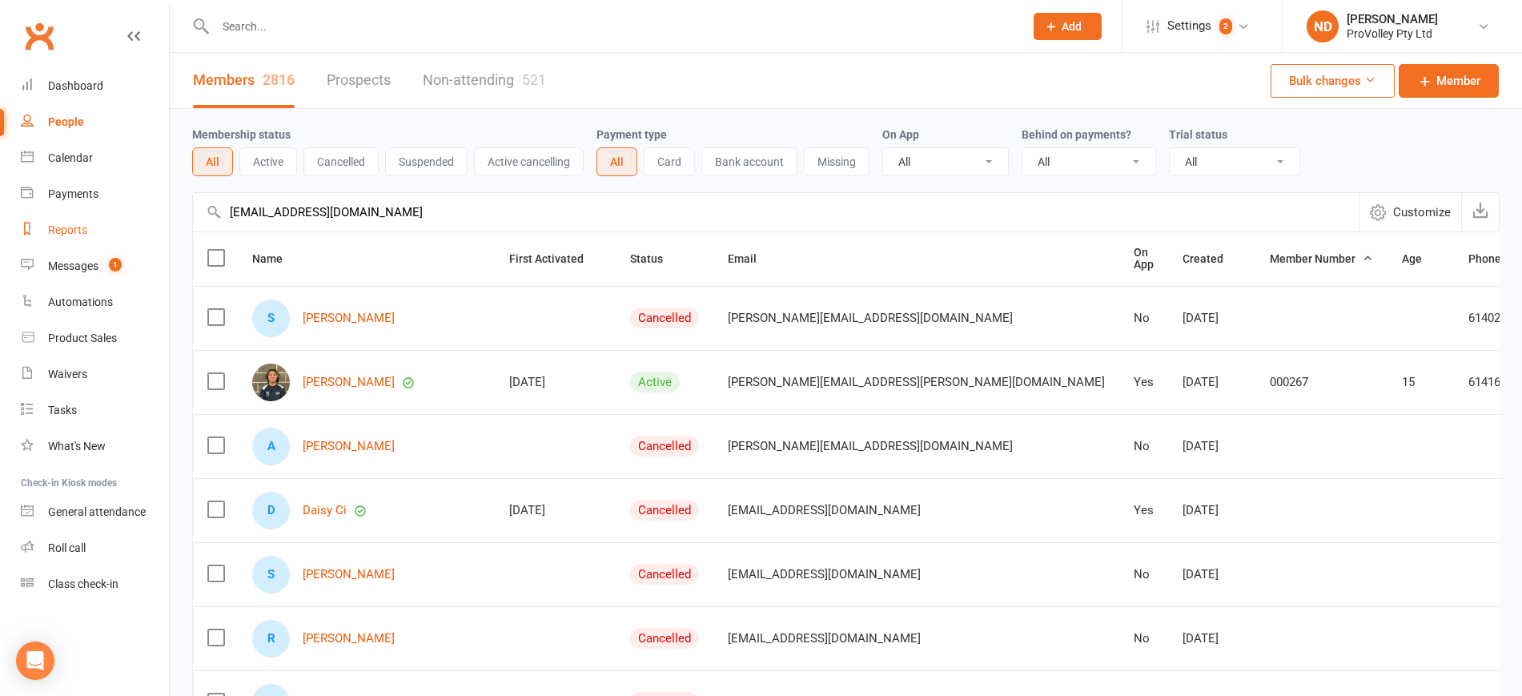
drag, startPoint x: 385, startPoint y: 210, endPoint x: 145, endPoint y: 223, distance: 240.5
paste input "[PERSON_NAME]"
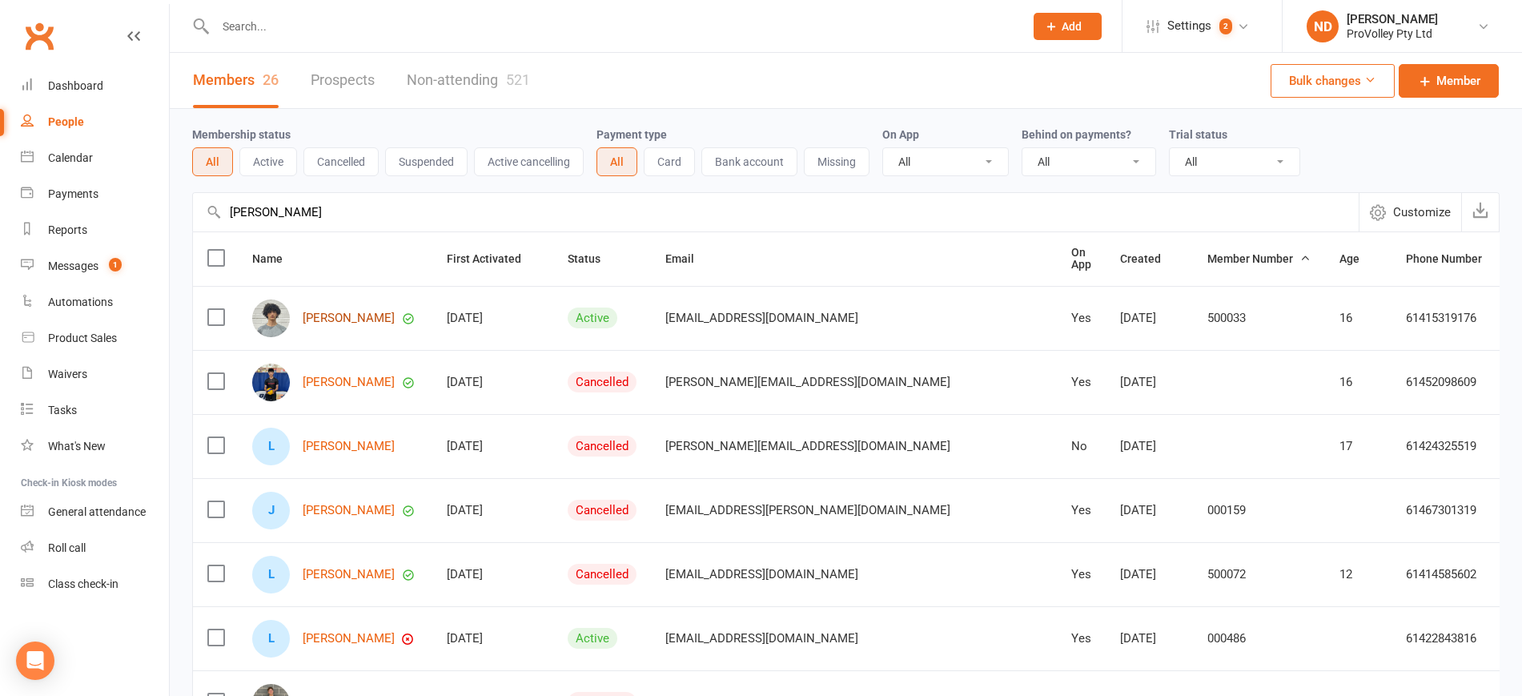
type input "[PERSON_NAME]"
click at [328, 316] on link "[PERSON_NAME]" at bounding box center [349, 318] width 92 height 14
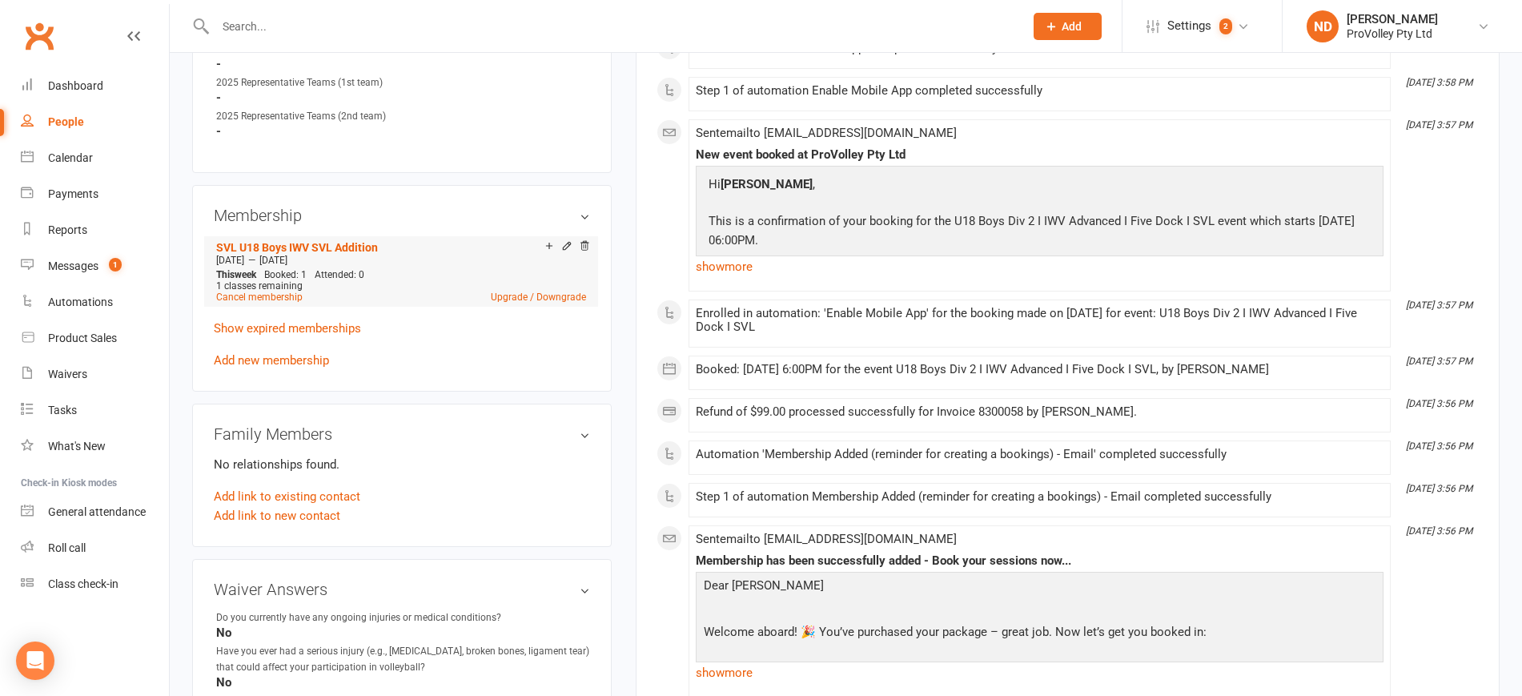
scroll to position [1001, 0]
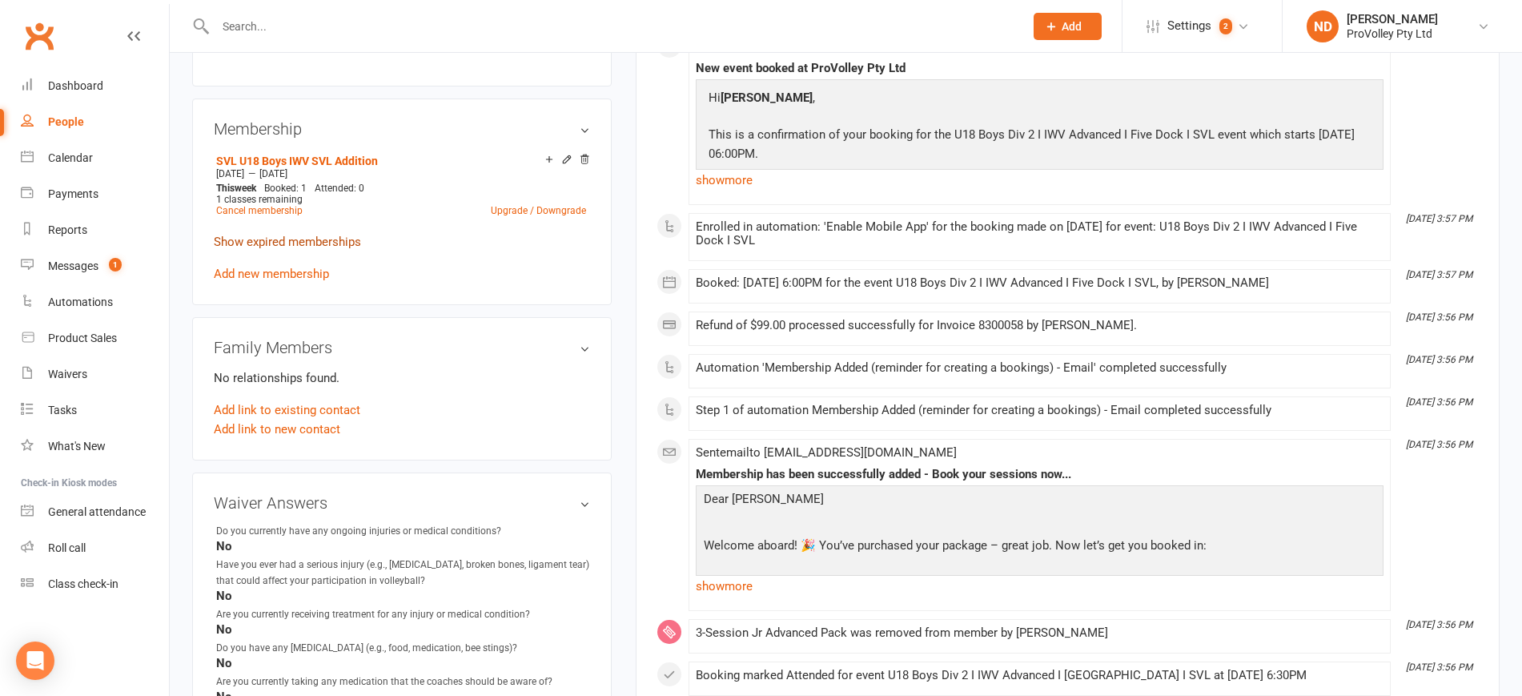
click at [319, 249] on link "Show expired memberships" at bounding box center [287, 242] width 147 height 14
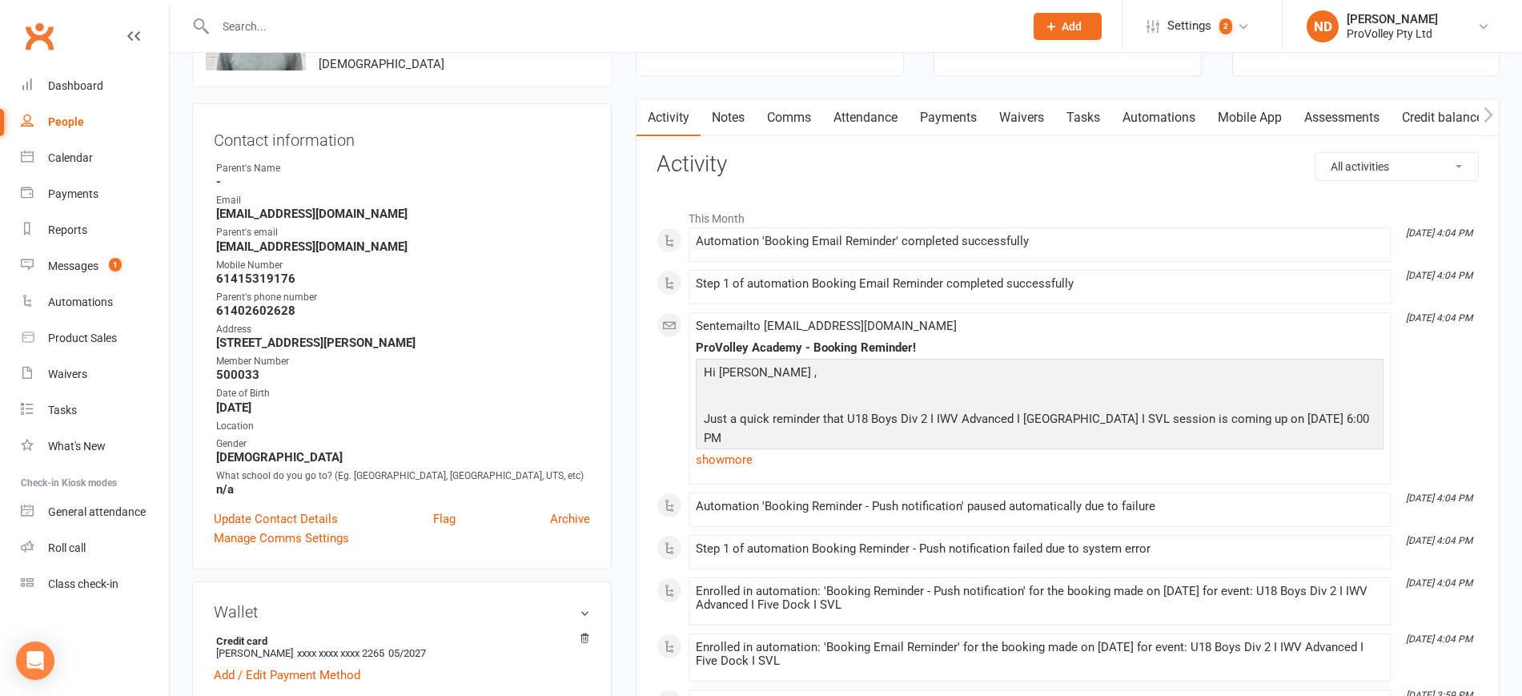
scroll to position [0, 0]
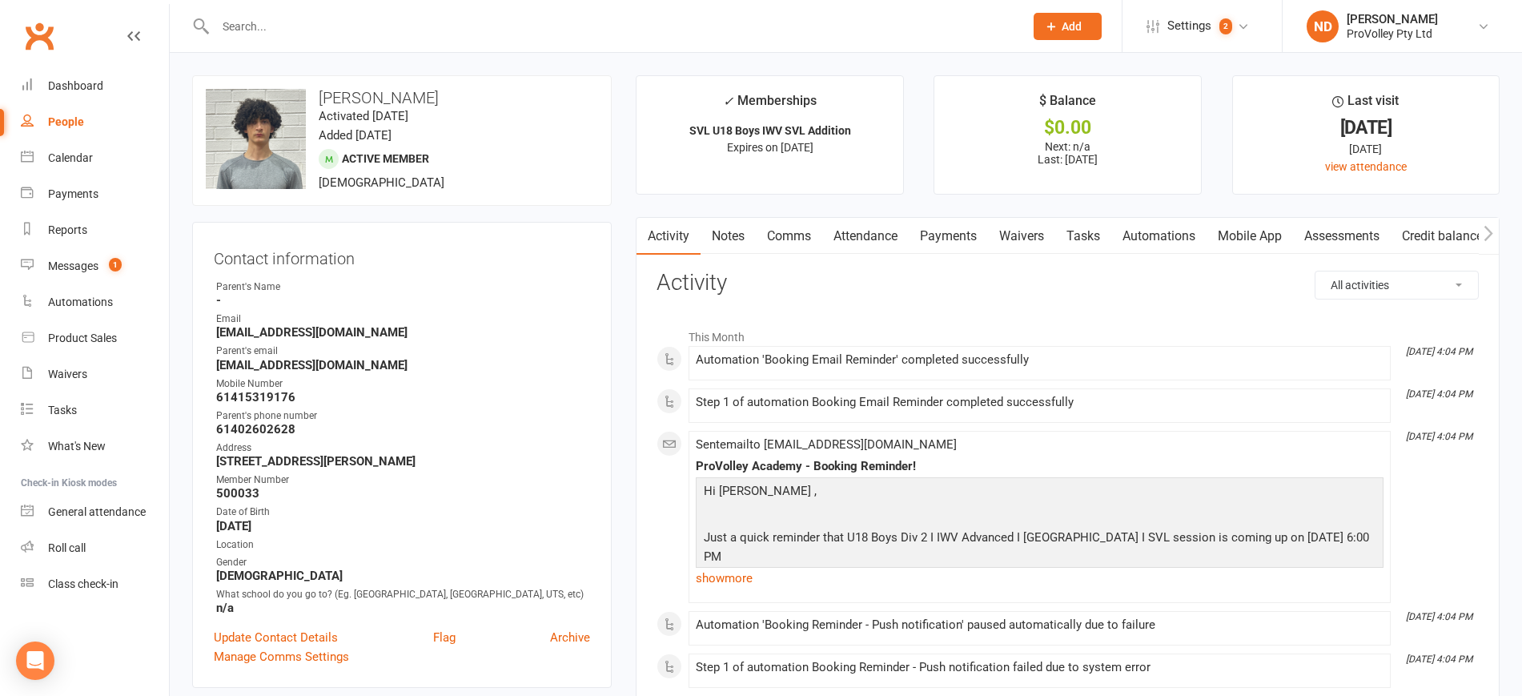
click at [950, 239] on link "Payments" at bounding box center [948, 236] width 79 height 37
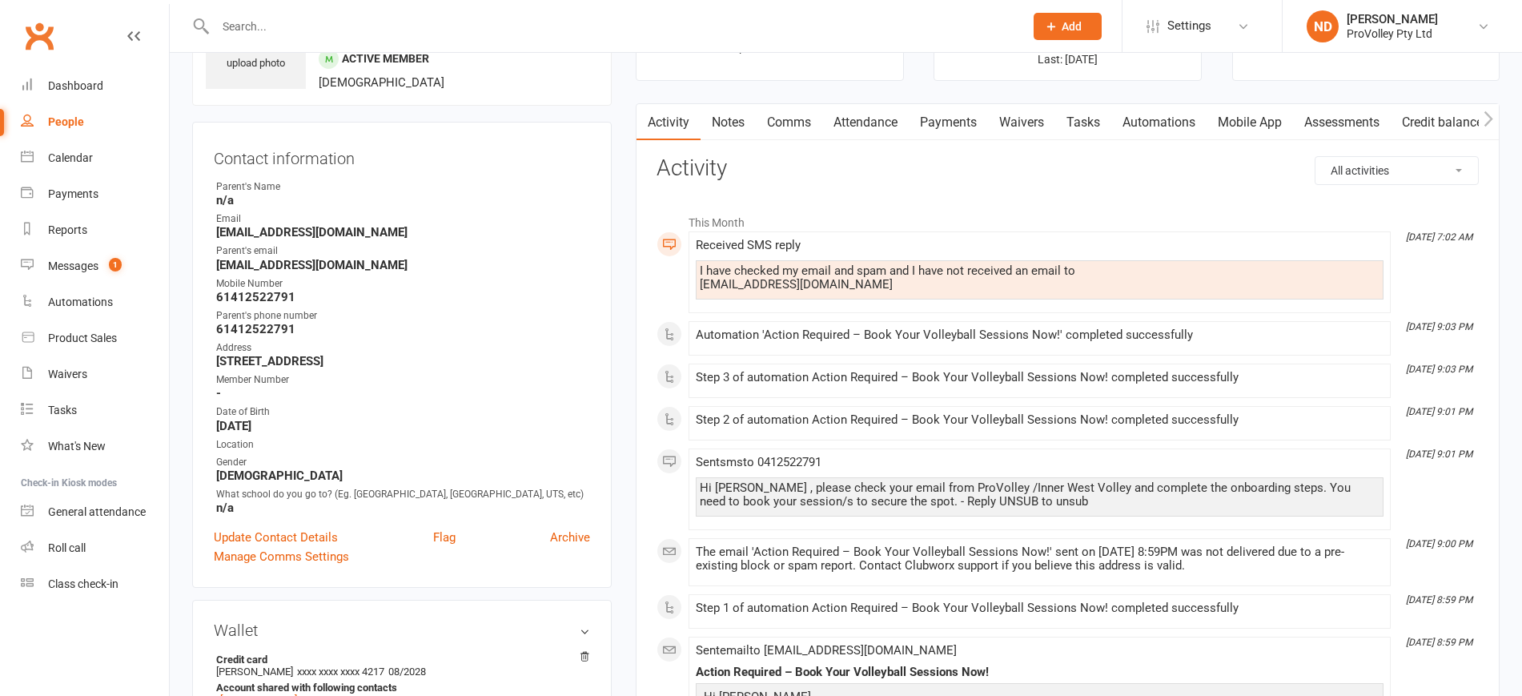
scroll to position [100, 0]
click at [62, 165] on link "Calendar" at bounding box center [95, 158] width 148 height 36
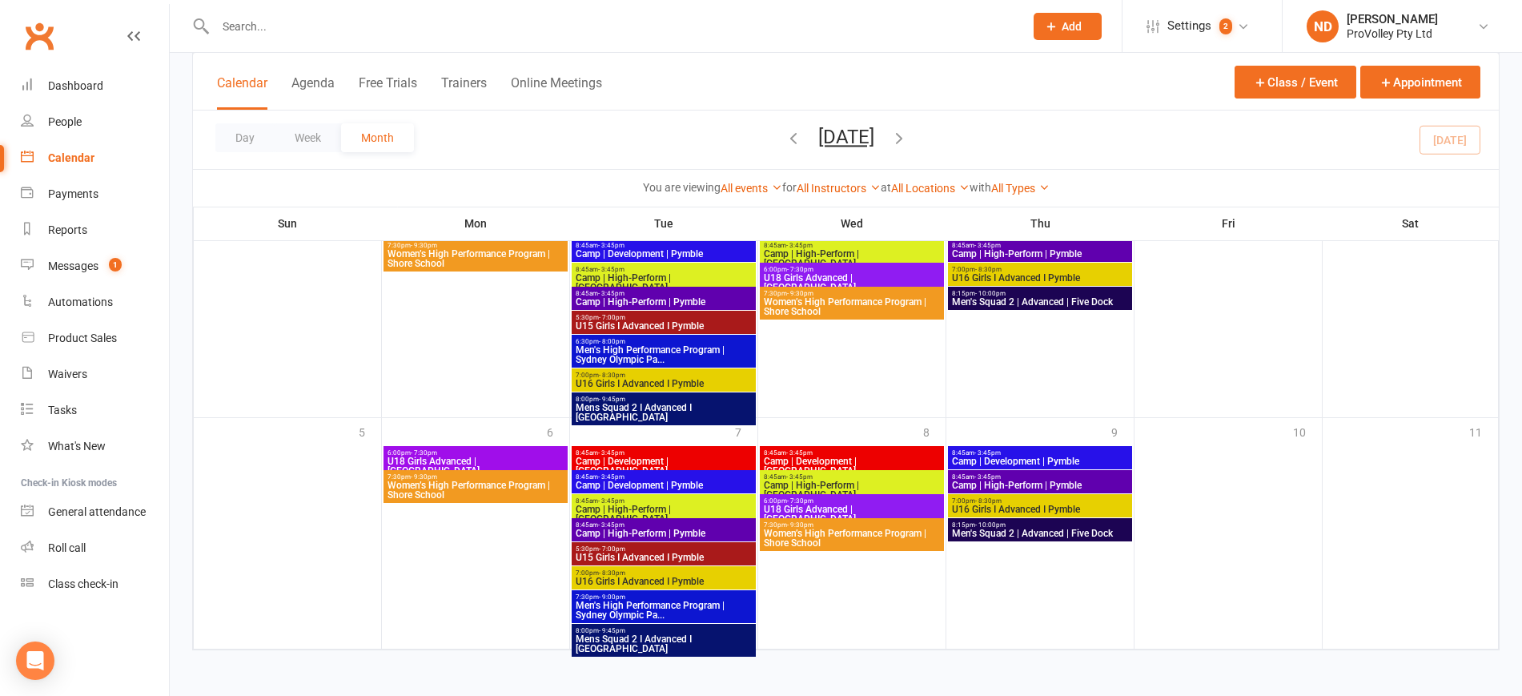
scroll to position [768, 0]
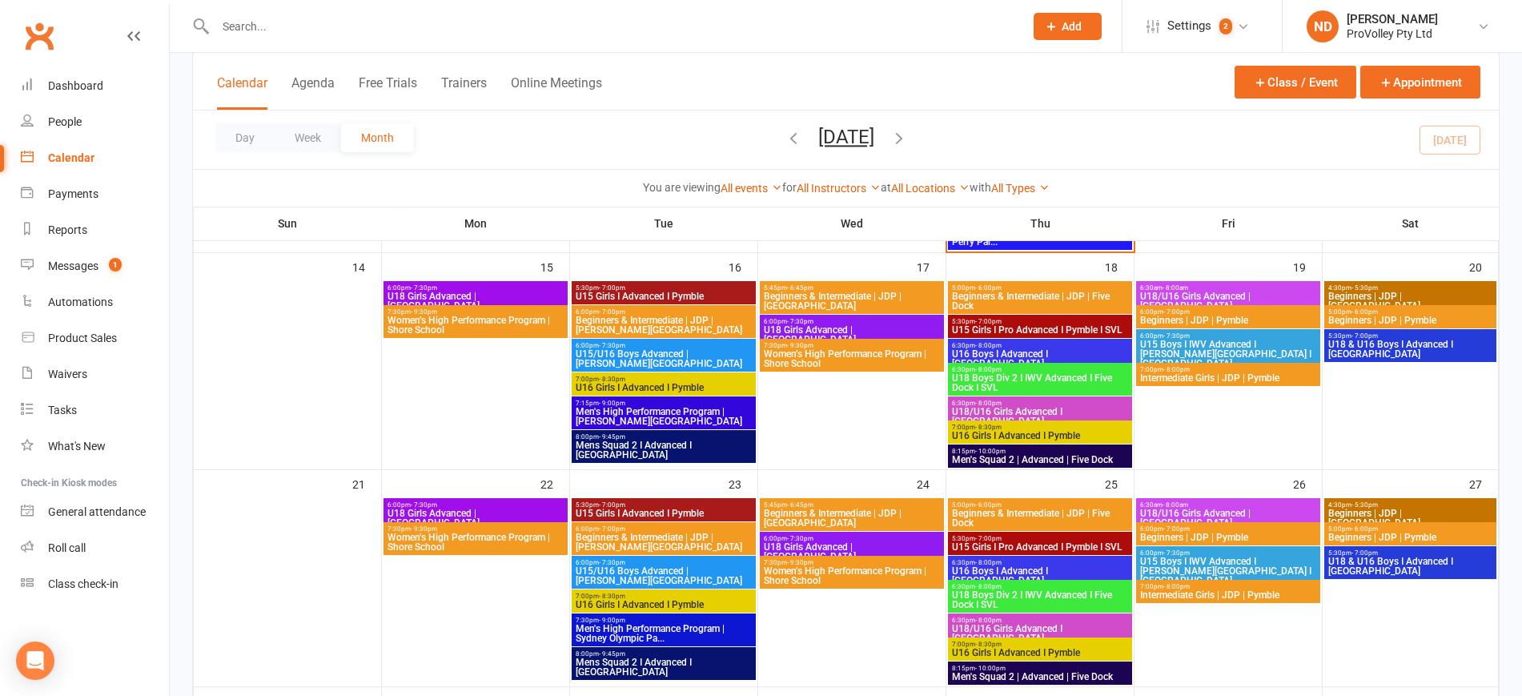
click at [908, 139] on icon "button" at bounding box center [899, 138] width 18 height 18
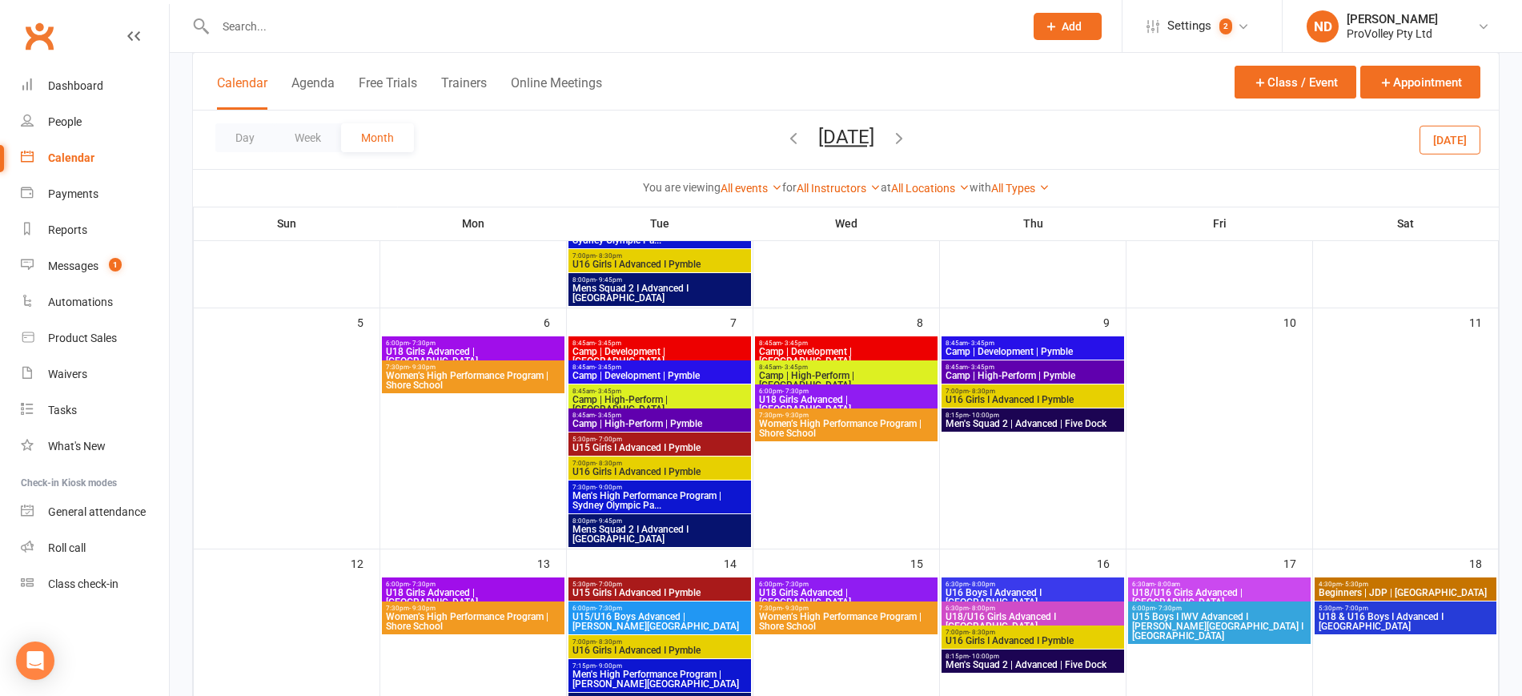
scroll to position [300, 0]
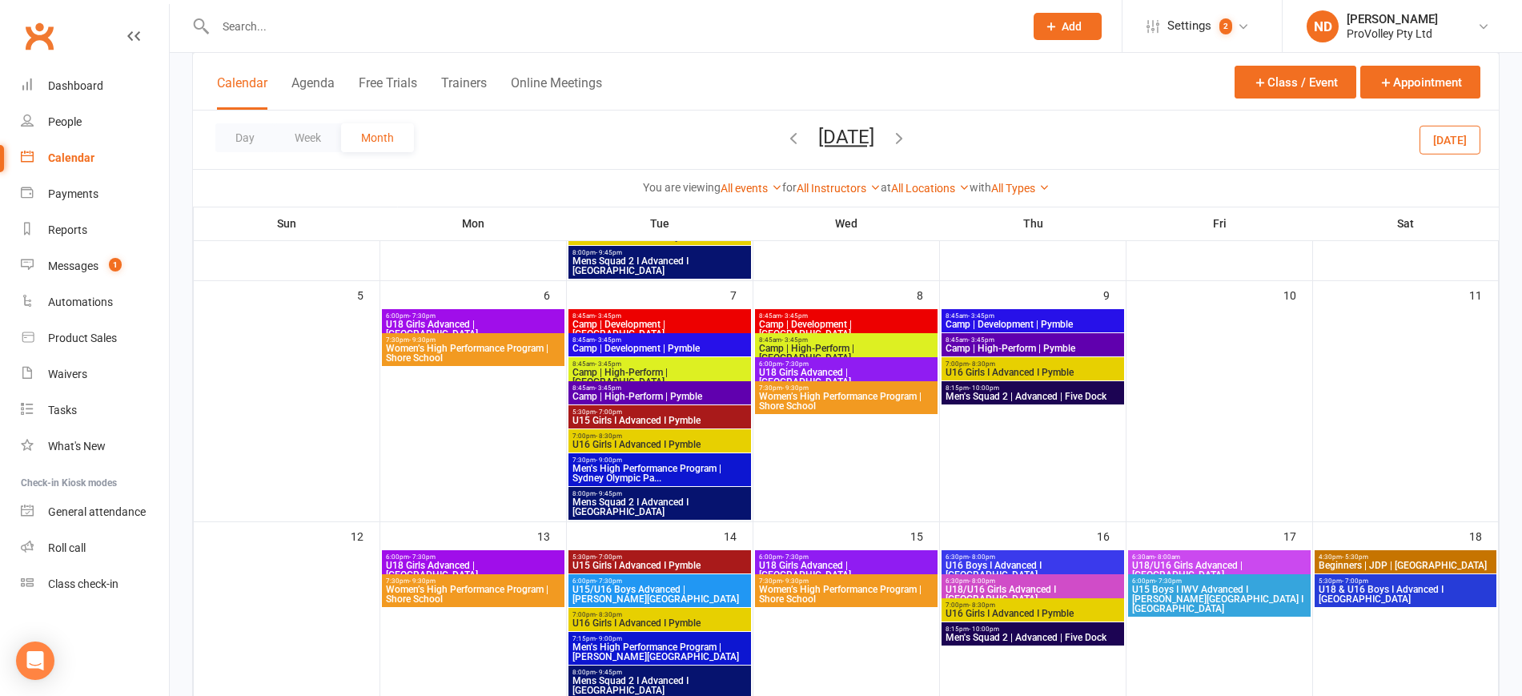
click at [886, 314] on span "8:45am - 3:45pm" at bounding box center [846, 315] width 176 height 7
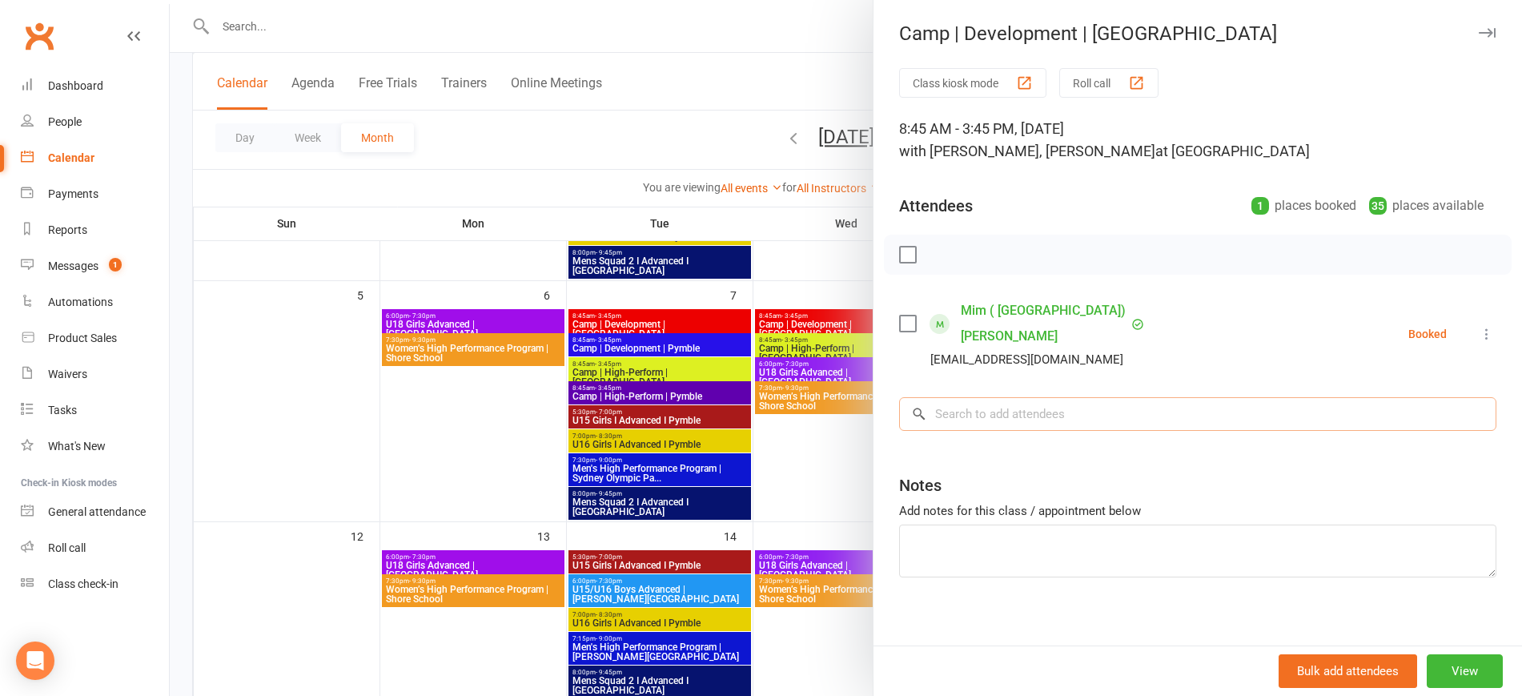
click at [1027, 397] on input "search" at bounding box center [1197, 414] width 597 height 34
paste input "[PERSON_NAME]"
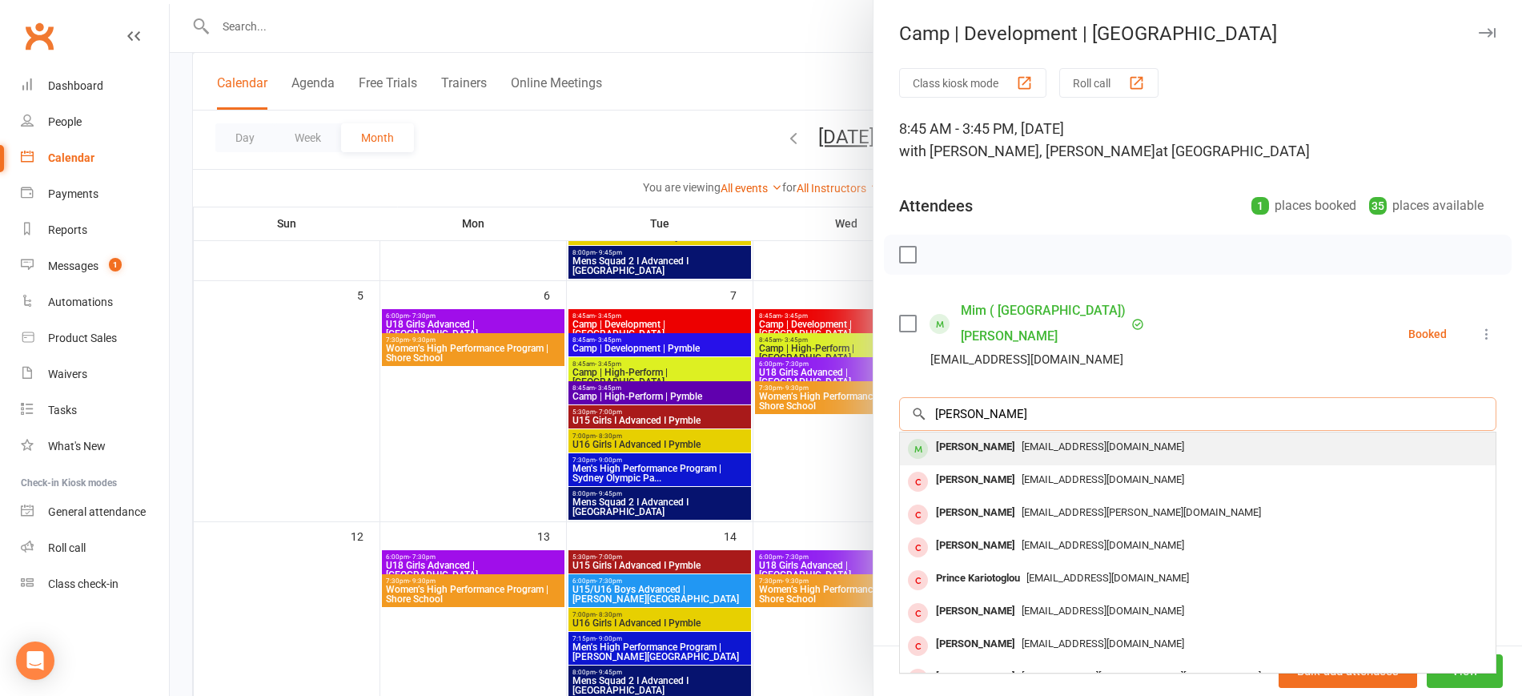
type input "[PERSON_NAME]"
click at [1022, 440] on span "[EMAIL_ADDRESS][DOMAIN_NAME]" at bounding box center [1103, 446] width 163 height 12
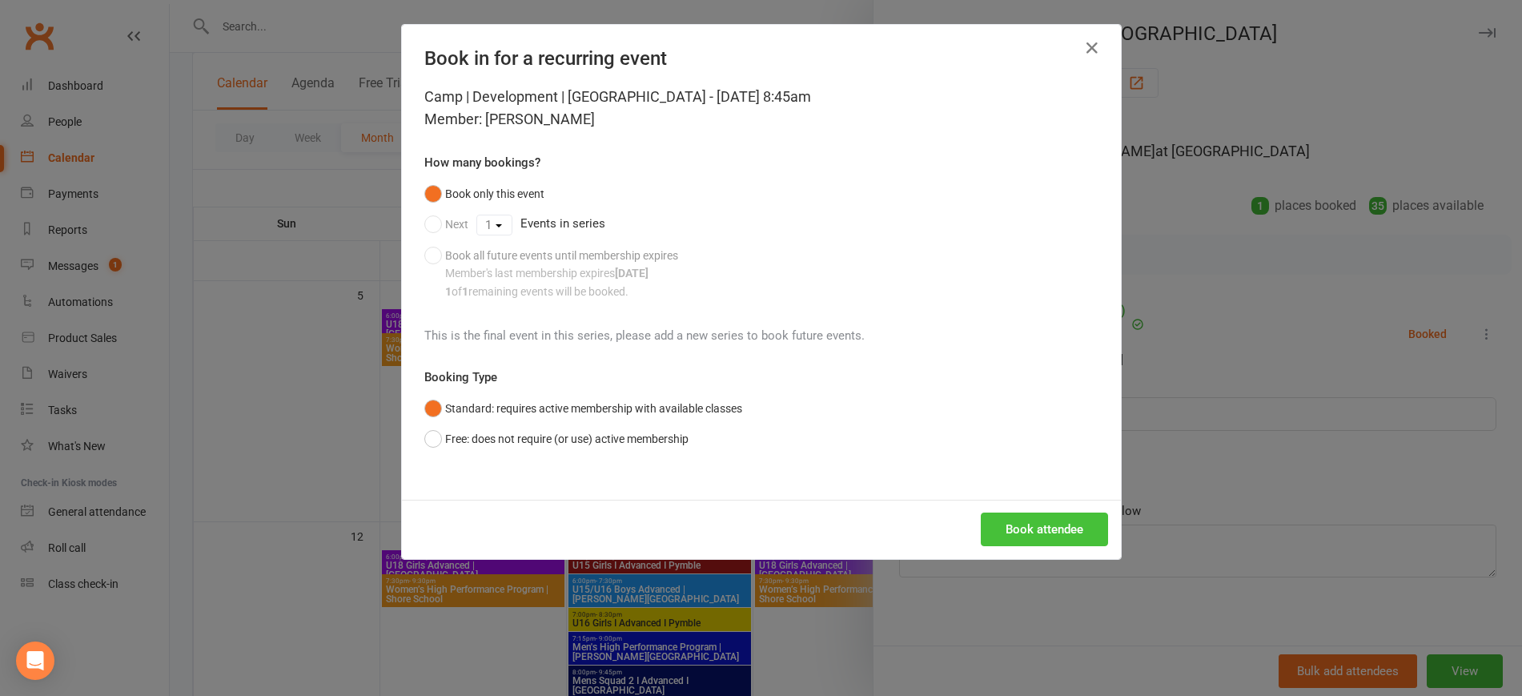
click at [1076, 527] on button "Book attendee" at bounding box center [1044, 529] width 127 height 34
